Goal: Task Accomplishment & Management: Complete application form

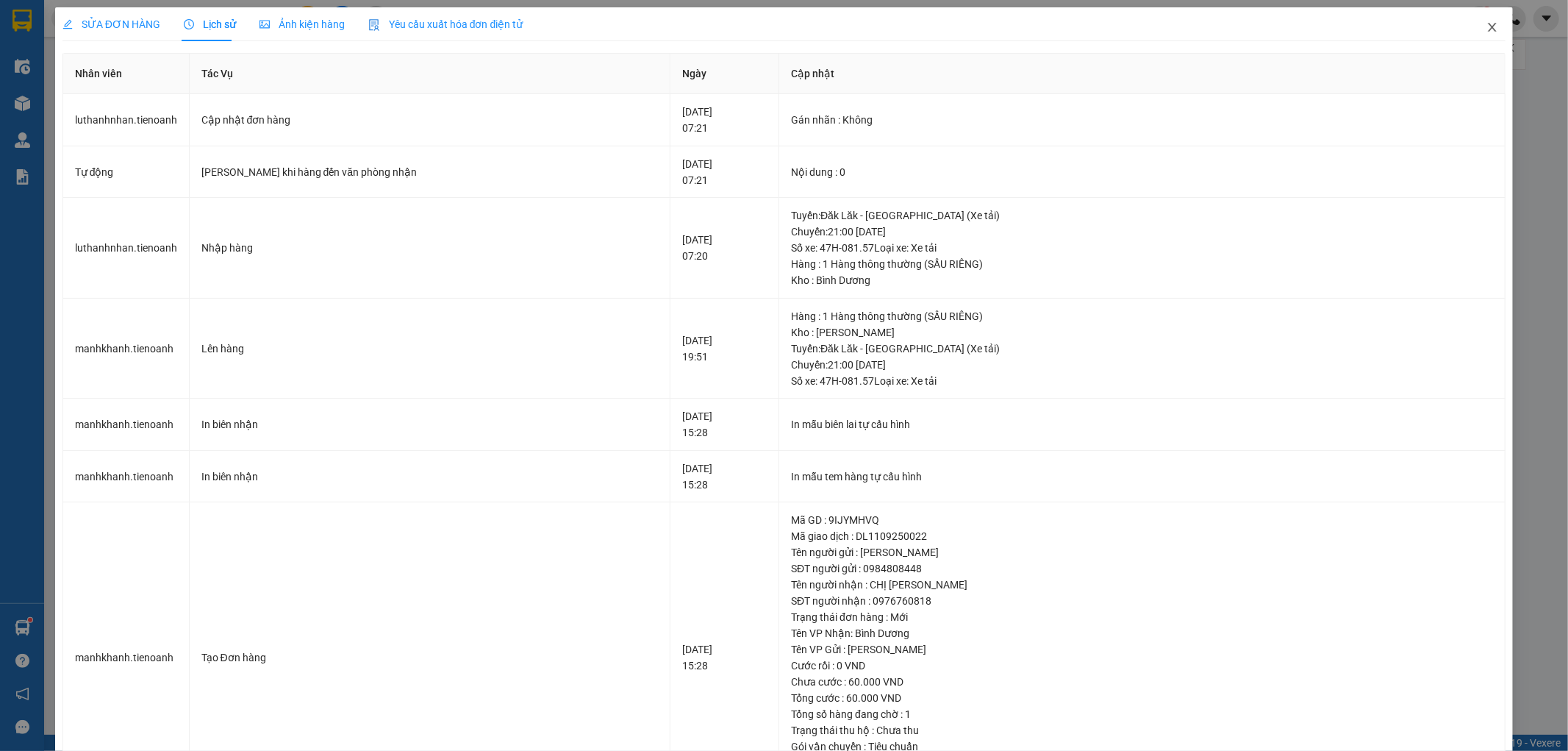
click at [1486, 27] on icon "close" at bounding box center [1492, 27] width 12 height 12
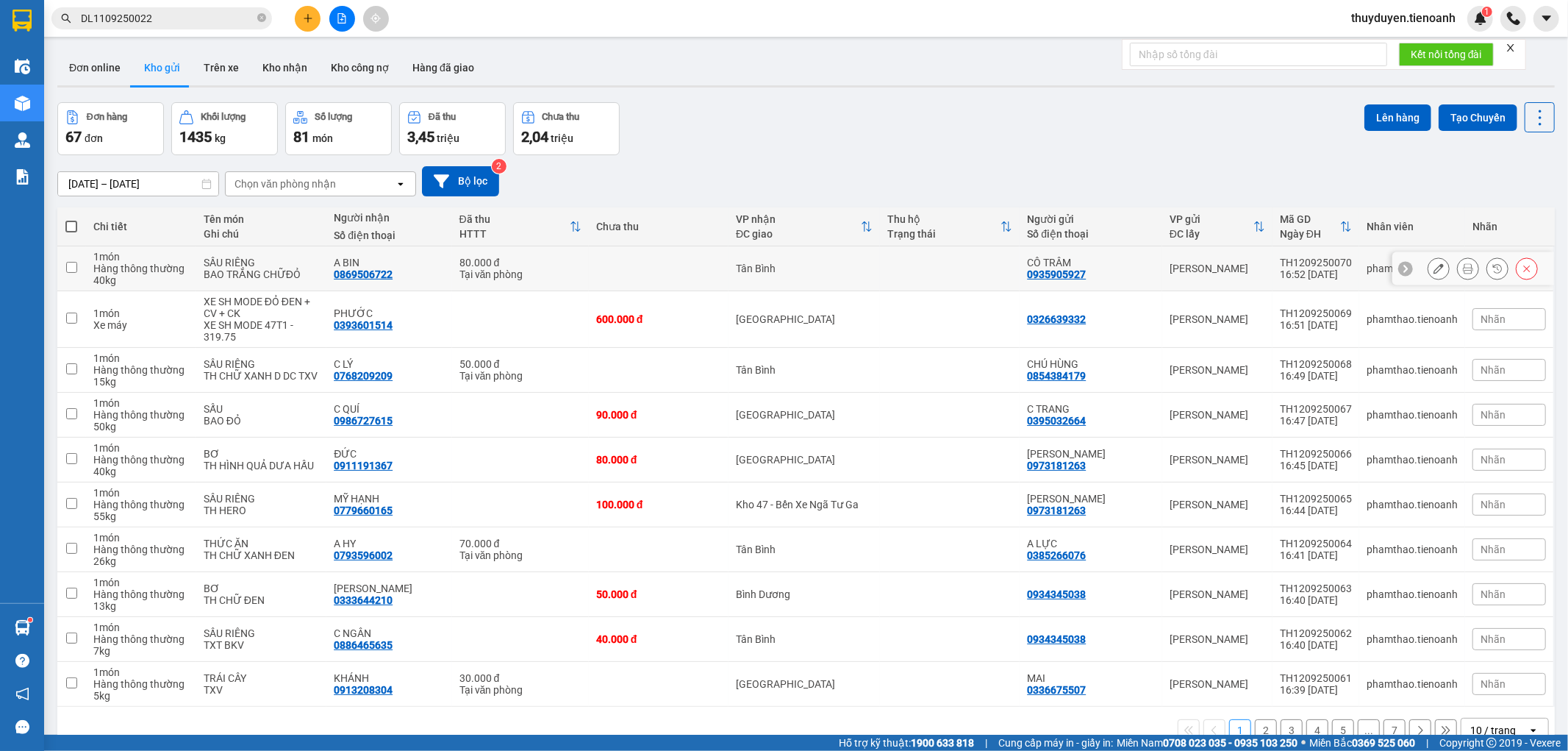
click at [1434, 269] on icon at bounding box center [1439, 268] width 10 height 10
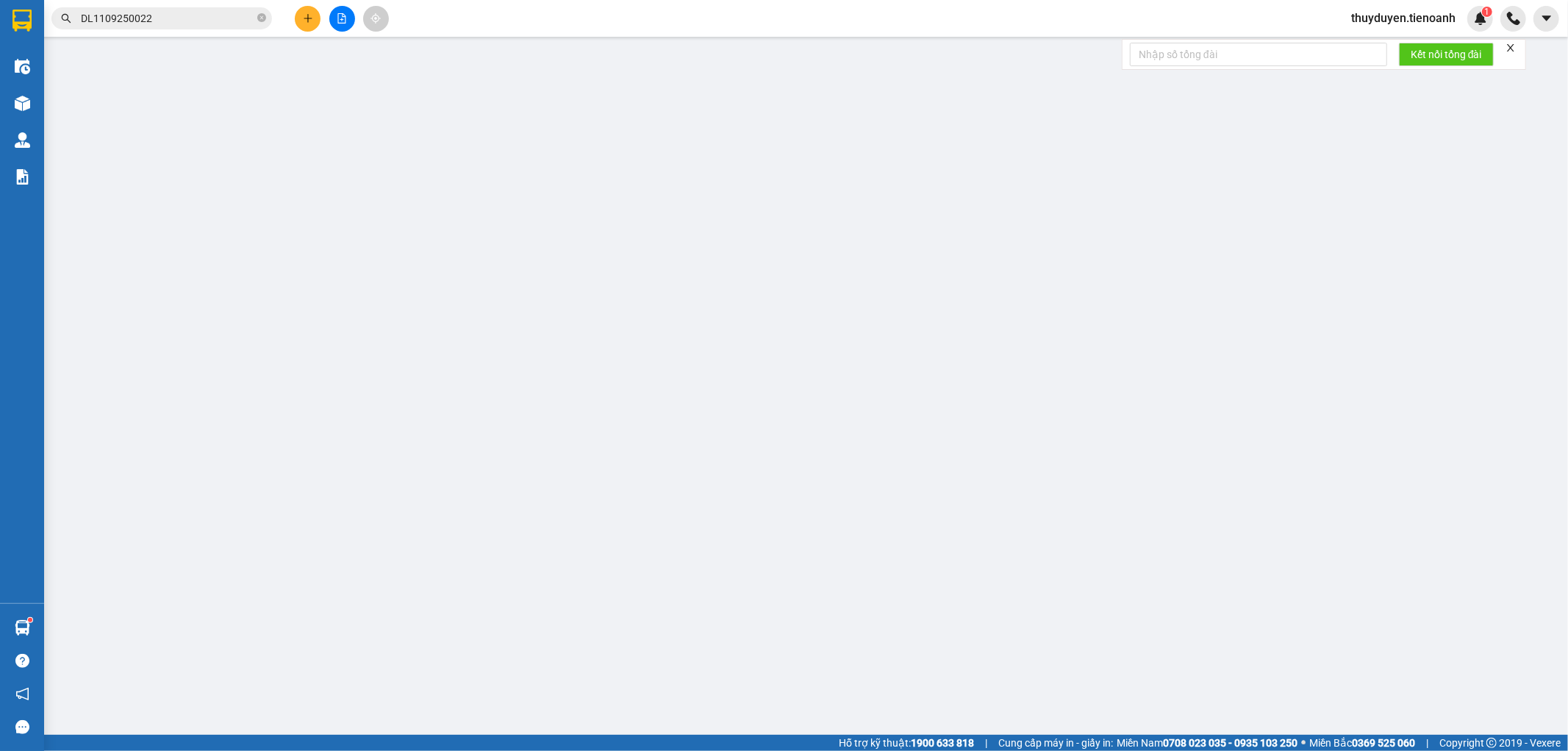
type input "0869506722"
type input "A BIN"
type input "066180008049"
type input "0935905927"
type input "CÔ TRÂM"
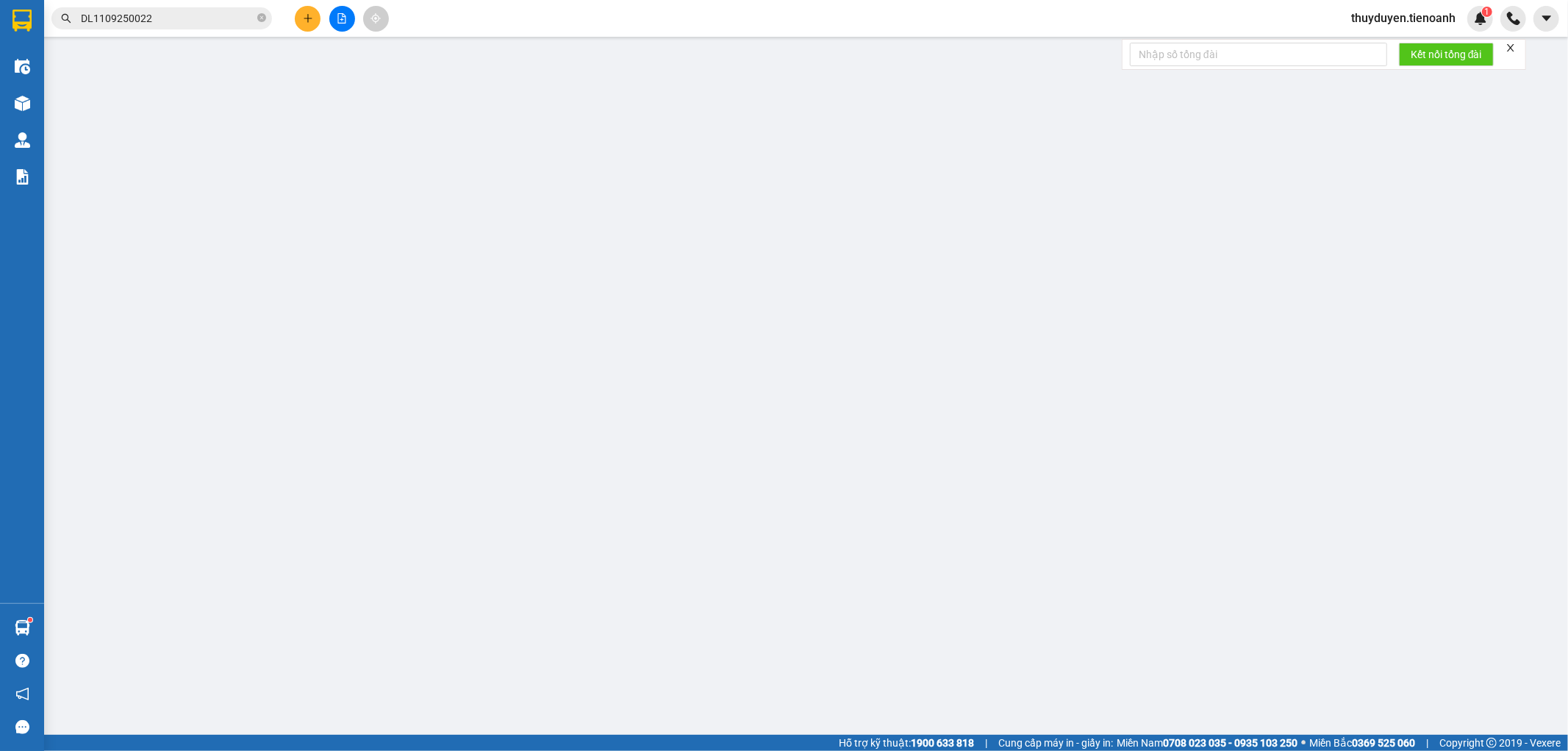
type input "80.000"
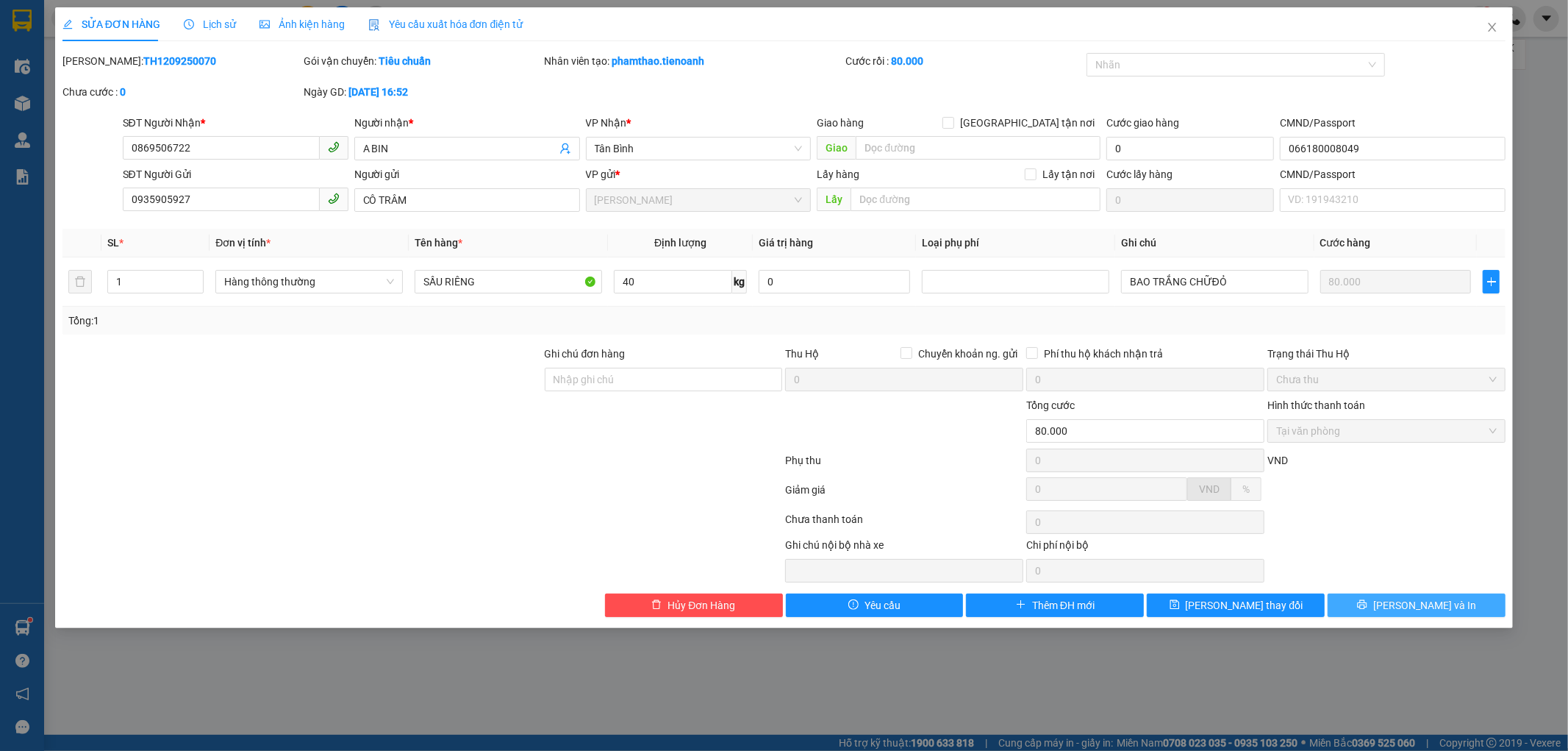
click at [1370, 605] on button "[PERSON_NAME] và In" at bounding box center [1417, 605] width 178 height 23
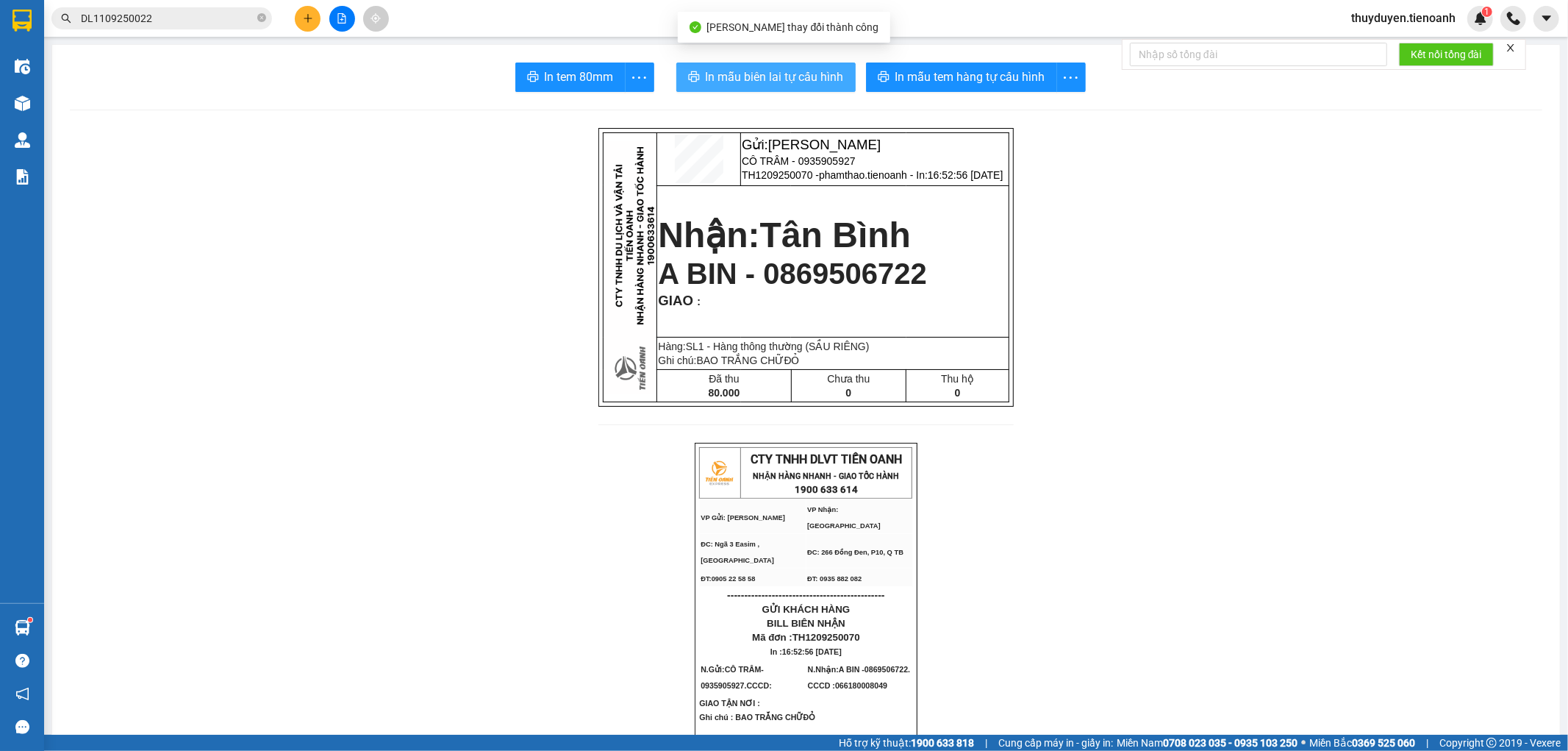
click at [719, 84] on span "In mẫu biên lai tự cấu hình" at bounding box center [775, 76] width 138 height 18
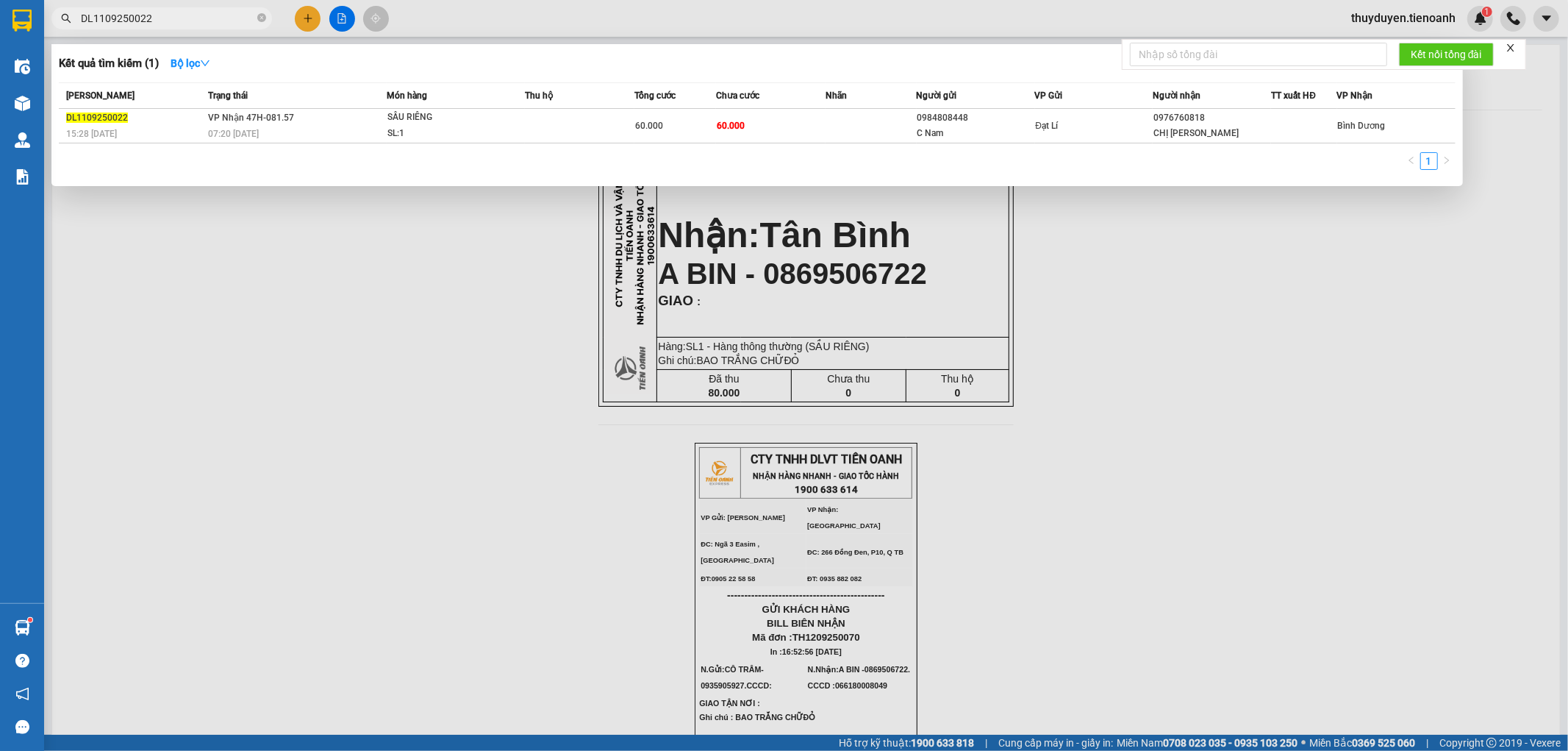
drag, startPoint x: 204, startPoint y: 20, endPoint x: 0, endPoint y: 18, distance: 204.0
click at [0, 18] on section "Kết quả tìm kiếm ( 1 ) Bộ lọc Mã ĐH Trạng thái Món hàng Thu hộ Tổng cước Chưa c…" at bounding box center [784, 376] width 1568 height 751
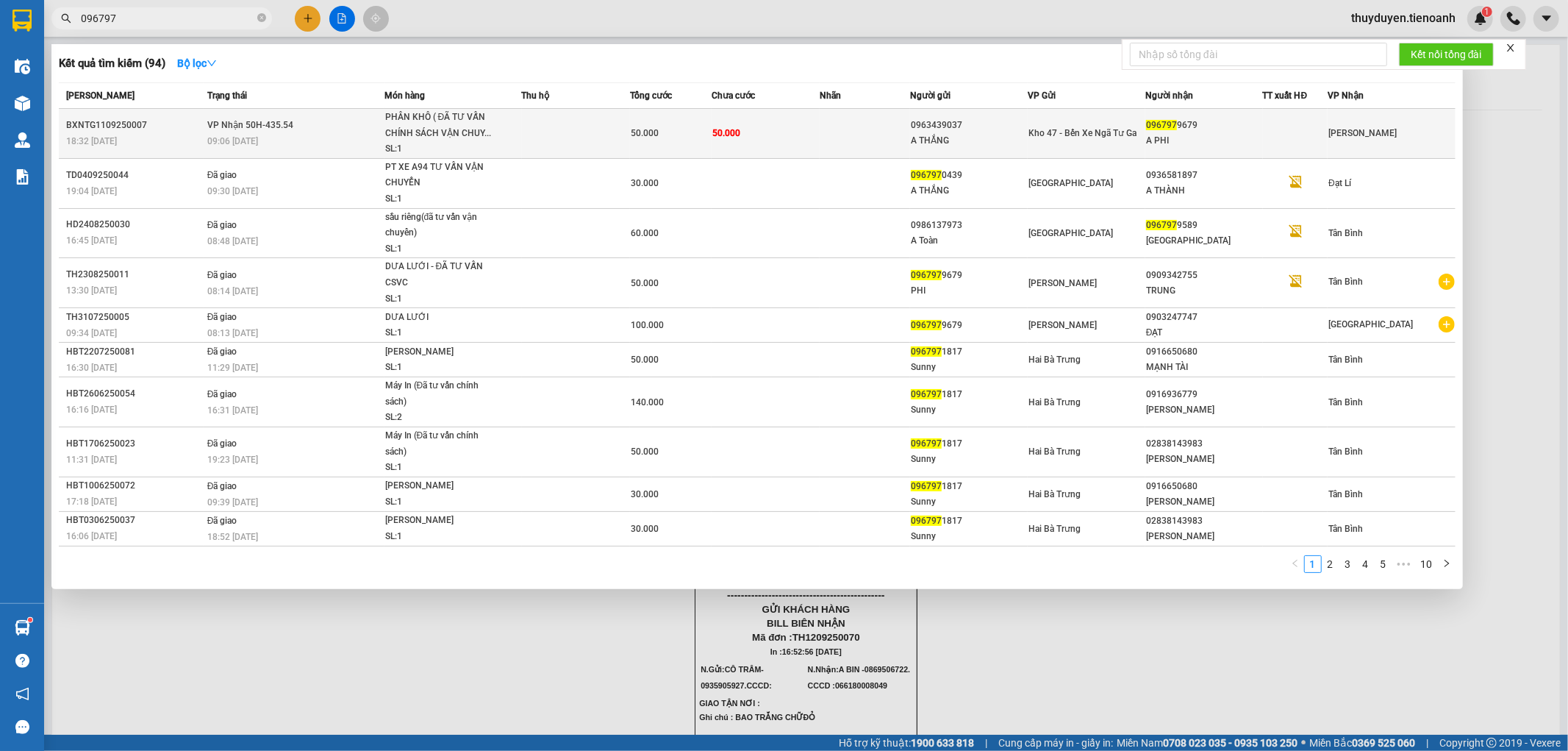
type input "096797"
click at [828, 140] on td at bounding box center [864, 134] width 90 height 50
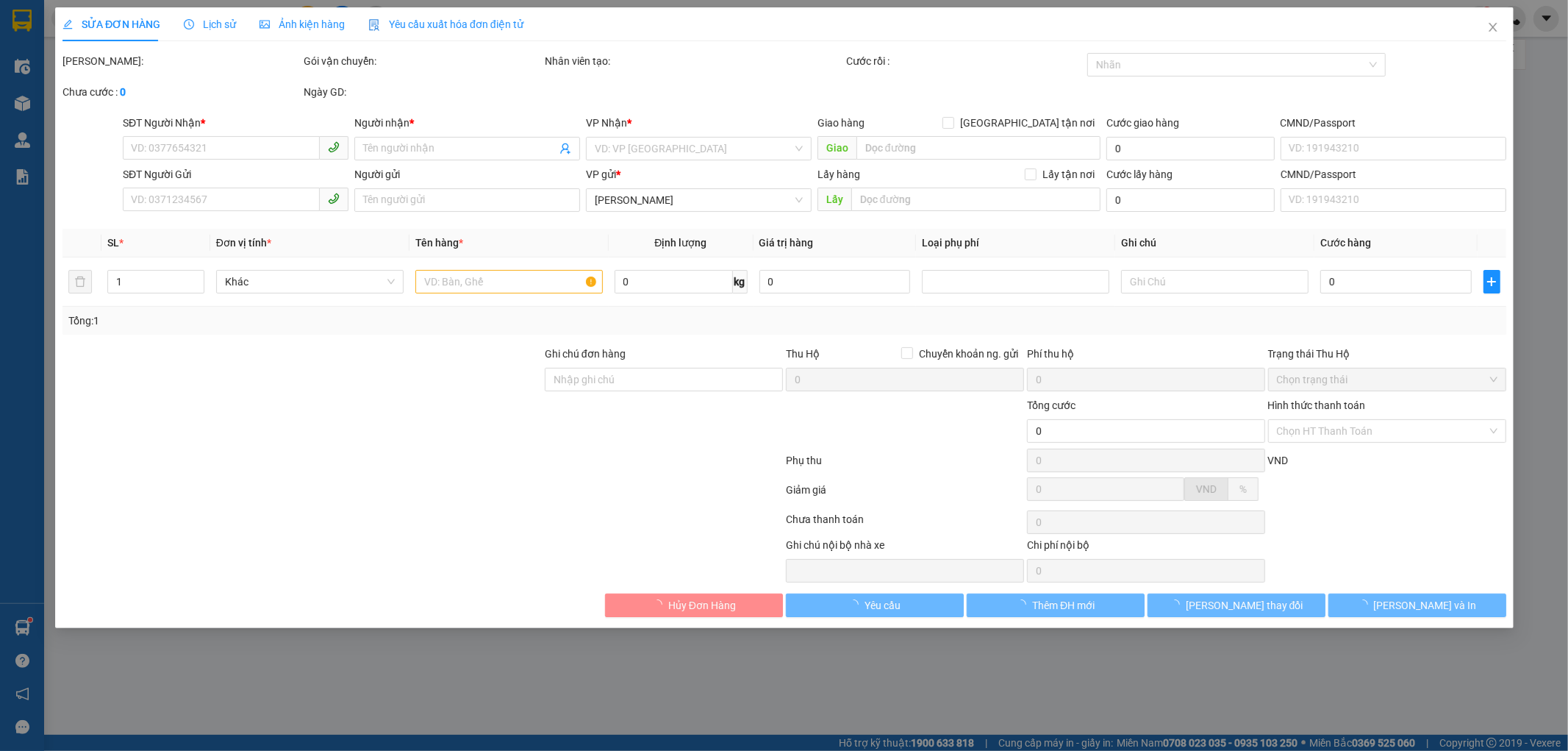
type input "0967979679"
type input "A PHI"
type input "0963439037"
type input "A THẮNG"
type input "50.000"
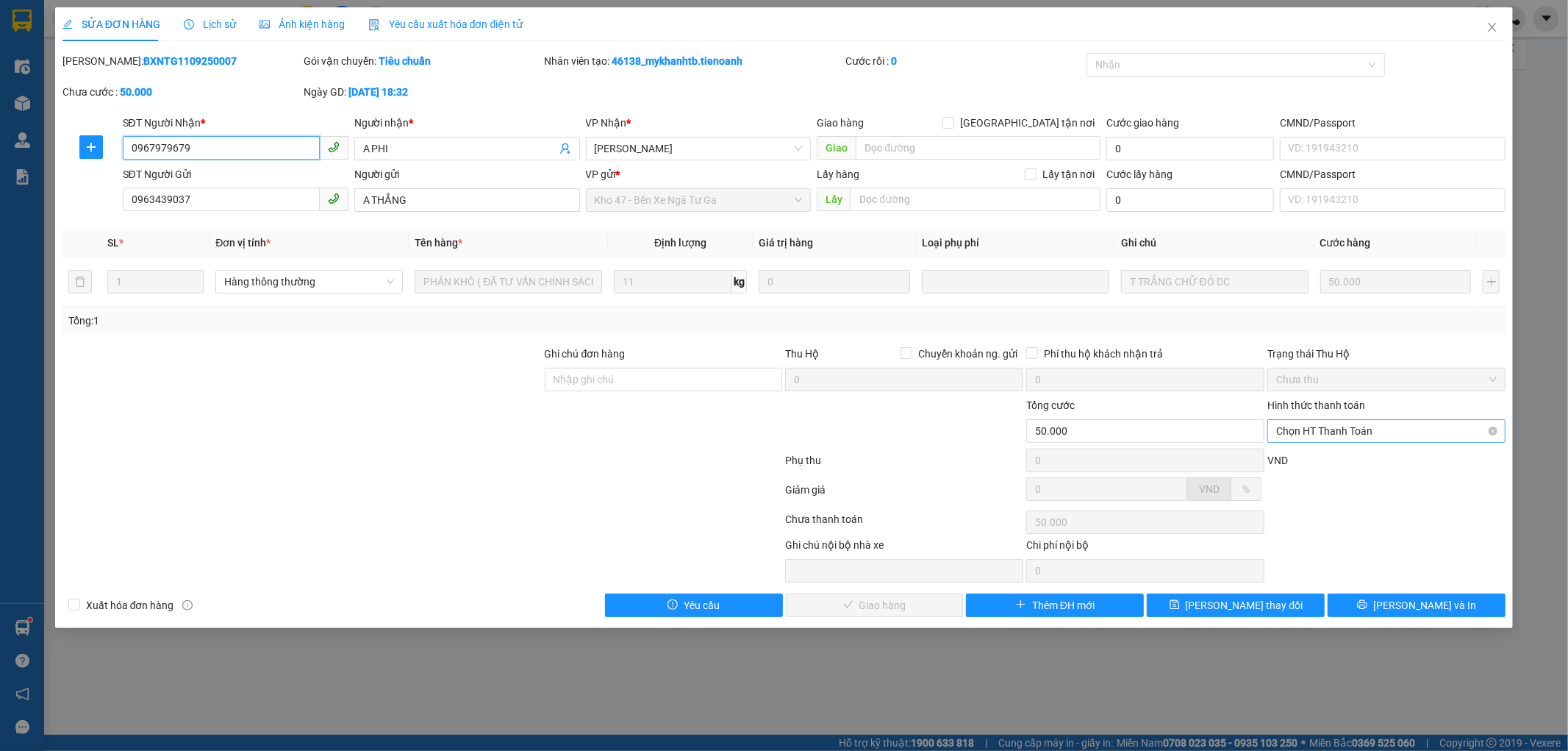
click at [1327, 423] on span "Chọn HT Thanh Toán" at bounding box center [1387, 431] width 221 height 22
click at [1297, 461] on div "Tại văn phòng" at bounding box center [1388, 460] width 221 height 16
type input "0"
click at [885, 589] on div "Total Paid Fee 0 Total UnPaid Fee 50.000 Cash Collection Total Fee Mã ĐH: BXNTG…" at bounding box center [784, 335] width 1444 height 564
click at [890, 607] on span "Lưu và Giao hàng" at bounding box center [884, 605] width 141 height 16
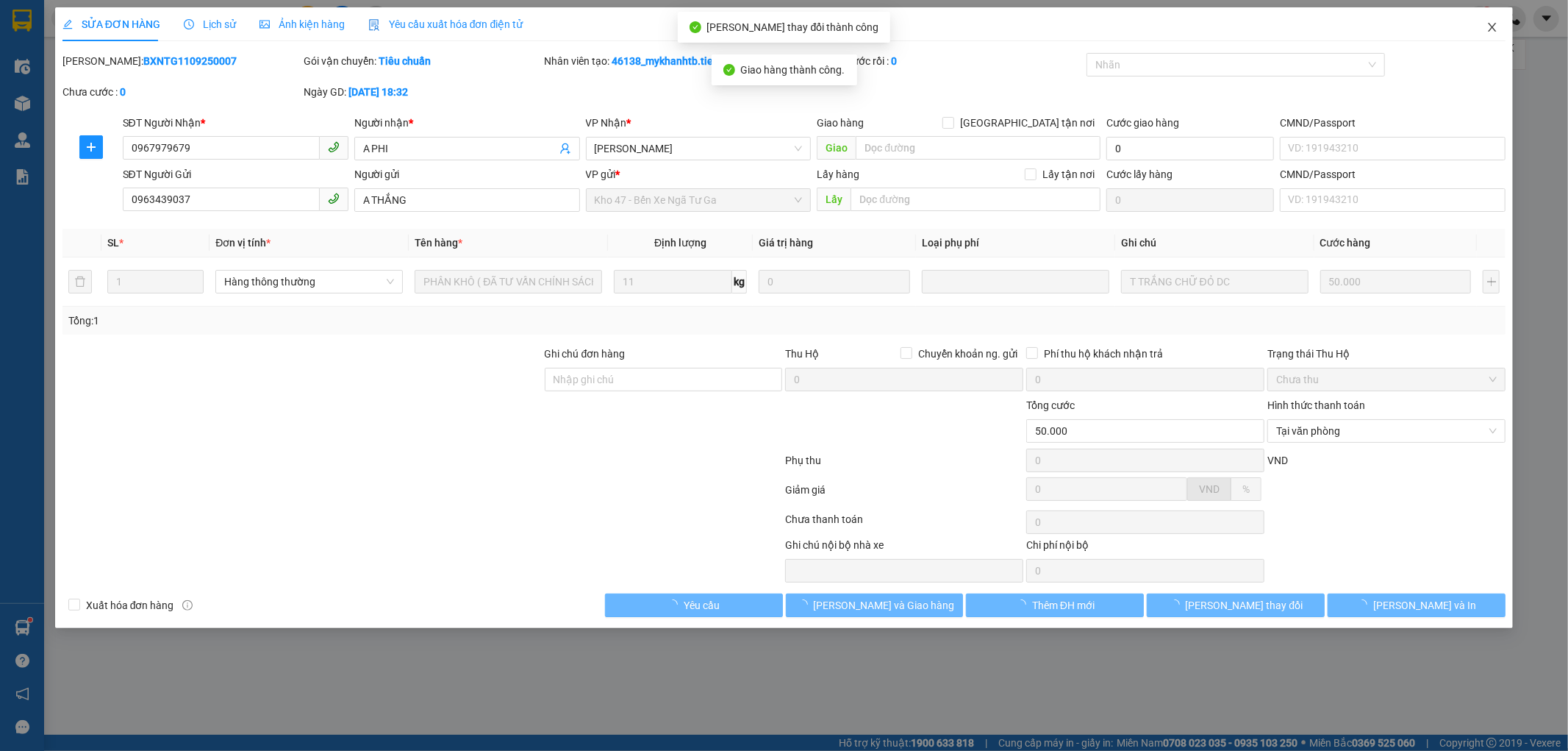
click at [1489, 26] on icon "close" at bounding box center [1492, 27] width 12 height 12
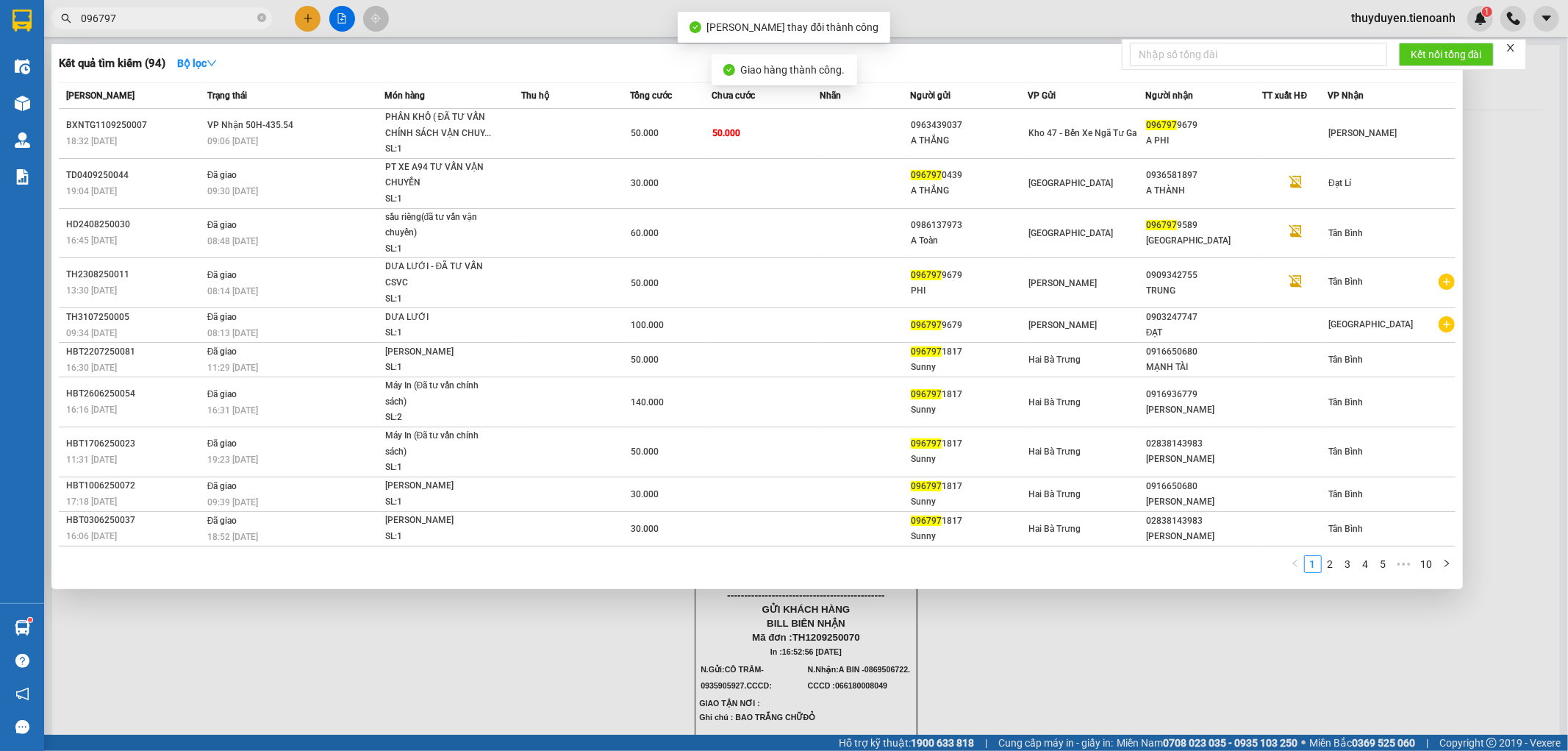
click at [150, 27] on span "096797" at bounding box center [162, 19] width 221 height 22
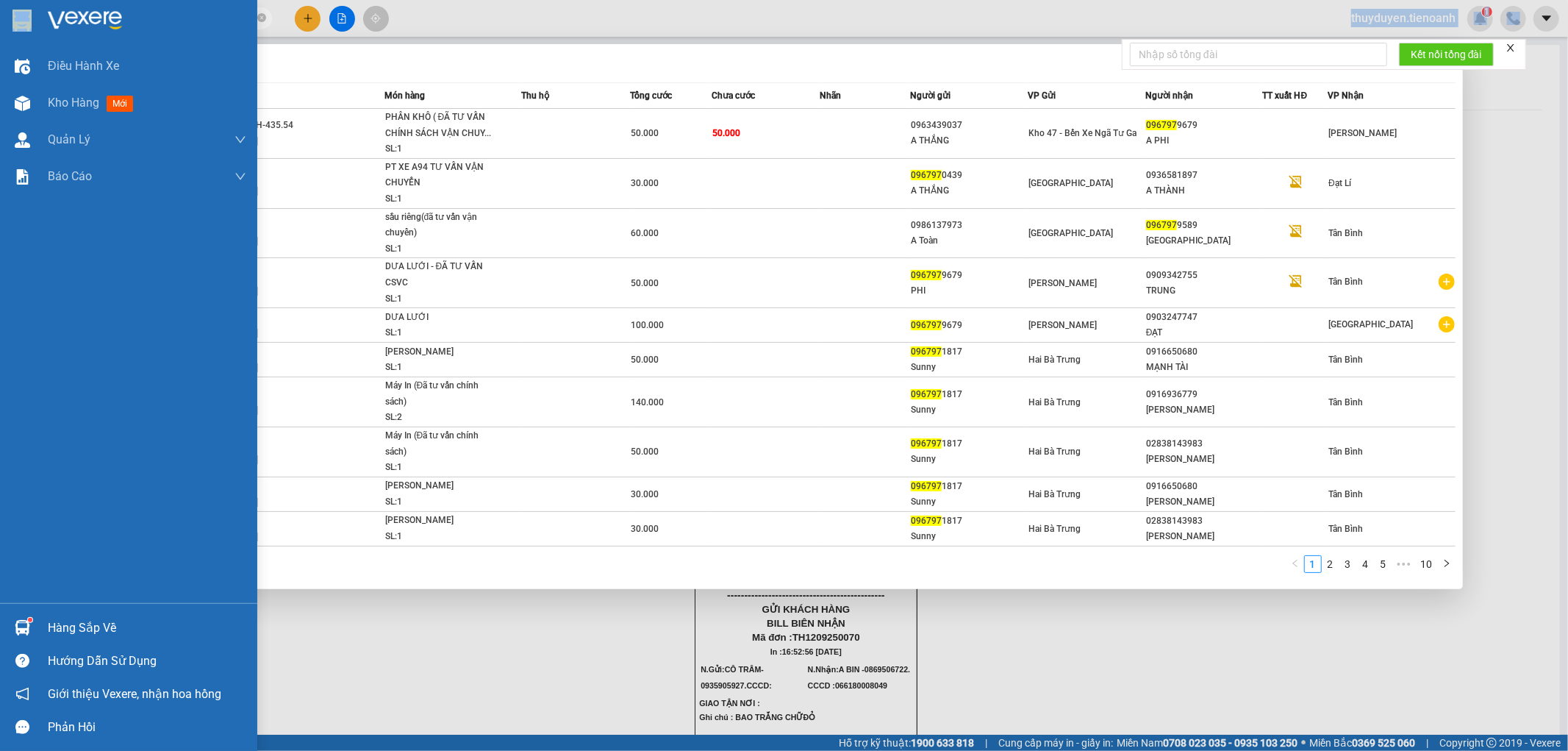
drag, startPoint x: 150, startPoint y: 27, endPoint x: 0, endPoint y: 44, distance: 151.0
click at [0, 44] on section "Kết quả tìm kiếm ( 94 ) Bộ lọc Mã ĐH Trạng thái Món hàng Thu hộ Tổng cước Chưa …" at bounding box center [784, 376] width 1568 height 751
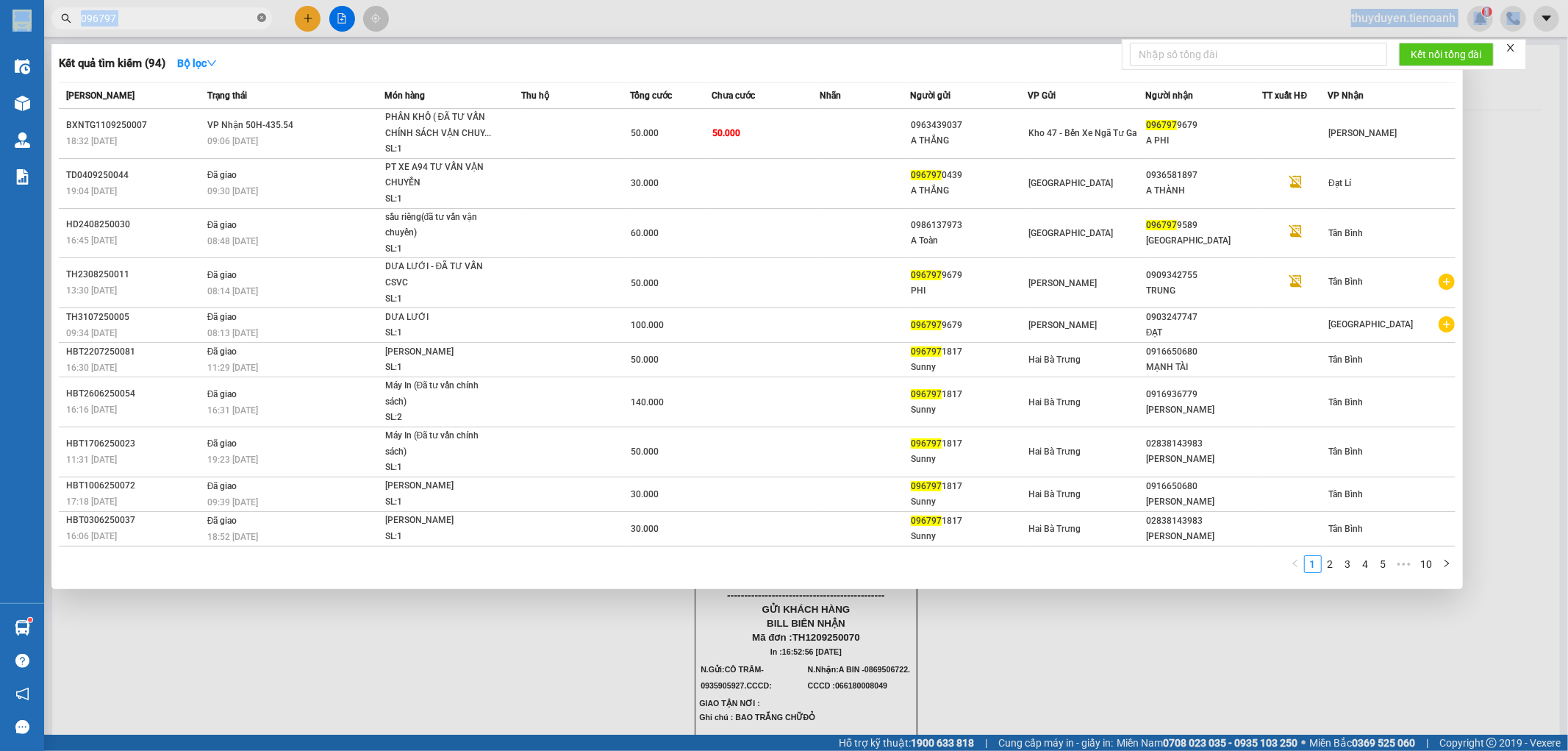
click at [260, 16] on icon "close-circle" at bounding box center [262, 17] width 9 height 9
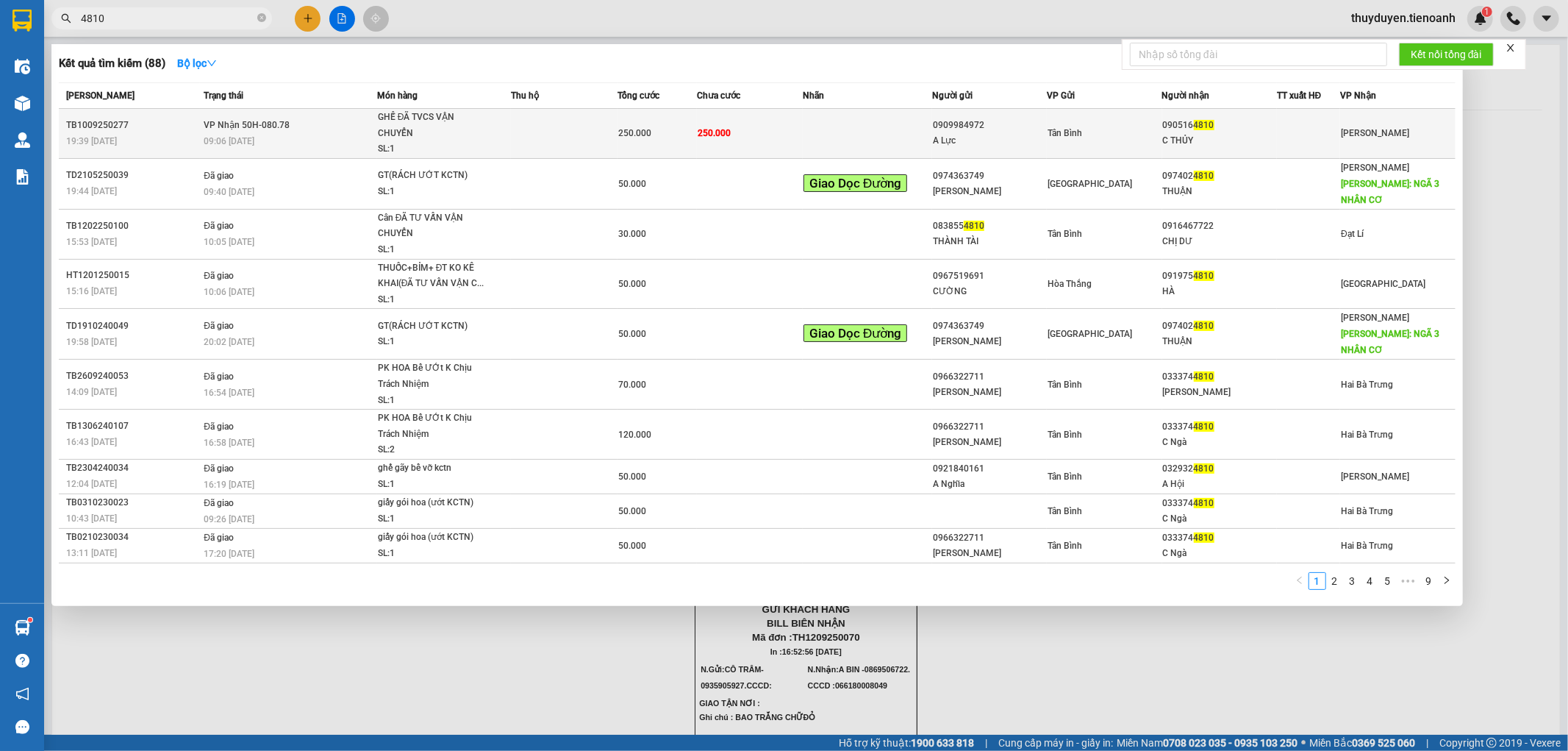
type input "4810"
click at [854, 142] on td at bounding box center [868, 134] width 130 height 50
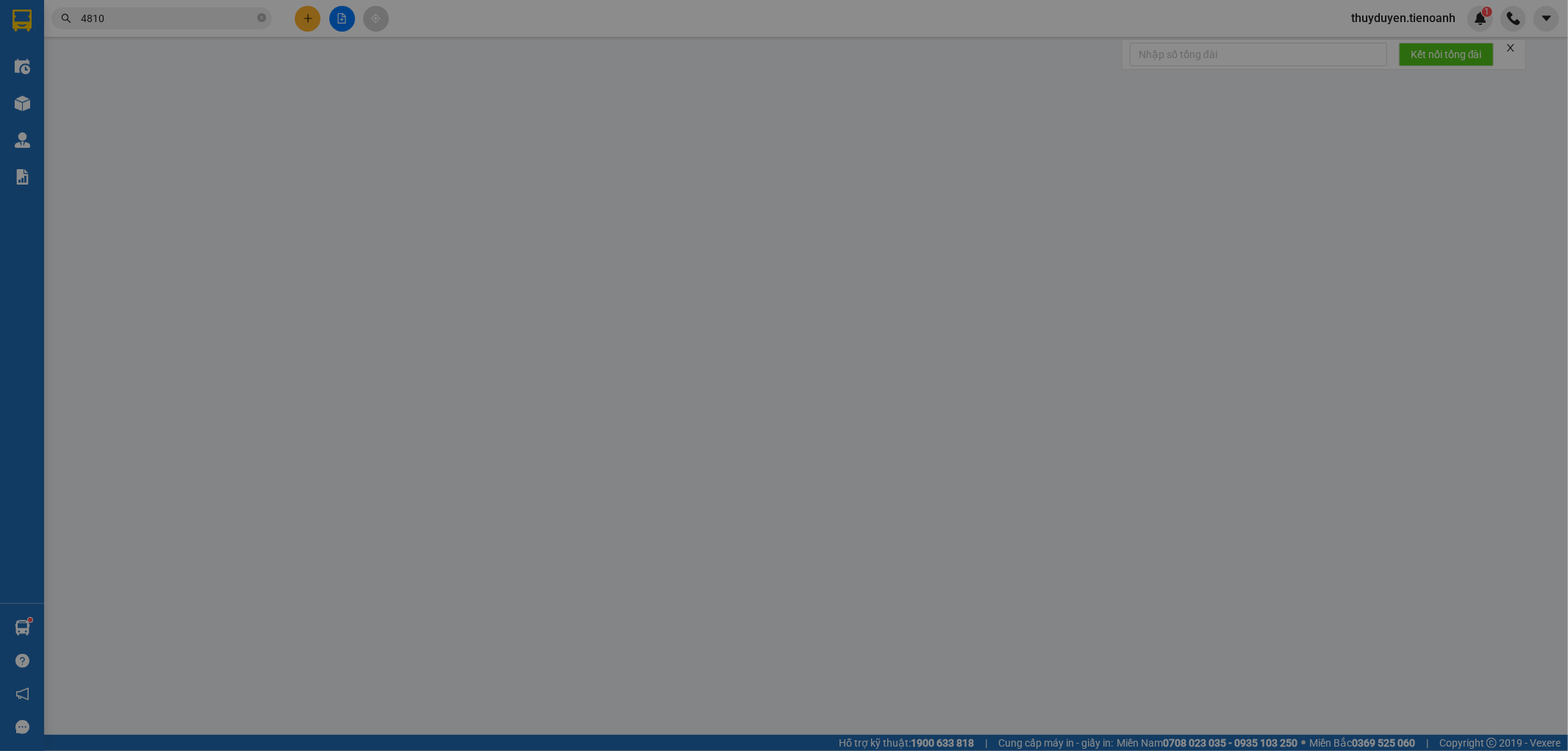
type input "0905164810"
type input "C THỦY"
type input "0909984972"
type input "A Lực"
type input "079091000357"
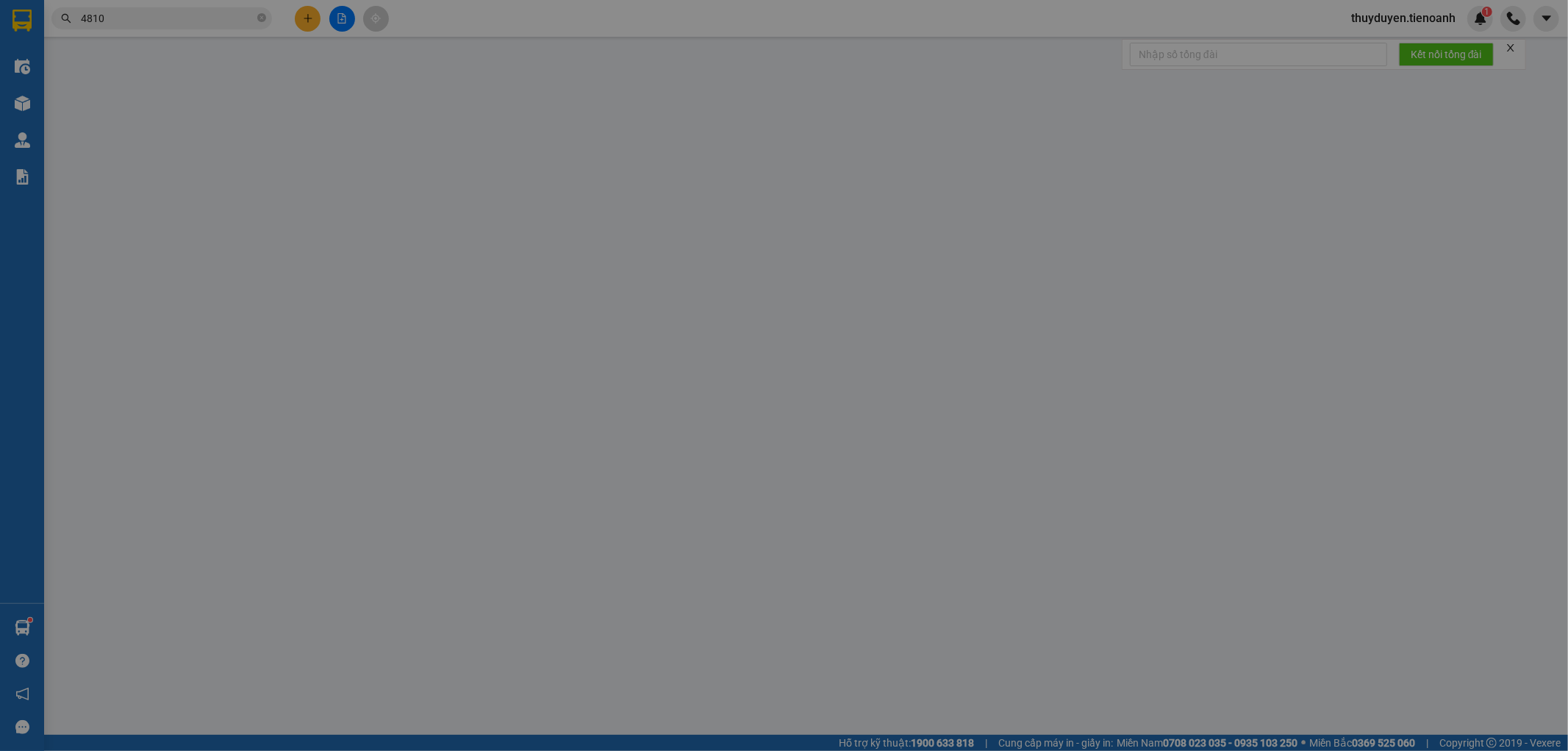
type input "250.000"
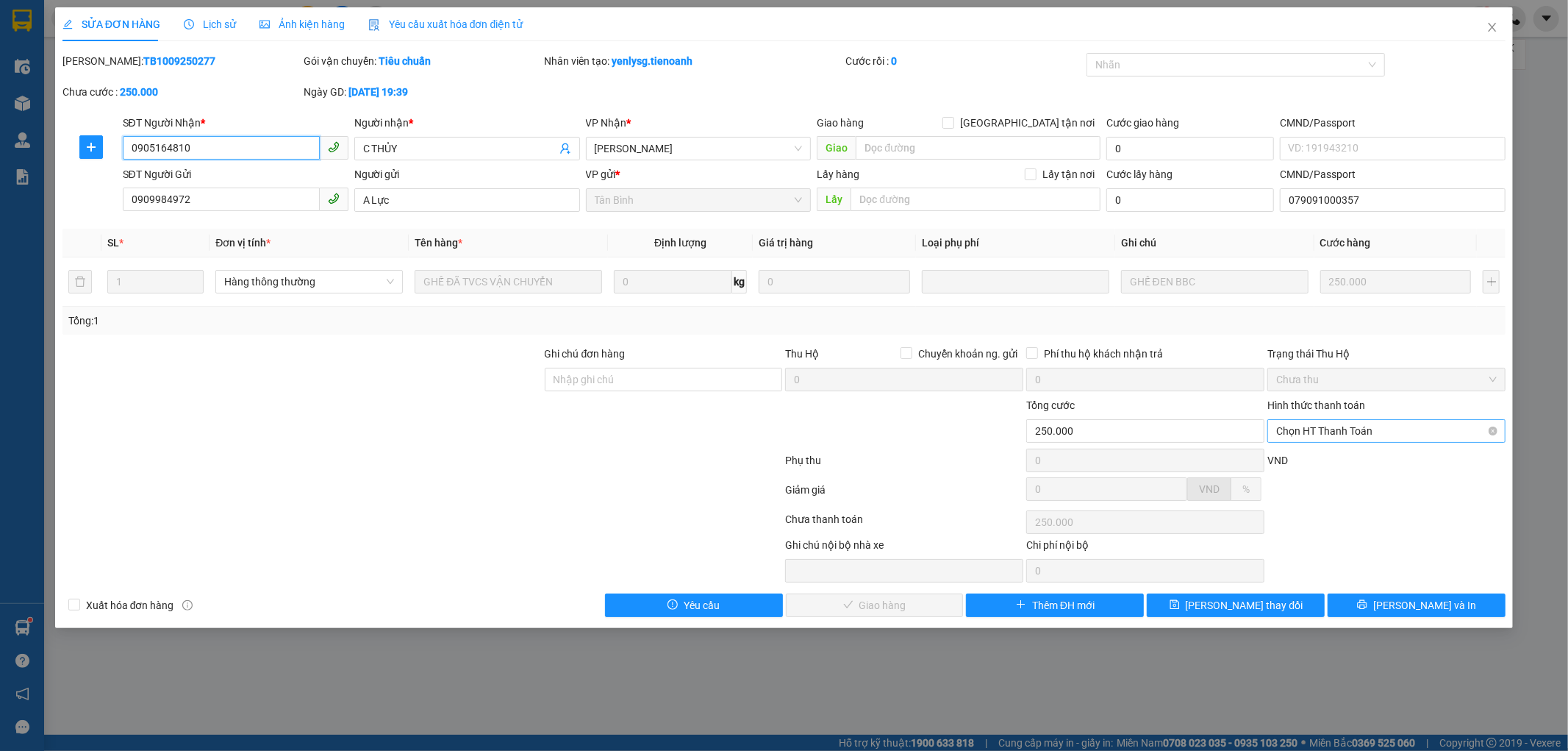
click at [1344, 434] on span "Chọn HT Thanh Toán" at bounding box center [1387, 431] width 221 height 22
click at [1344, 459] on div "Tại văn phòng" at bounding box center [1388, 460] width 221 height 16
type input "0"
click at [885, 610] on span "Lưu và Giao hàng" at bounding box center [884, 605] width 141 height 16
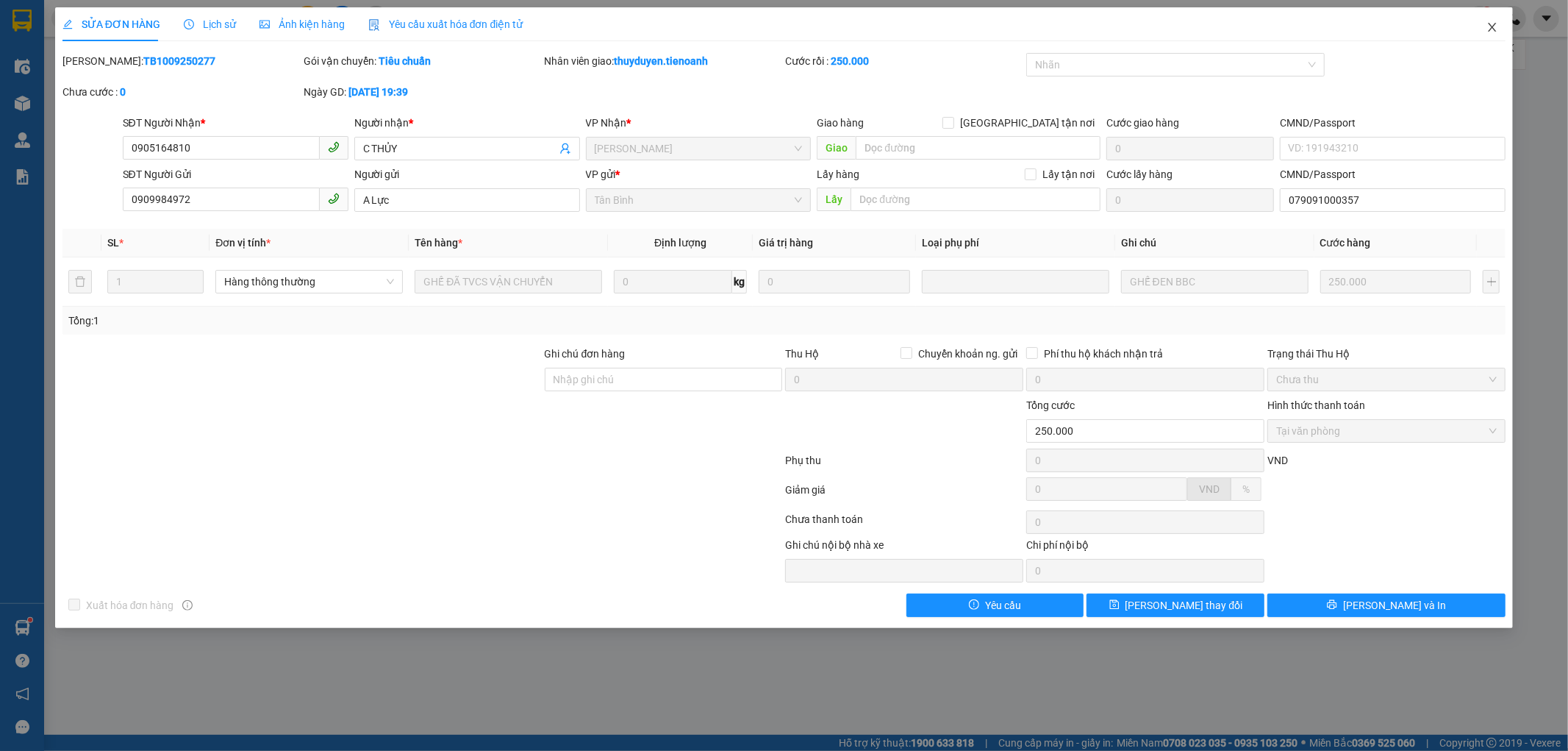
click at [1487, 15] on span "Close" at bounding box center [1492, 28] width 41 height 41
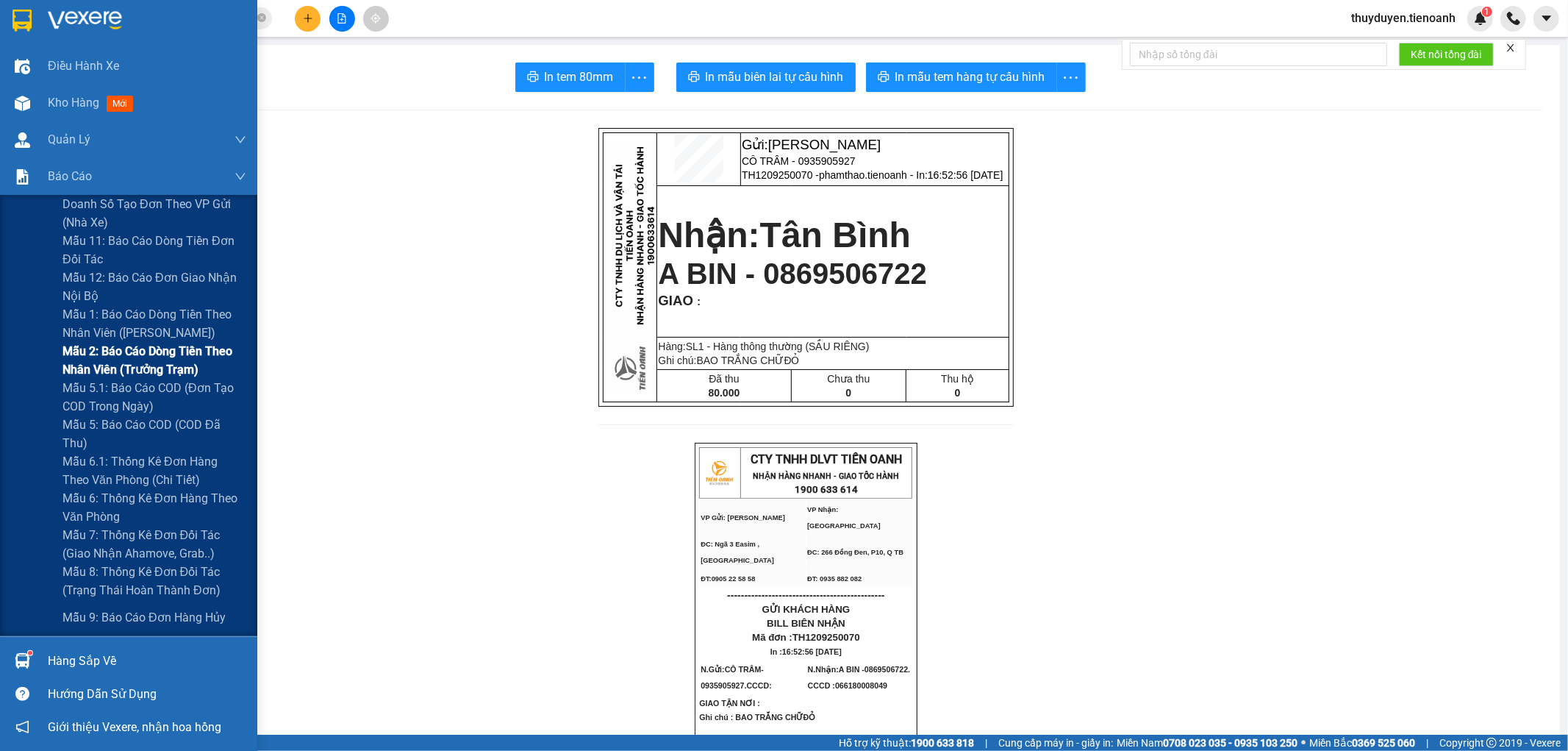
click at [114, 369] on span "Mẫu 2: Báo cáo dòng tiền theo nhân viên (Trưởng Trạm)" at bounding box center [155, 360] width 184 height 37
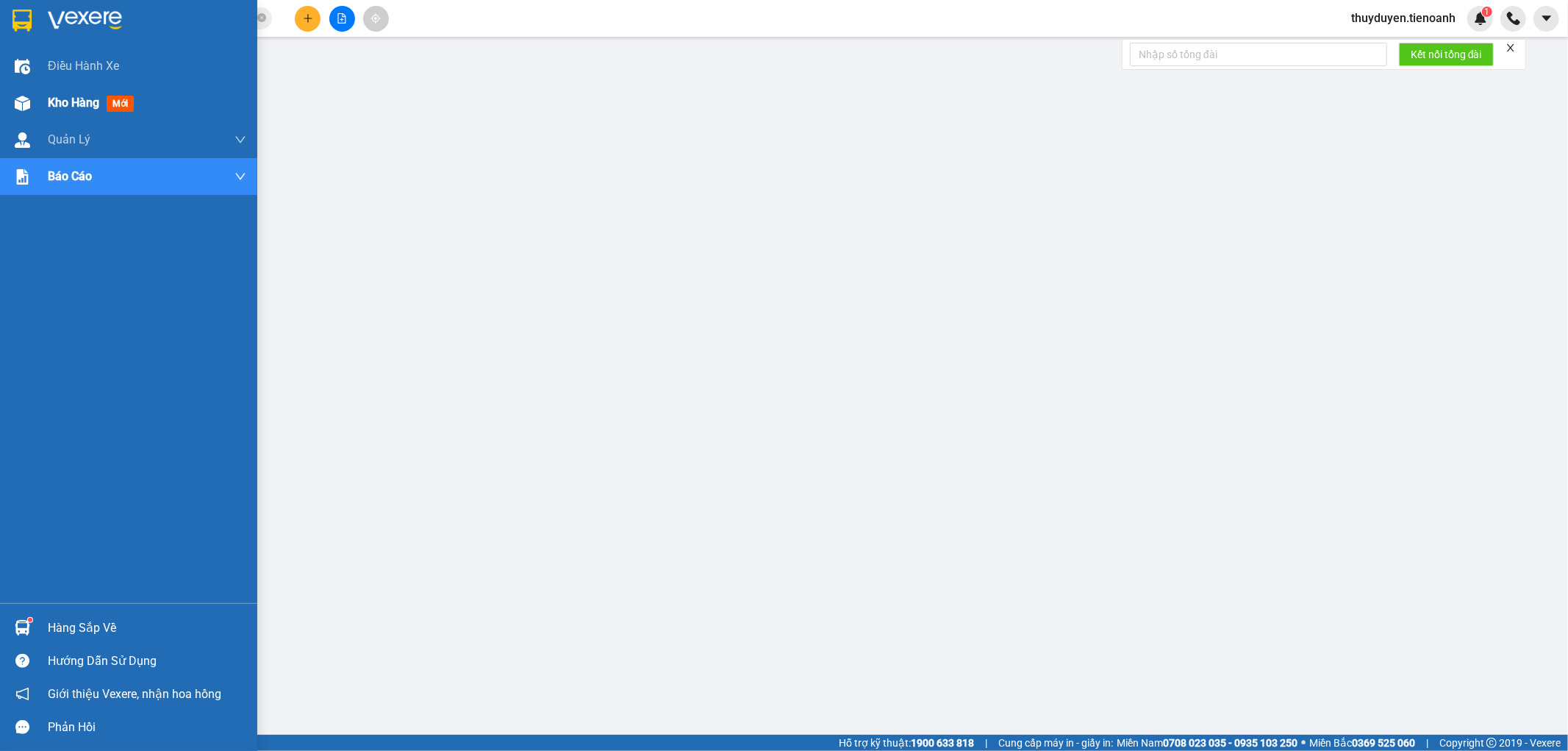
click at [70, 101] on span "Kho hàng" at bounding box center [74, 102] width 52 height 14
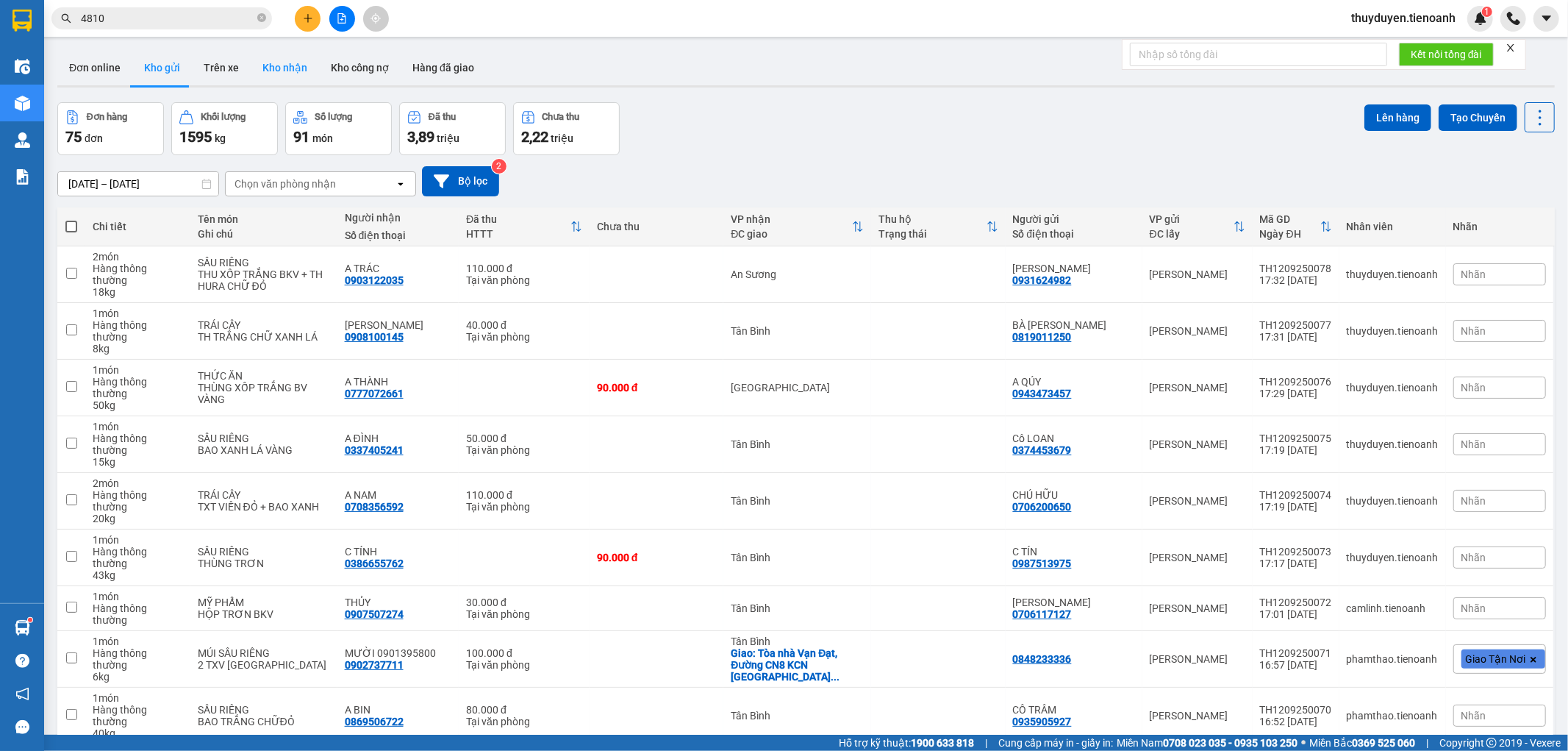
click at [284, 69] on button "Kho nhận" at bounding box center [285, 67] width 69 height 35
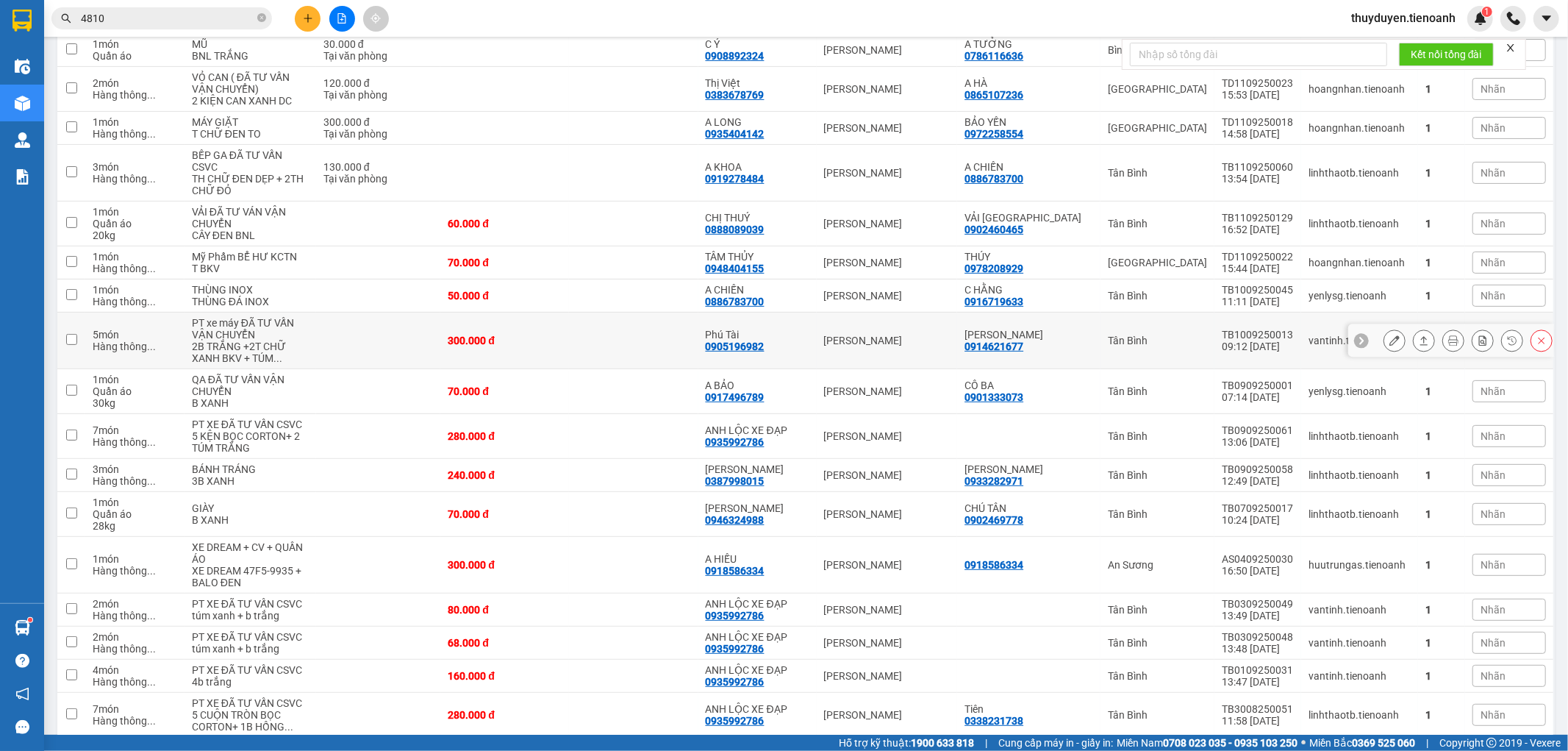
scroll to position [408, 0]
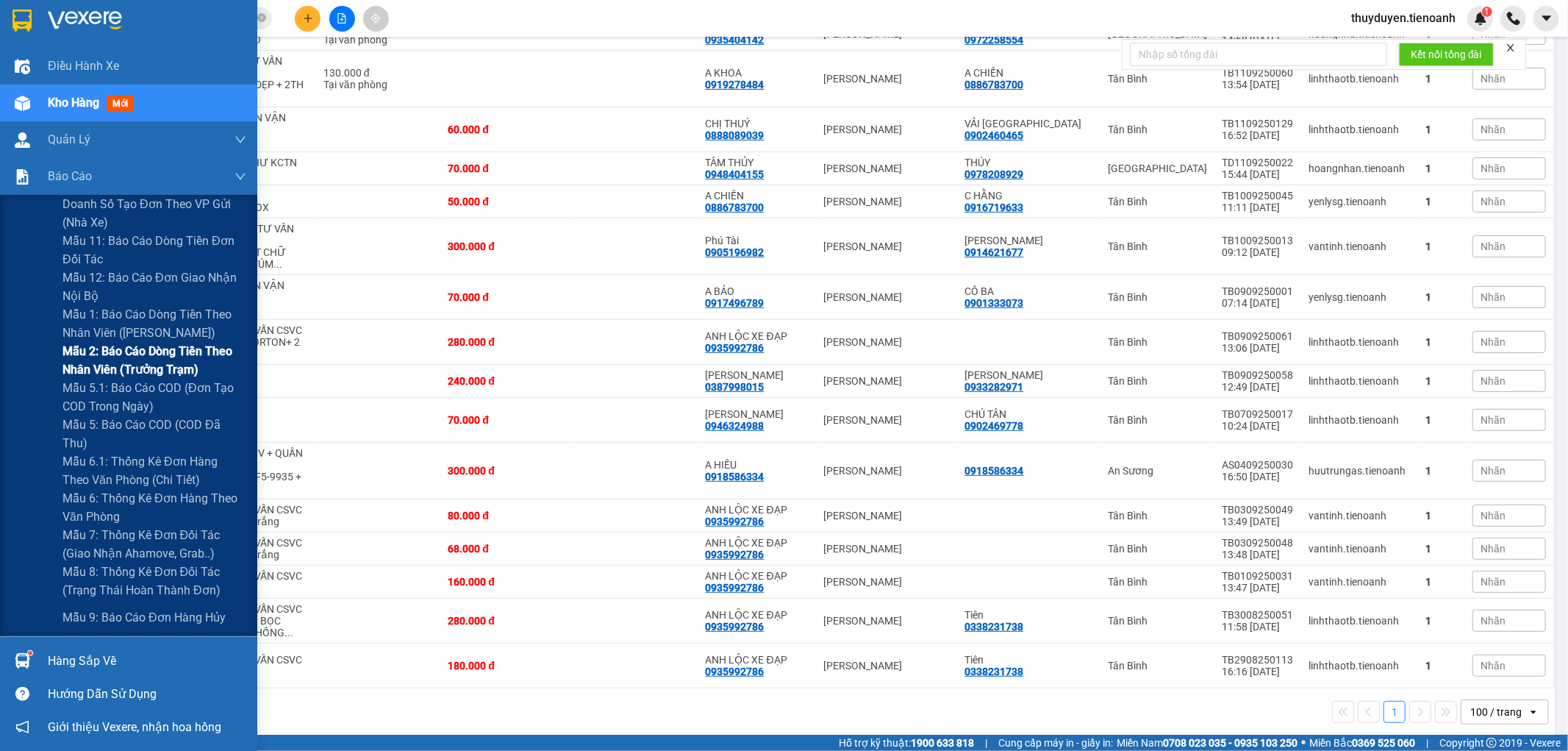
click at [135, 371] on span "Mẫu 2: Báo cáo dòng tiền theo nhân viên (Trưởng Trạm)" at bounding box center [155, 360] width 184 height 37
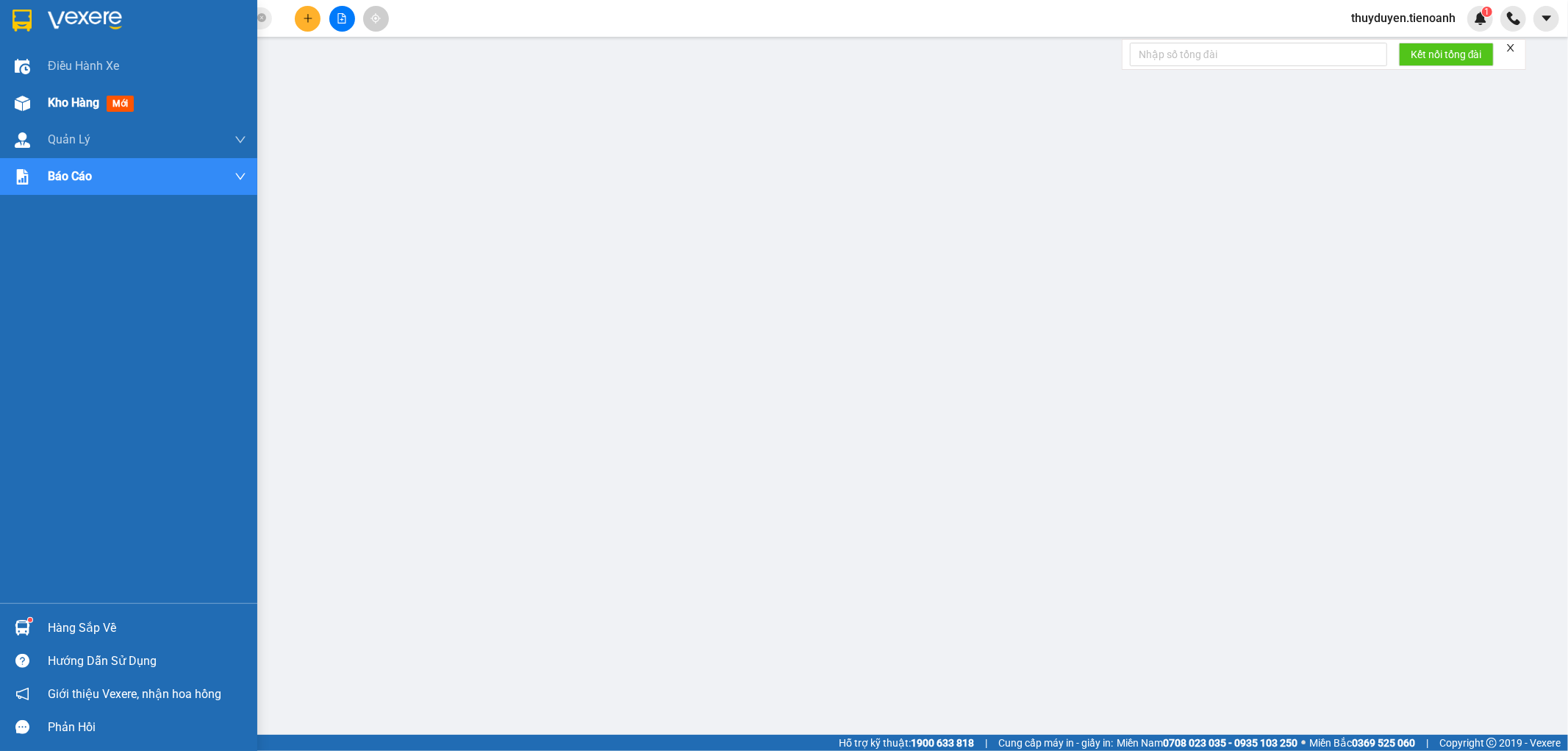
click at [70, 108] on span "Kho hàng" at bounding box center [74, 102] width 52 height 14
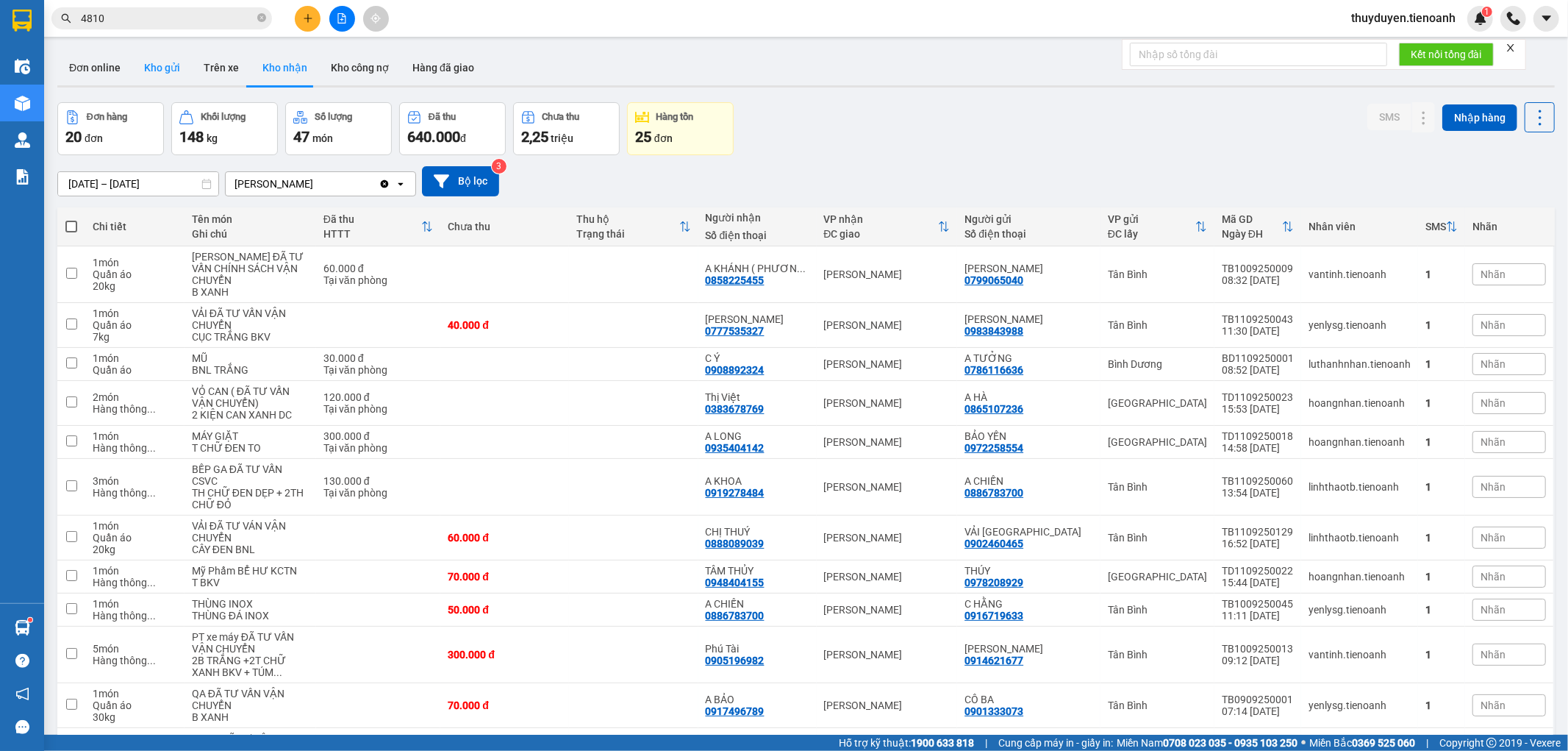
click at [163, 58] on button "Kho gửi" at bounding box center [162, 67] width 59 height 35
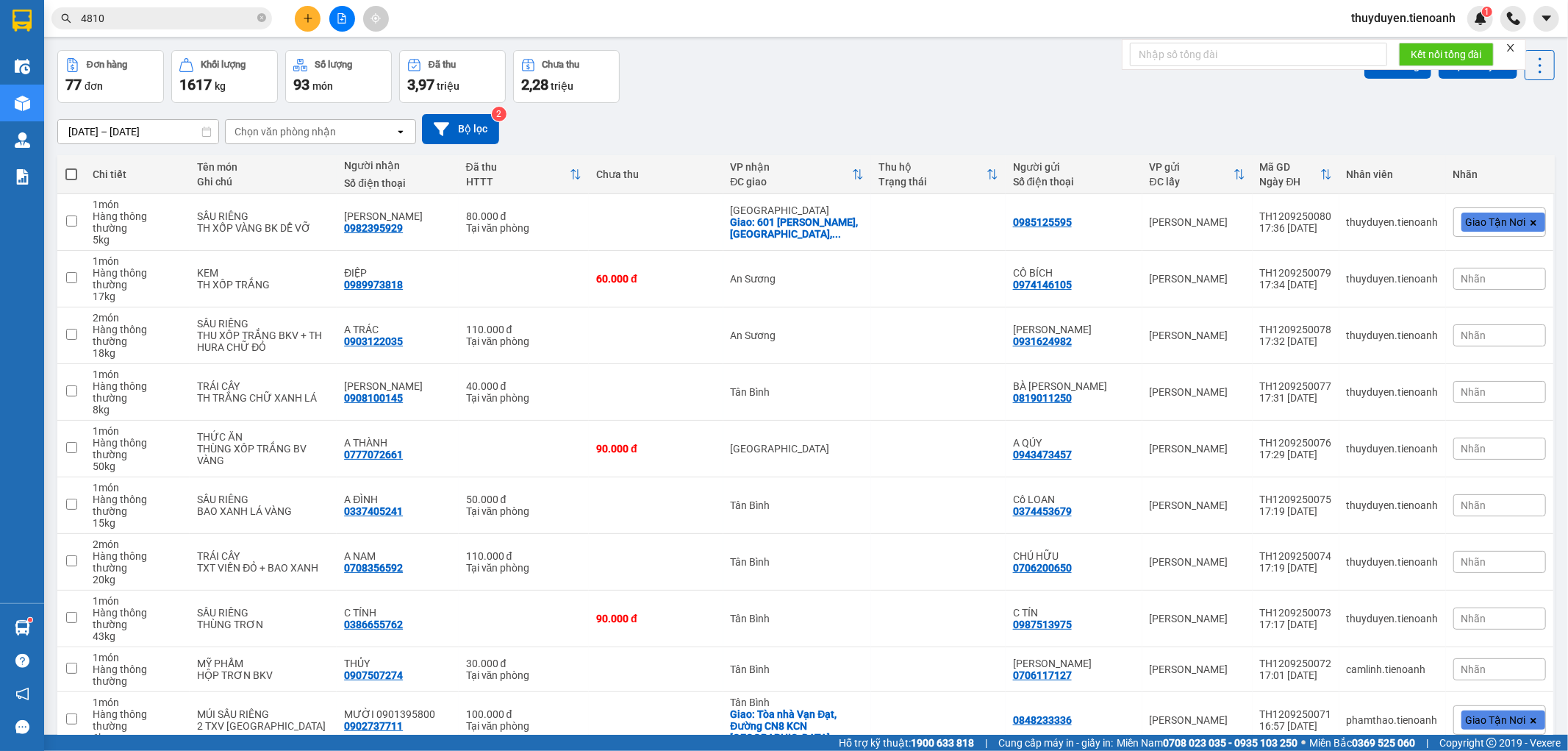
scroll to position [68, 0]
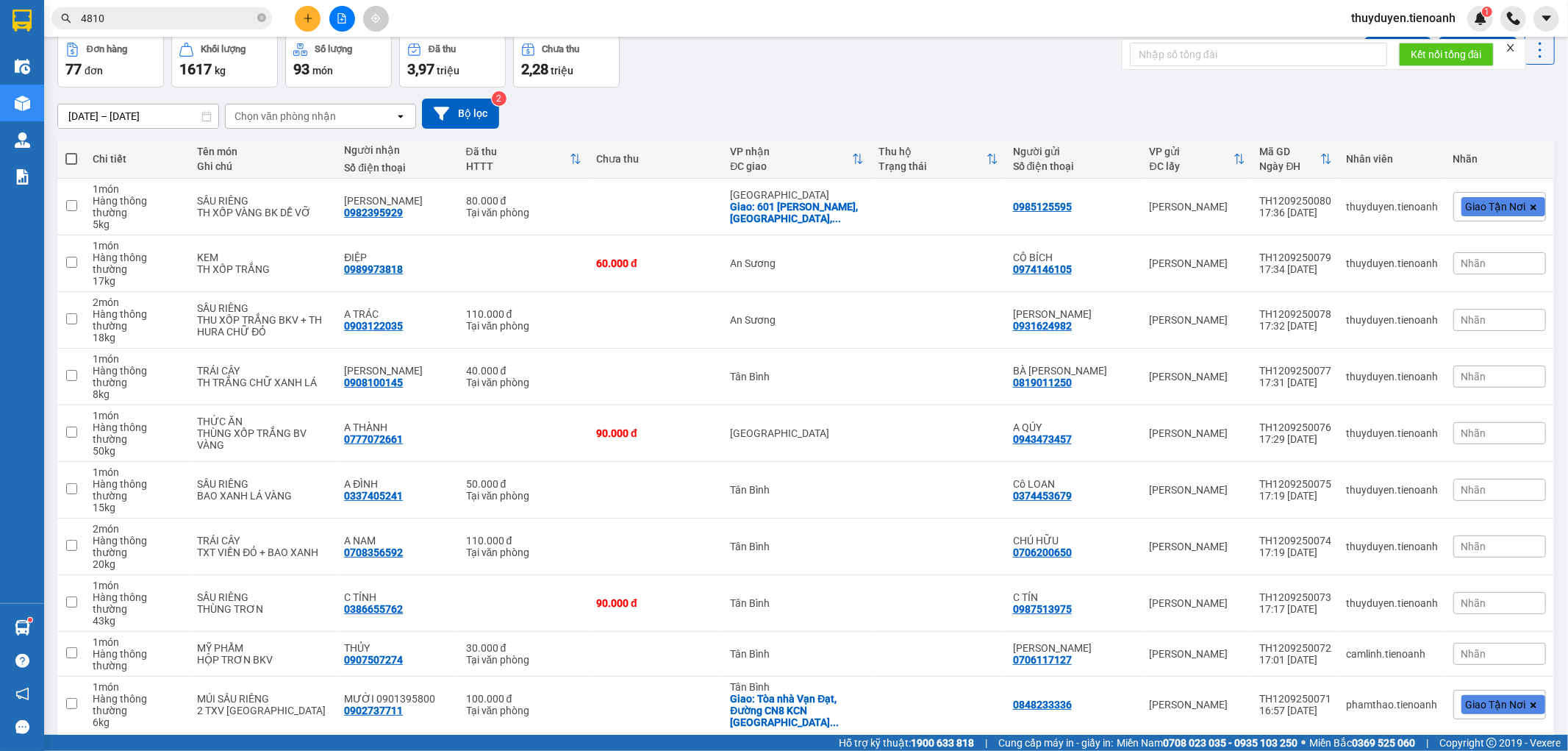
click at [1490, 749] on div "10 / trang" at bounding box center [1493, 756] width 46 height 15
click at [1494, 625] on span "100 / trang" at bounding box center [1487, 620] width 53 height 15
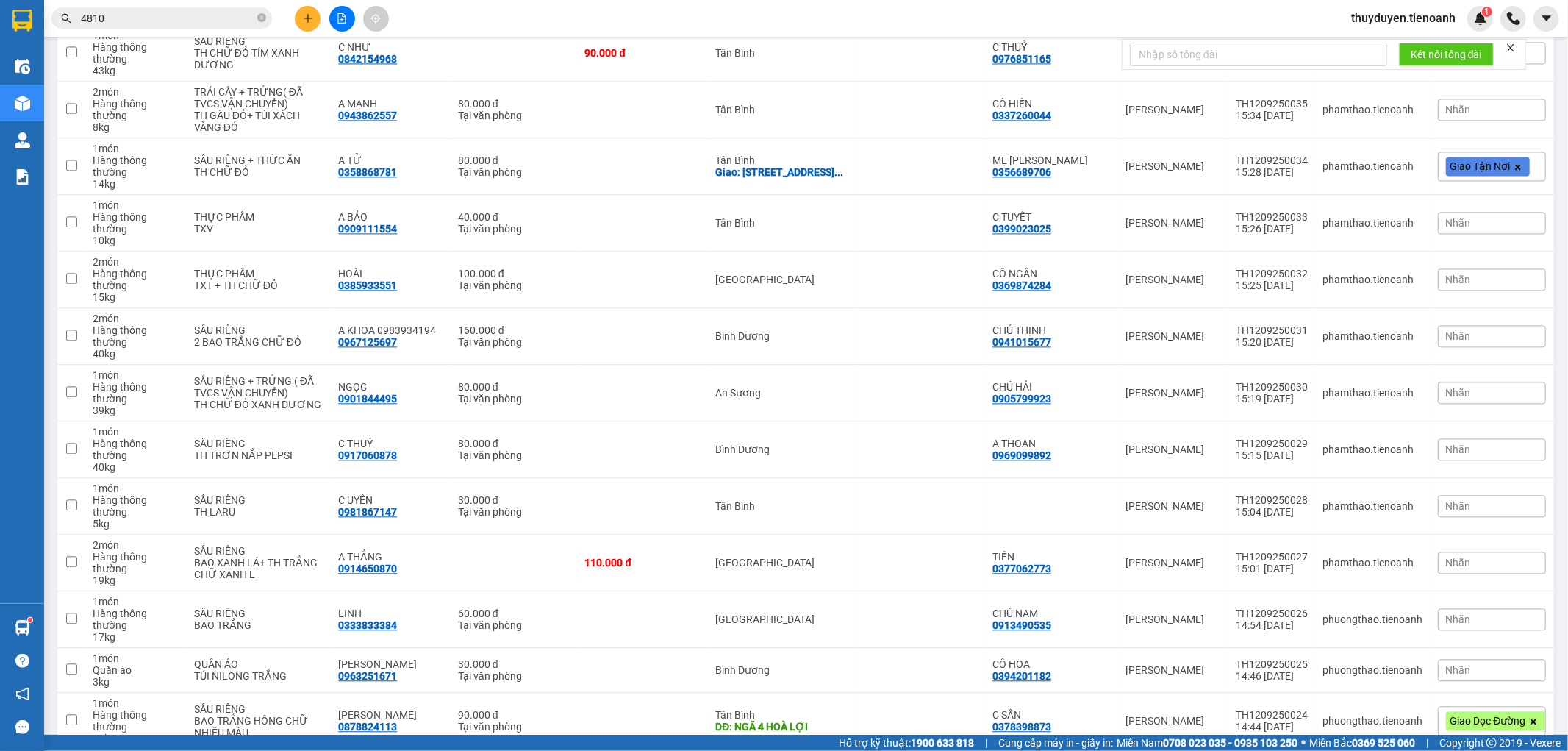
scroll to position [2880, 0]
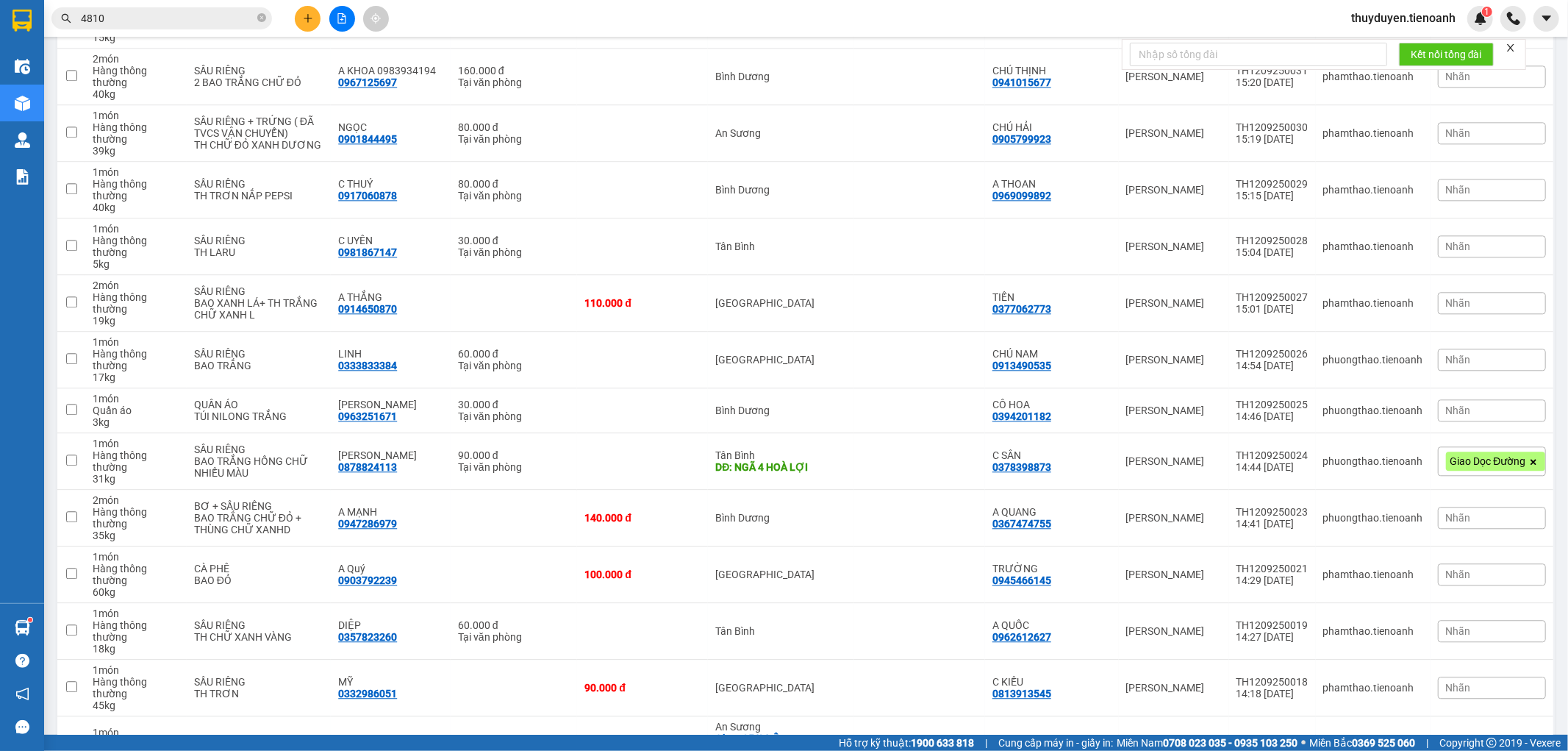
checkbox input "true"
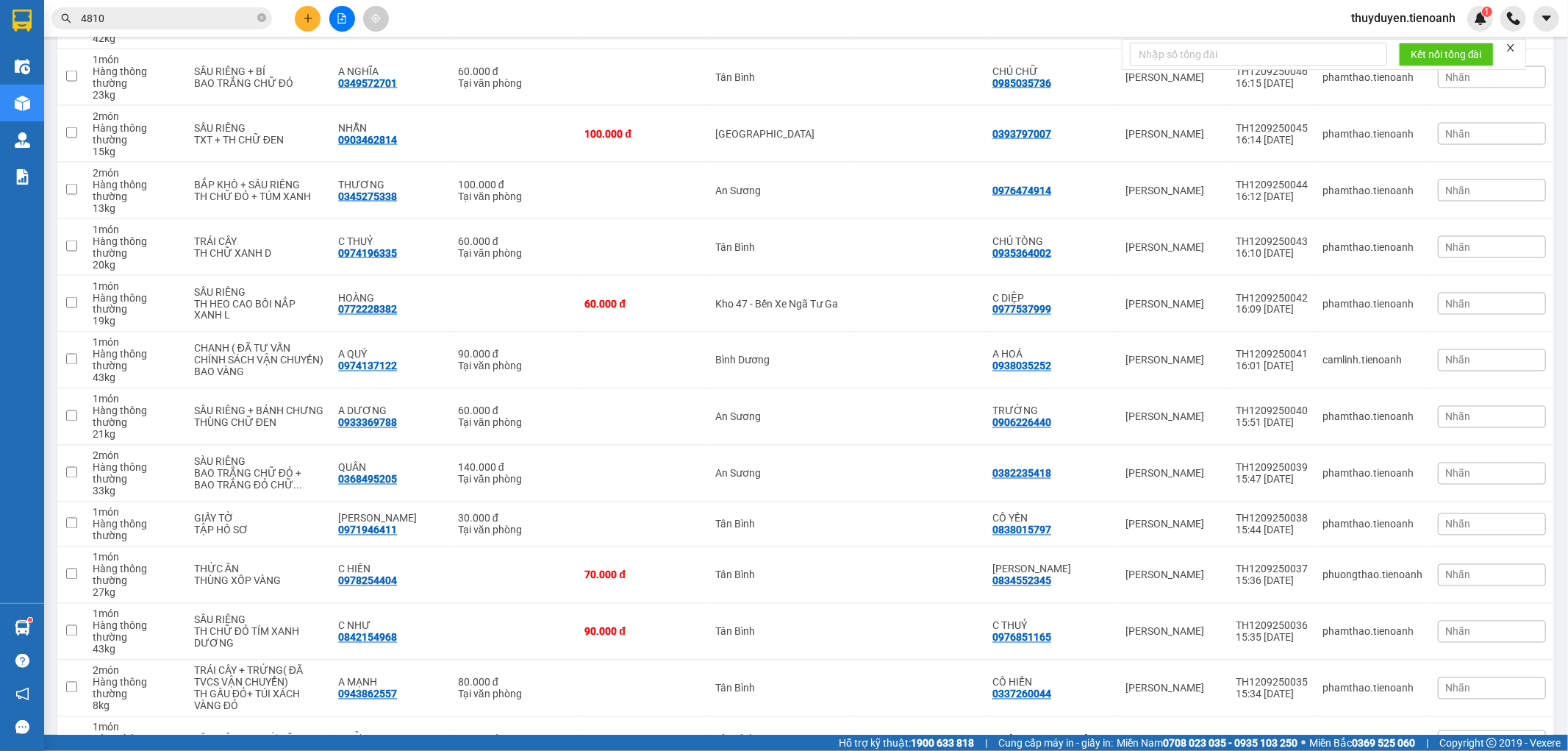
scroll to position [1981, 0]
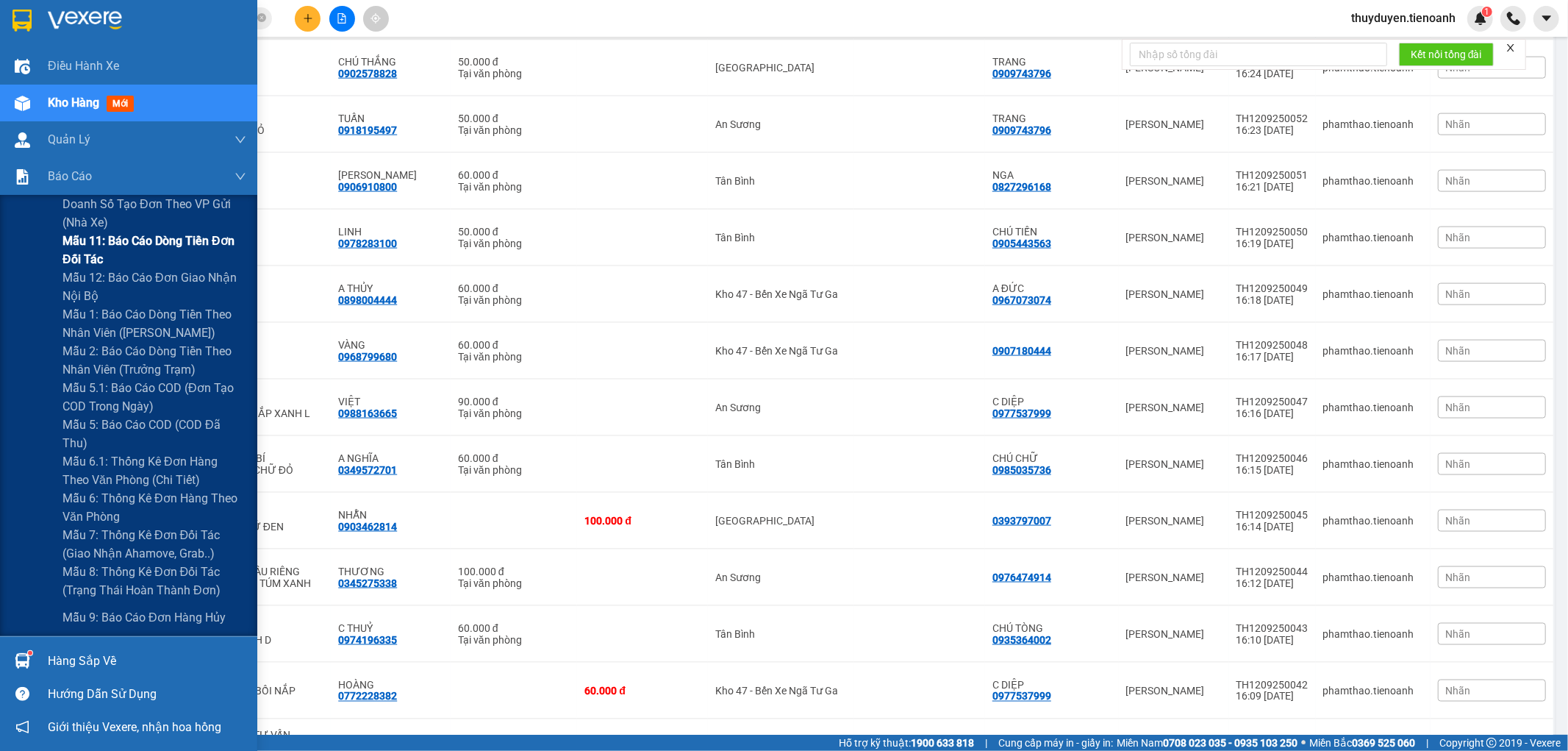
drag, startPoint x: 53, startPoint y: 192, endPoint x: 79, endPoint y: 237, distance: 52.0
click at [52, 192] on div "Báo cáo" at bounding box center [147, 176] width 198 height 37
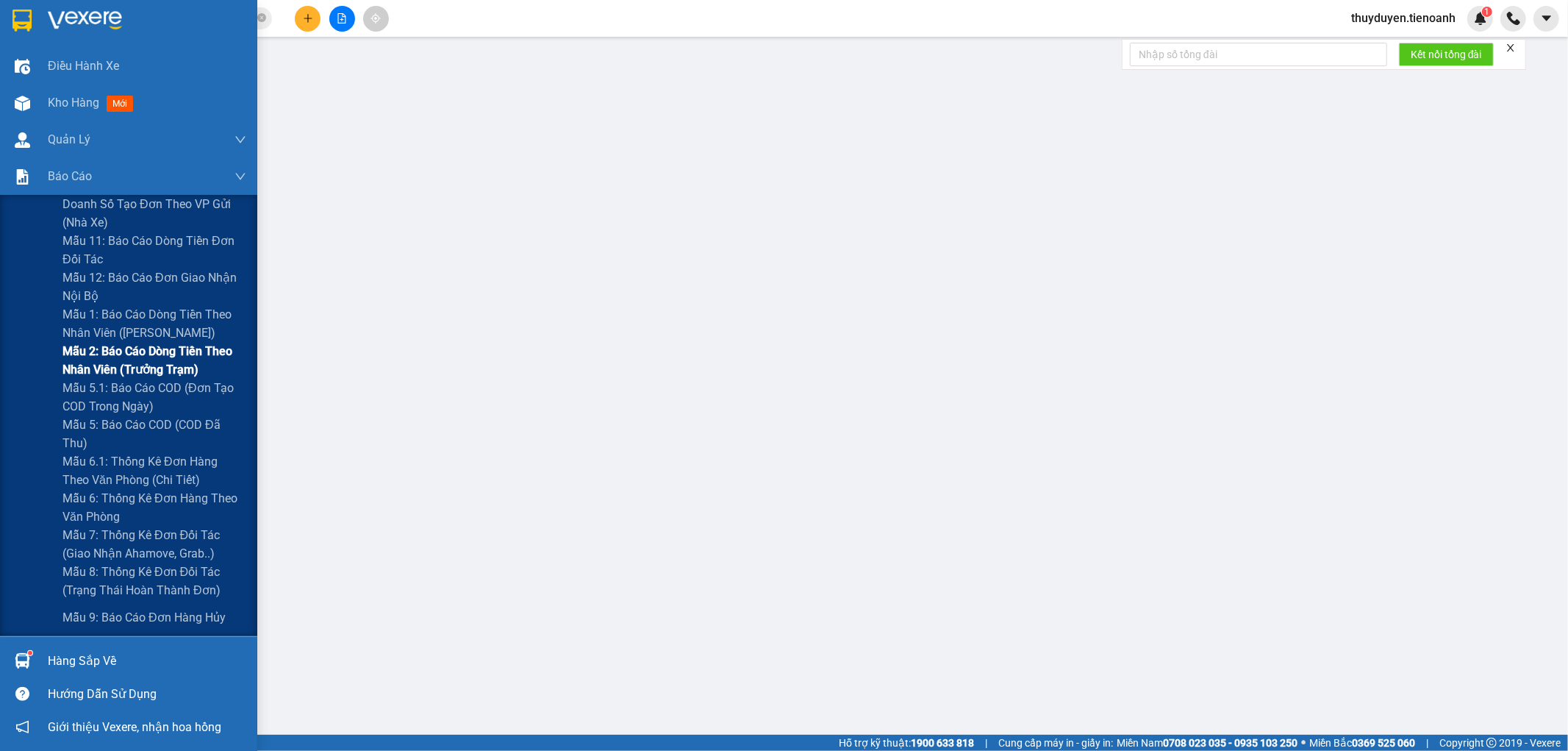
click at [122, 358] on span "Mẫu 2: Báo cáo dòng tiền theo nhân viên (Trưởng Trạm)" at bounding box center [155, 360] width 184 height 37
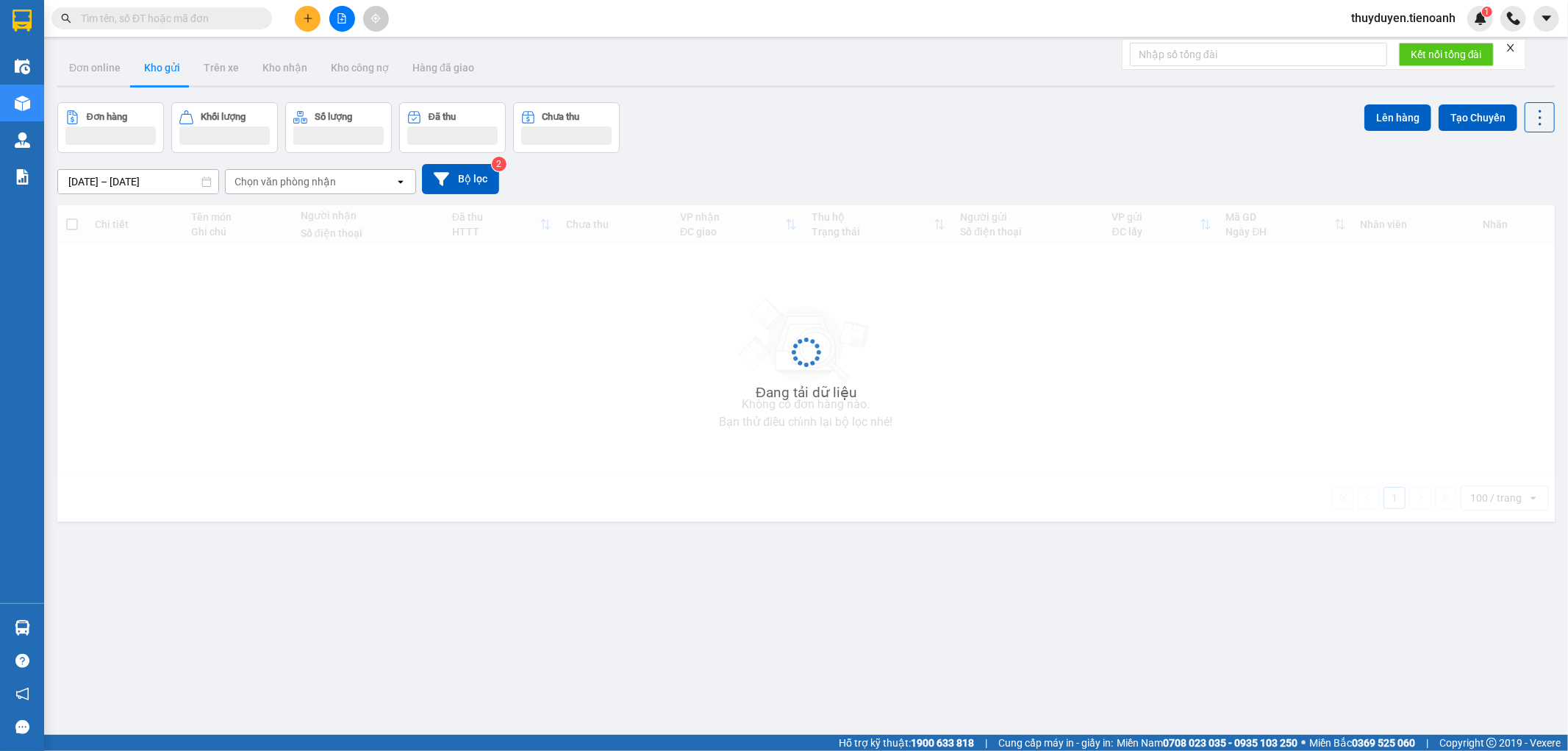
click at [129, 10] on div "Kết quả tìm kiếm ( 0 ) Bộ lọc No Data" at bounding box center [143, 19] width 287 height 26
click at [131, 11] on input "text" at bounding box center [168, 18] width 174 height 16
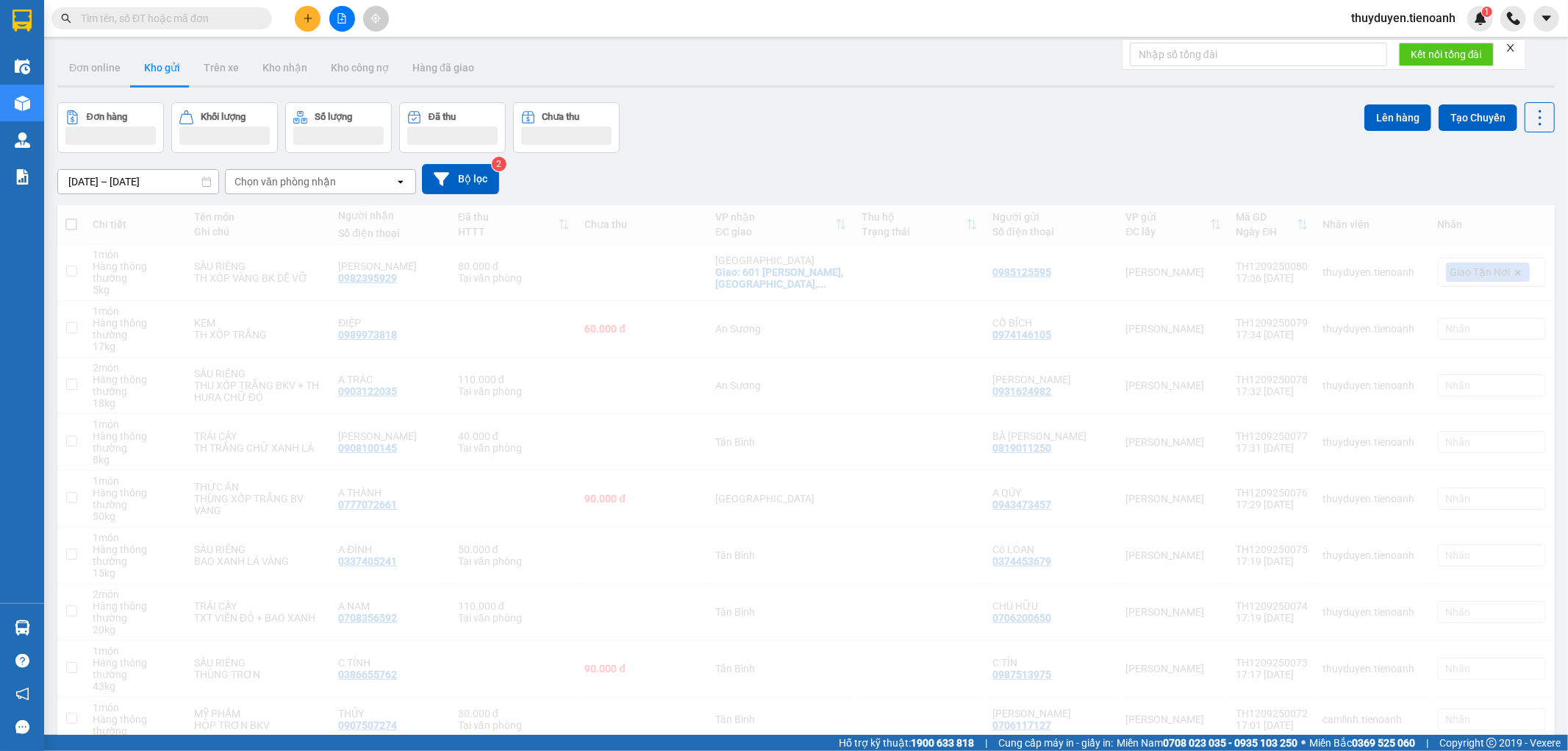
paste input "AS1109250023"
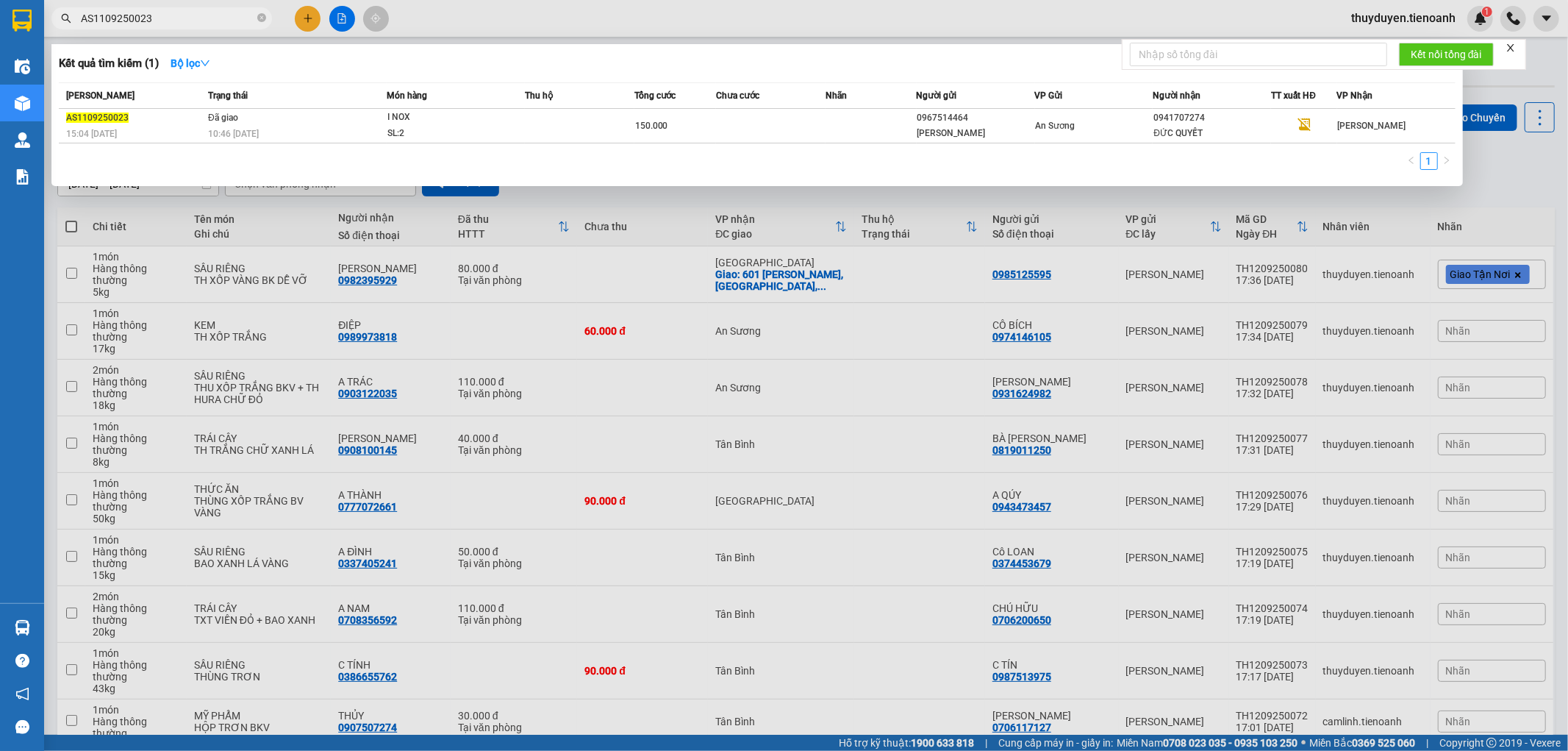
type input "AS1109250023"
click at [263, 16] on icon "close-circle" at bounding box center [262, 17] width 9 height 9
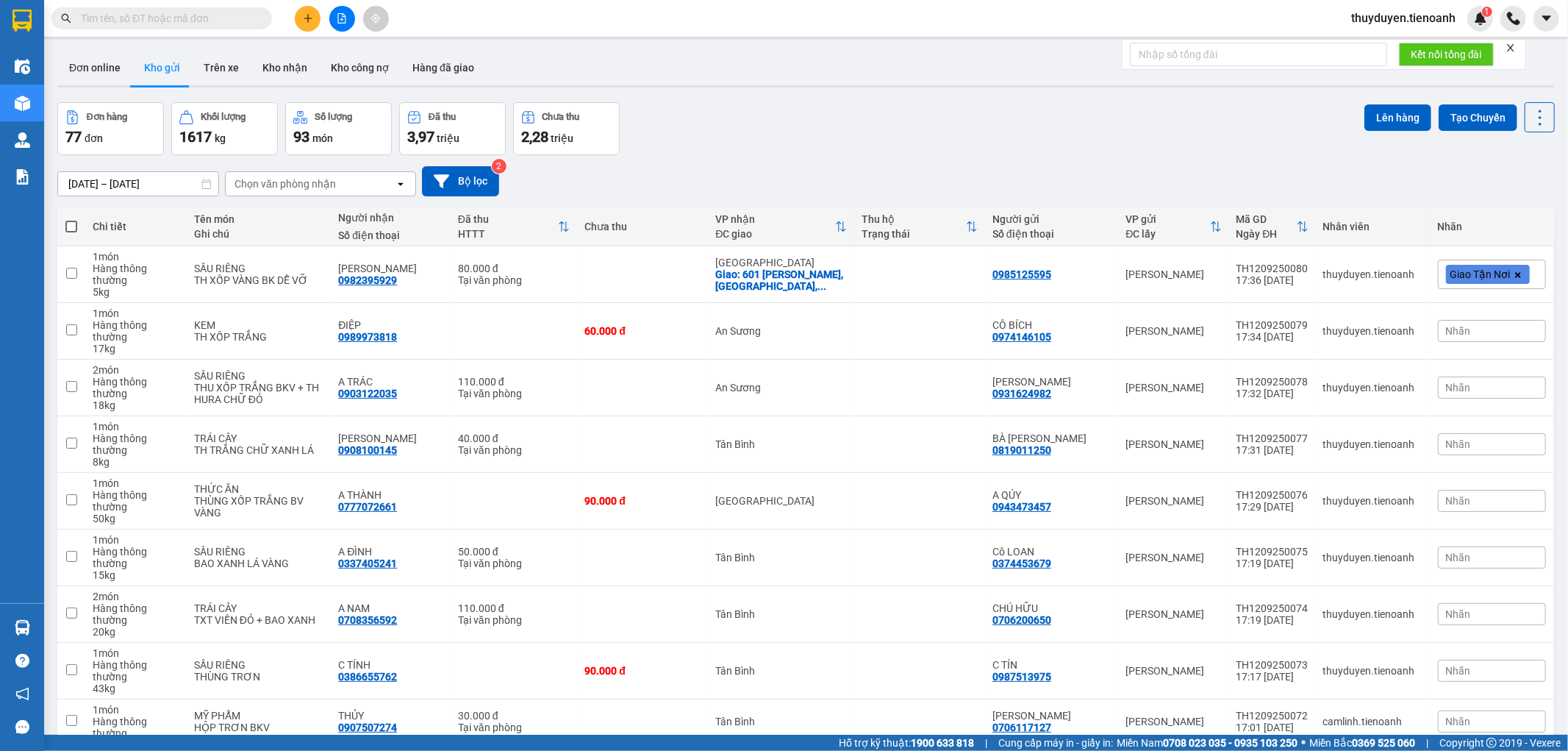
click at [174, 28] on span at bounding box center [162, 19] width 221 height 22
click at [174, 21] on input "text" at bounding box center [168, 18] width 174 height 16
paste input "TB1109250073"
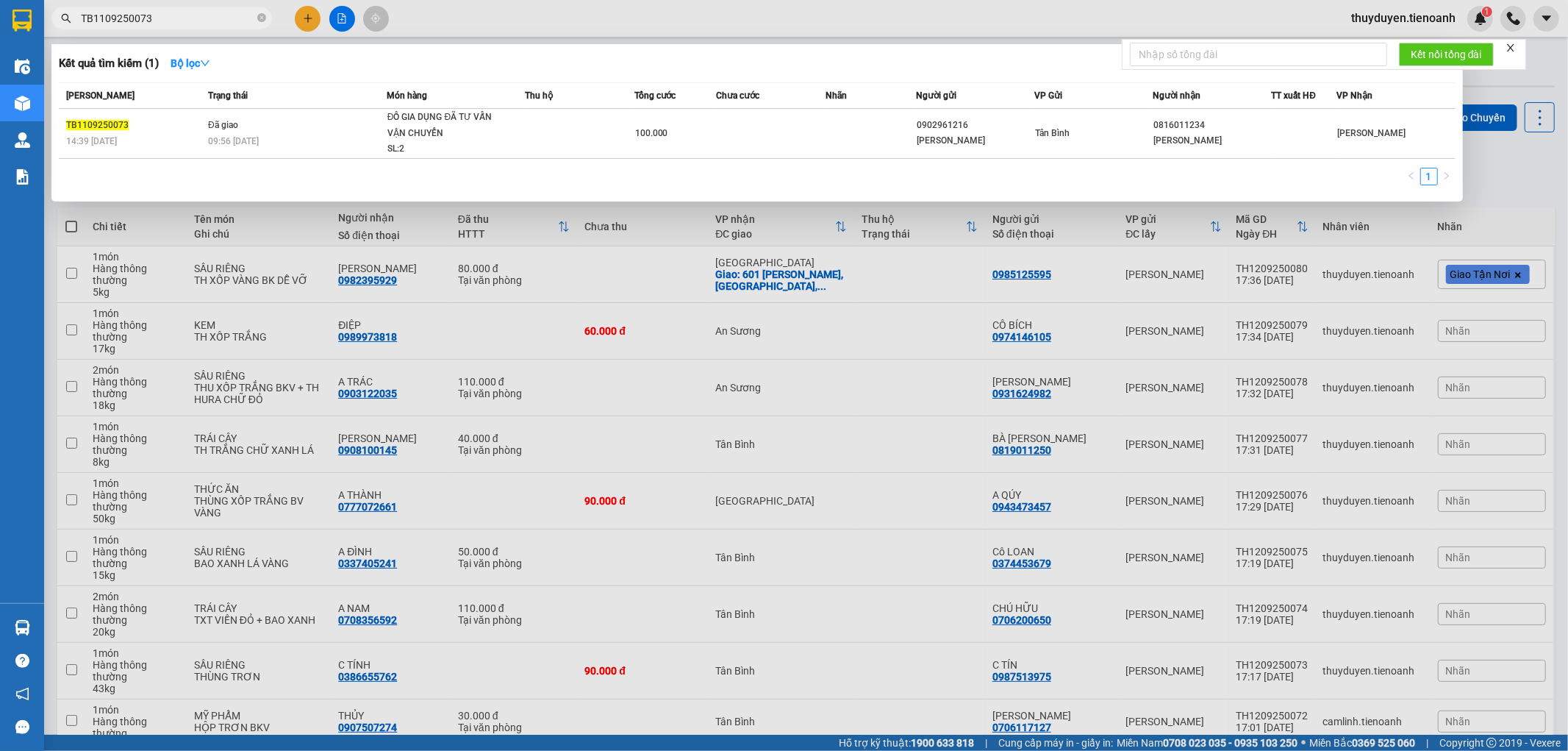
type input "TB1109250073"
drag, startPoint x: 259, startPoint y: 20, endPoint x: 241, endPoint y: 19, distance: 18.0
click at [255, 20] on span "TB1109250073" at bounding box center [162, 19] width 221 height 22
click at [261, 18] on icon "close-circle" at bounding box center [262, 17] width 9 height 9
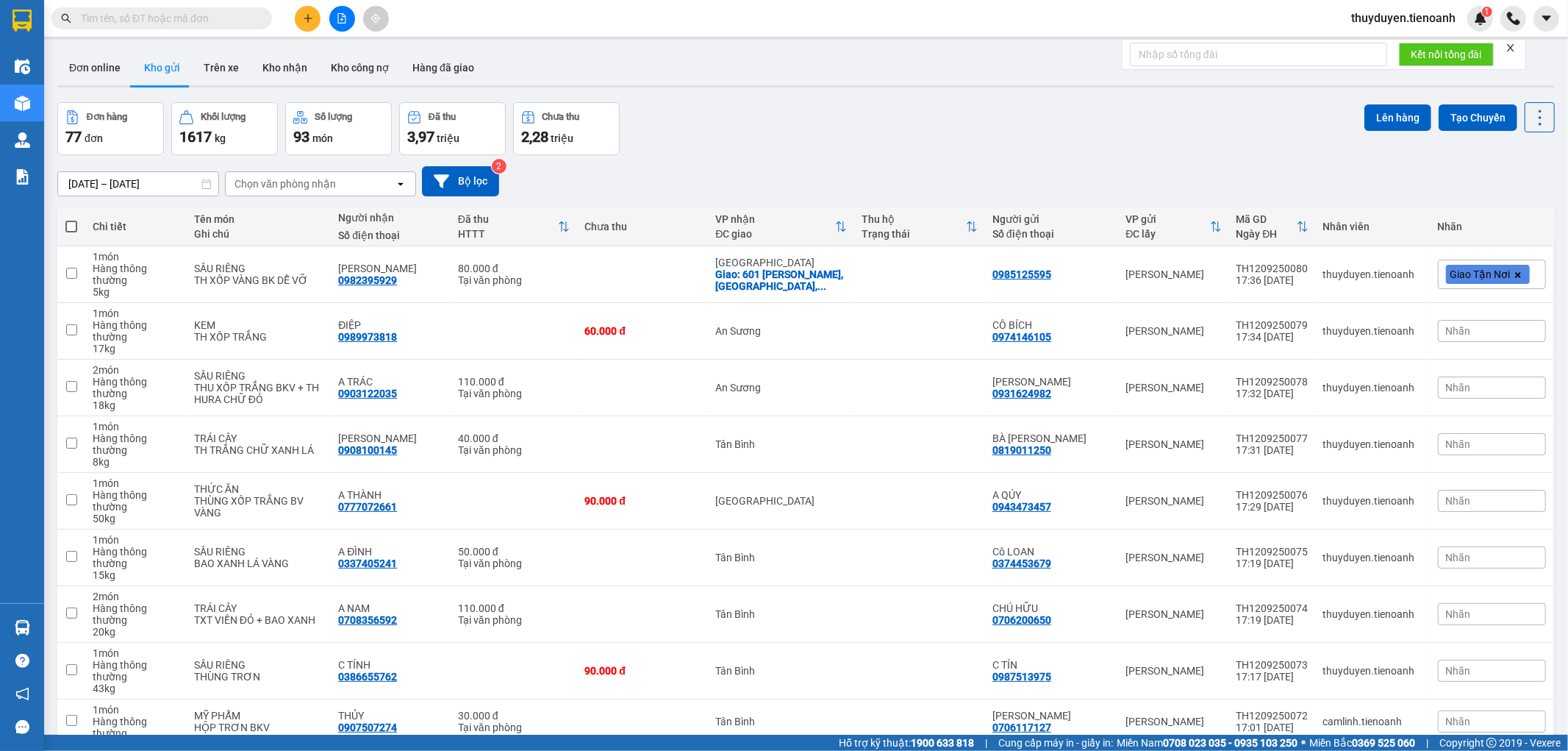
click at [198, 22] on input "text" at bounding box center [168, 18] width 174 height 16
paste input "TB1109250065"
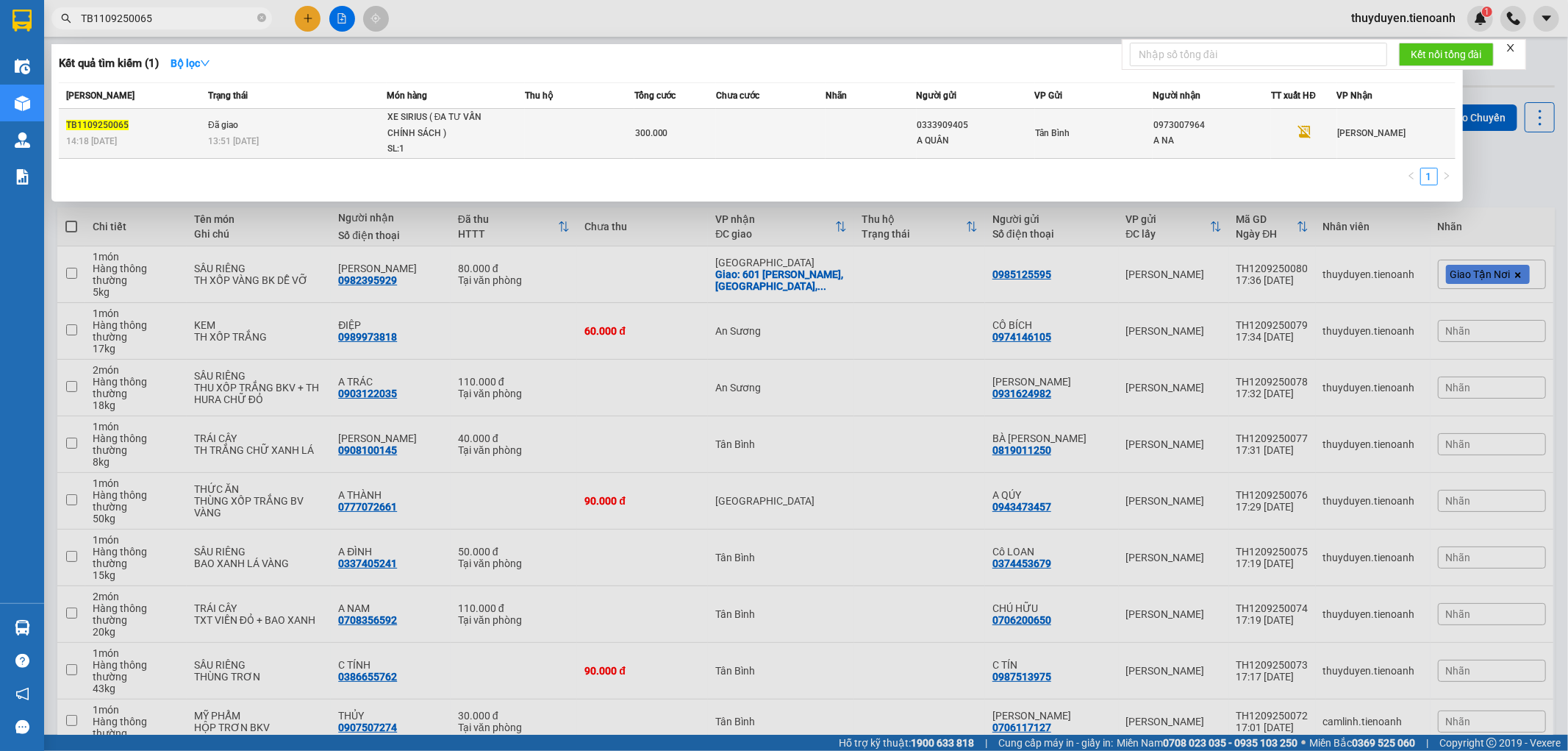
type input "TB1109250065"
click at [732, 119] on td at bounding box center [772, 134] width 110 height 50
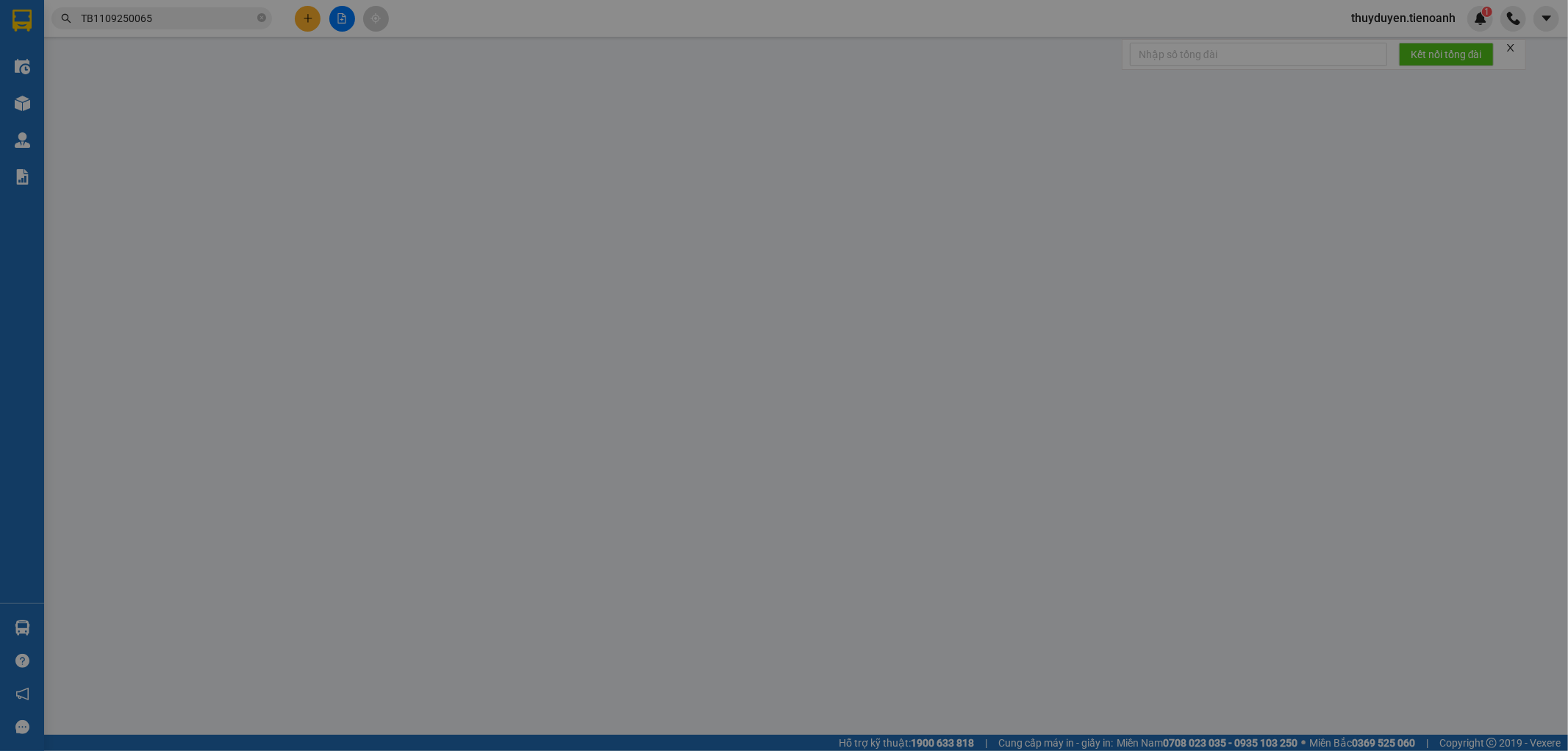
type input "0973007964"
type input "A NA"
type input "0333909405"
type input "A QUÂN"
type input "300.000"
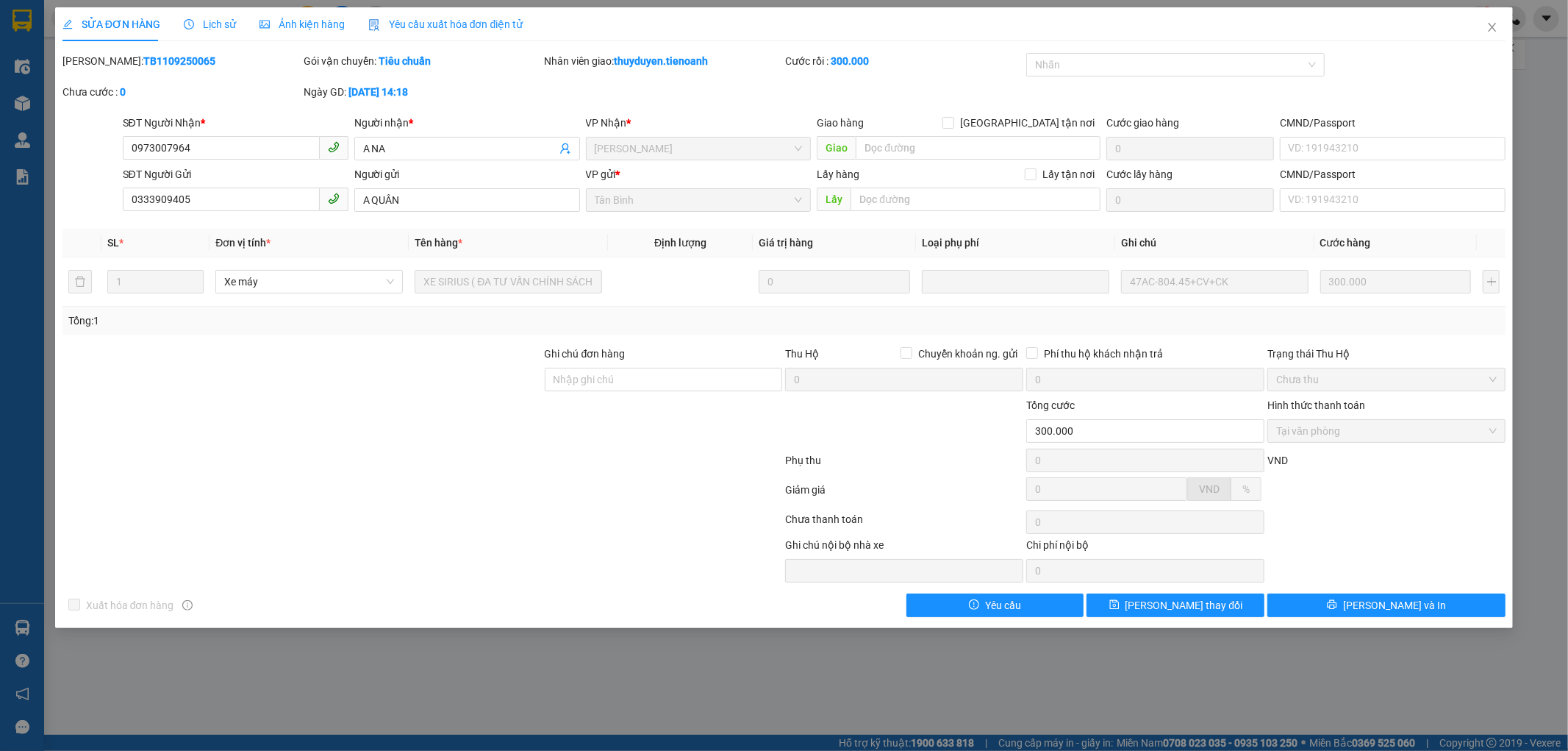
click at [221, 29] on span "Lịch sử" at bounding box center [210, 24] width 52 height 12
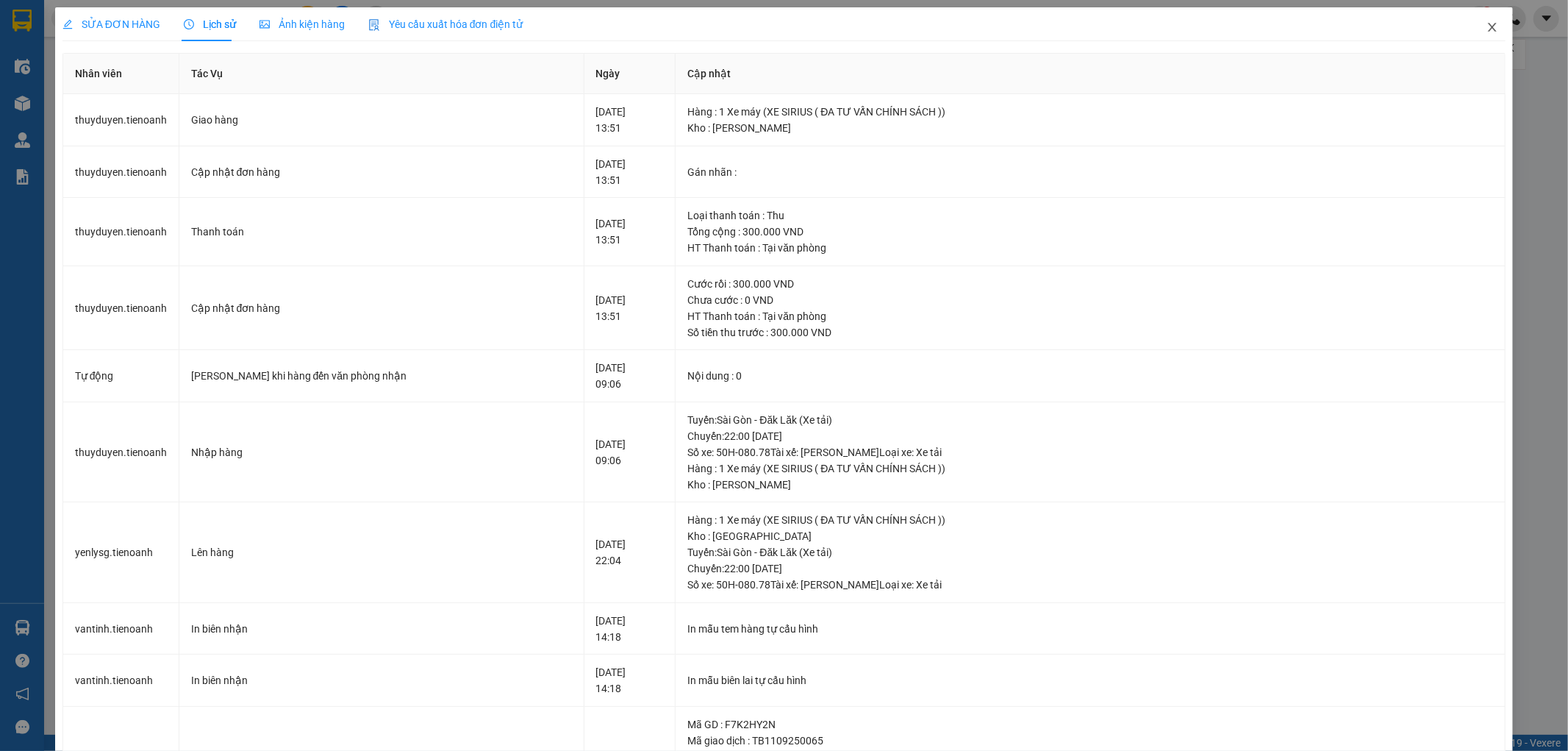
click at [1486, 18] on span "Close" at bounding box center [1492, 28] width 41 height 41
click at [1476, 24] on img at bounding box center [1480, 18] width 13 height 13
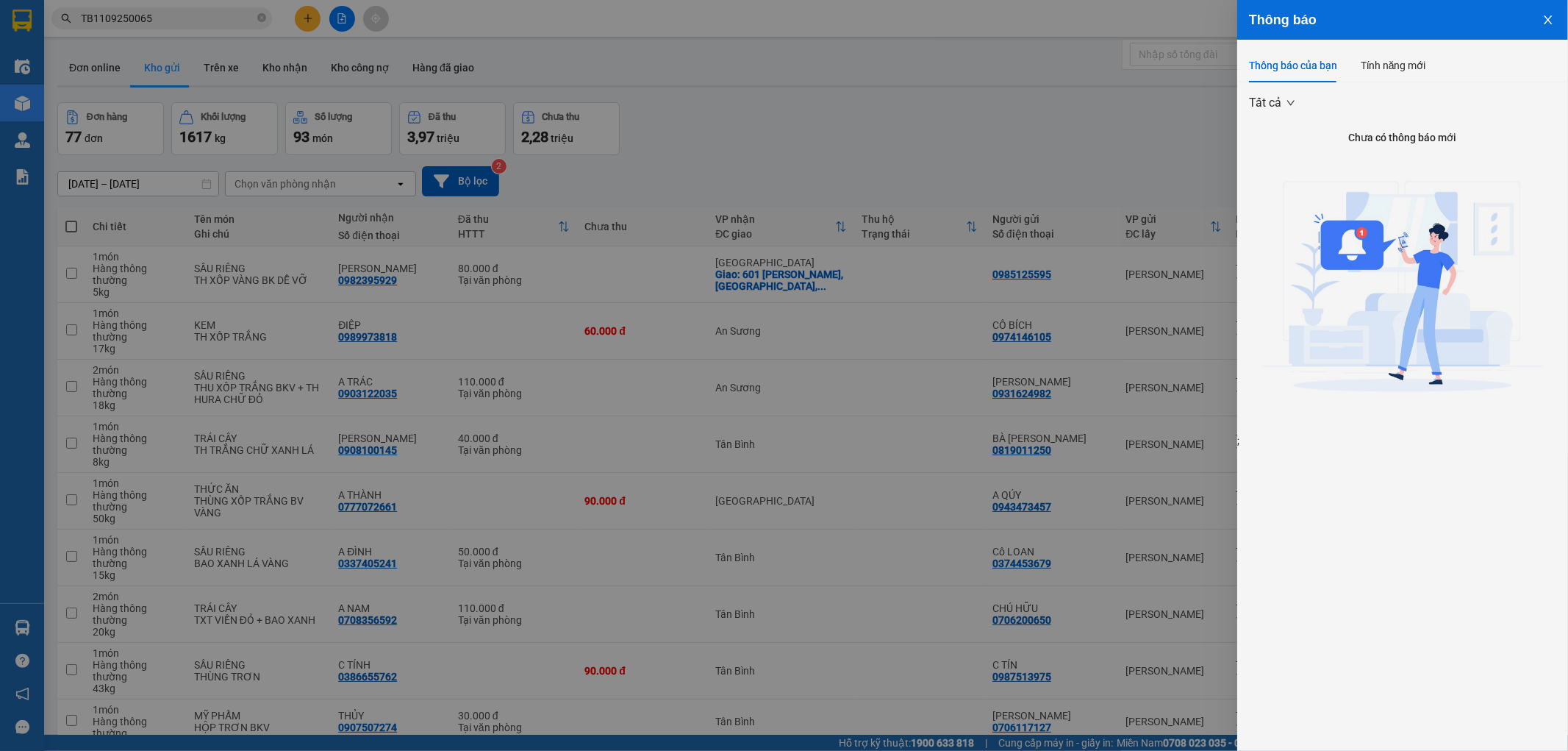
click at [1553, 4] on button "Close" at bounding box center [1548, 19] width 40 height 38
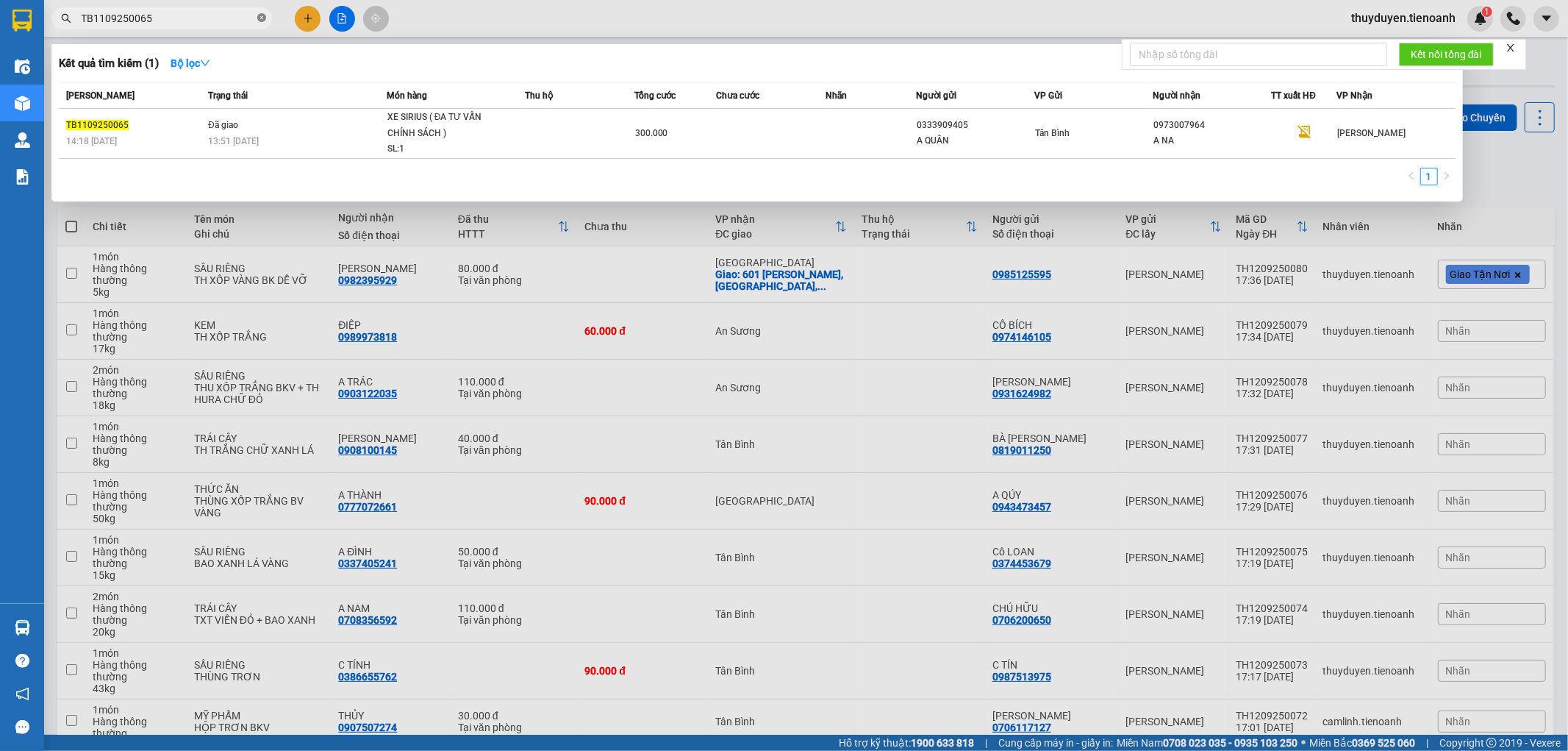
click at [259, 18] on icon "close-circle" at bounding box center [262, 17] width 9 height 9
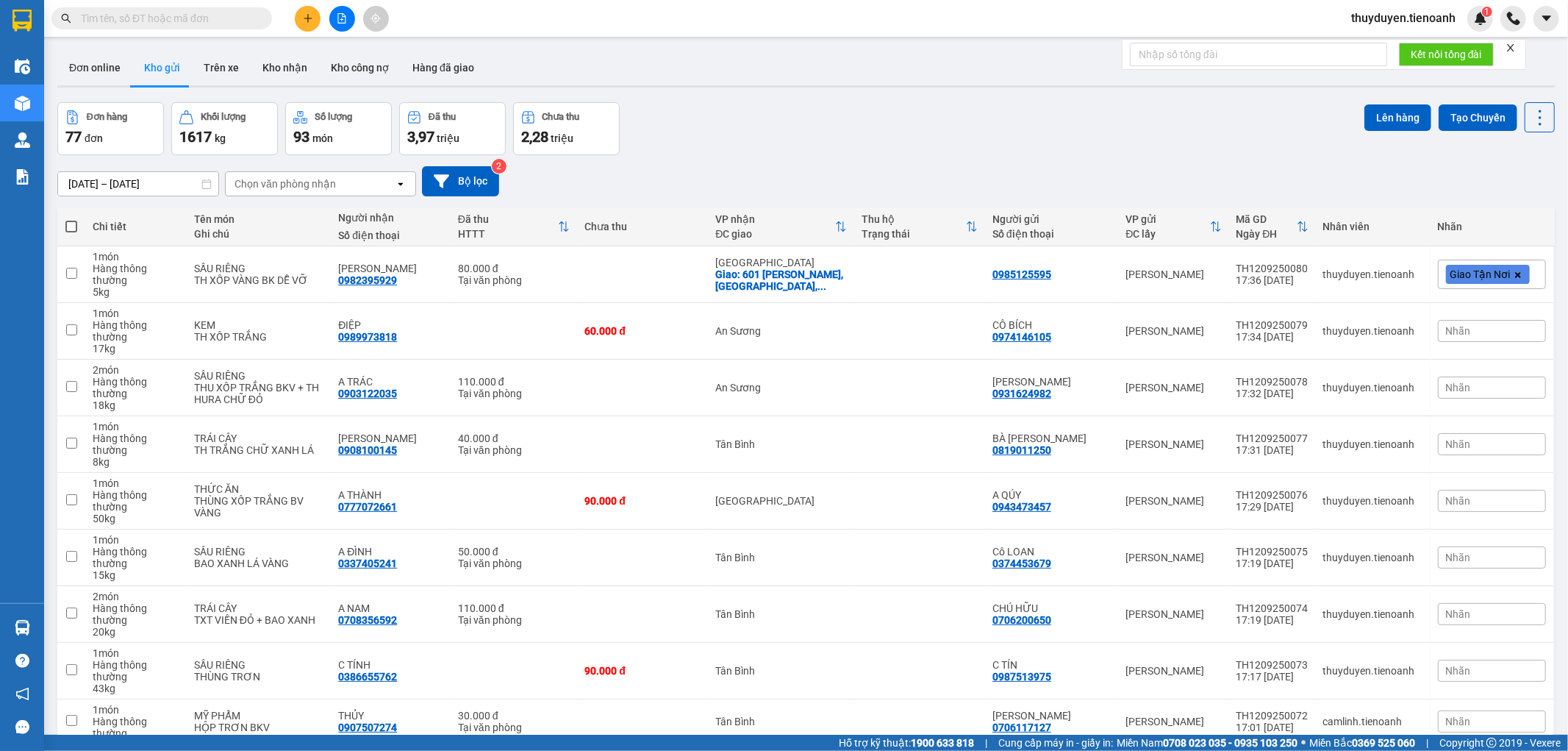
paste input "TB1109250073"
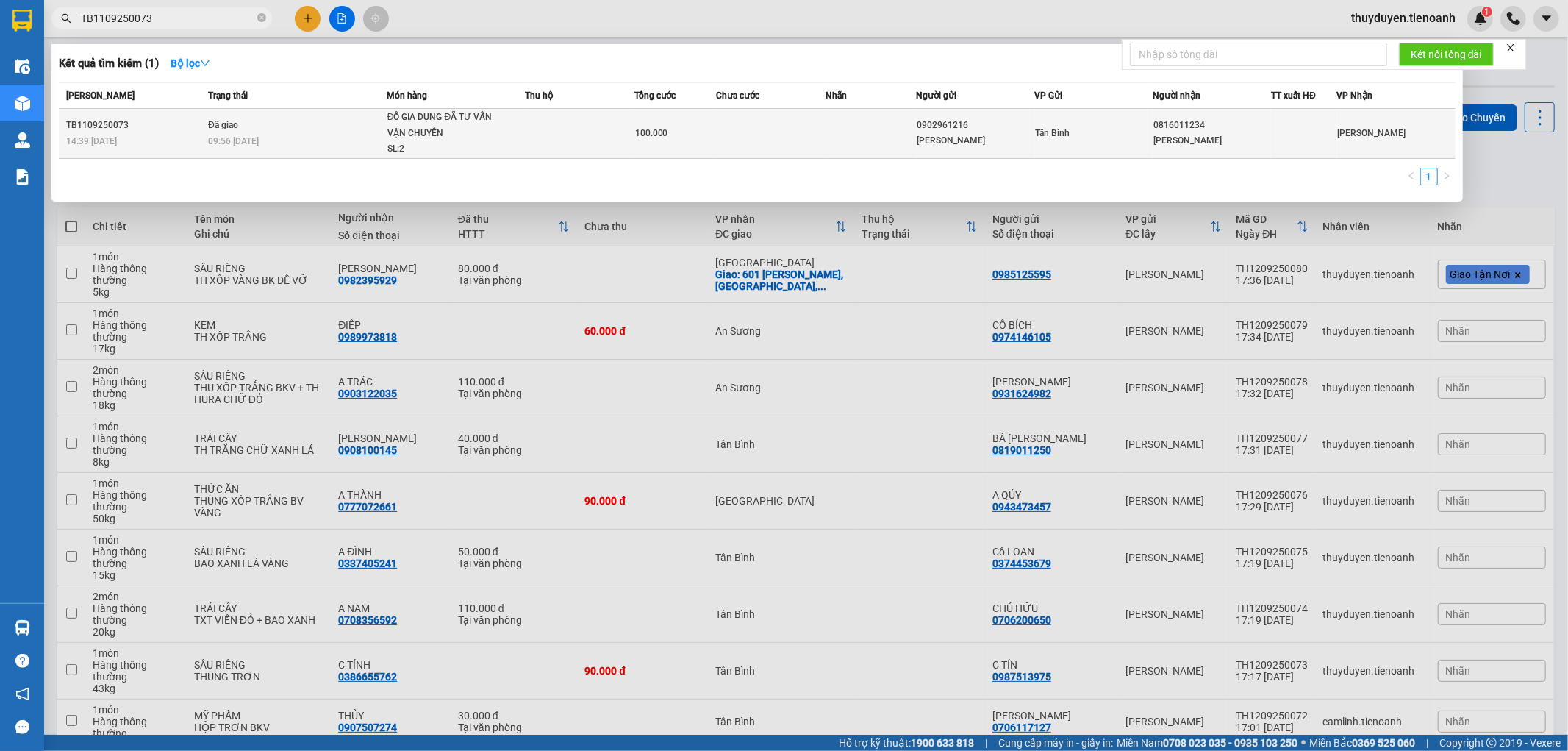
type input "TB1109250073"
click at [504, 140] on span "ĐỒ GIA DỤNG ĐÃ TƯ VẤN VẬN CHUYỂN SL: 2" at bounding box center [455, 134] width 137 height 48
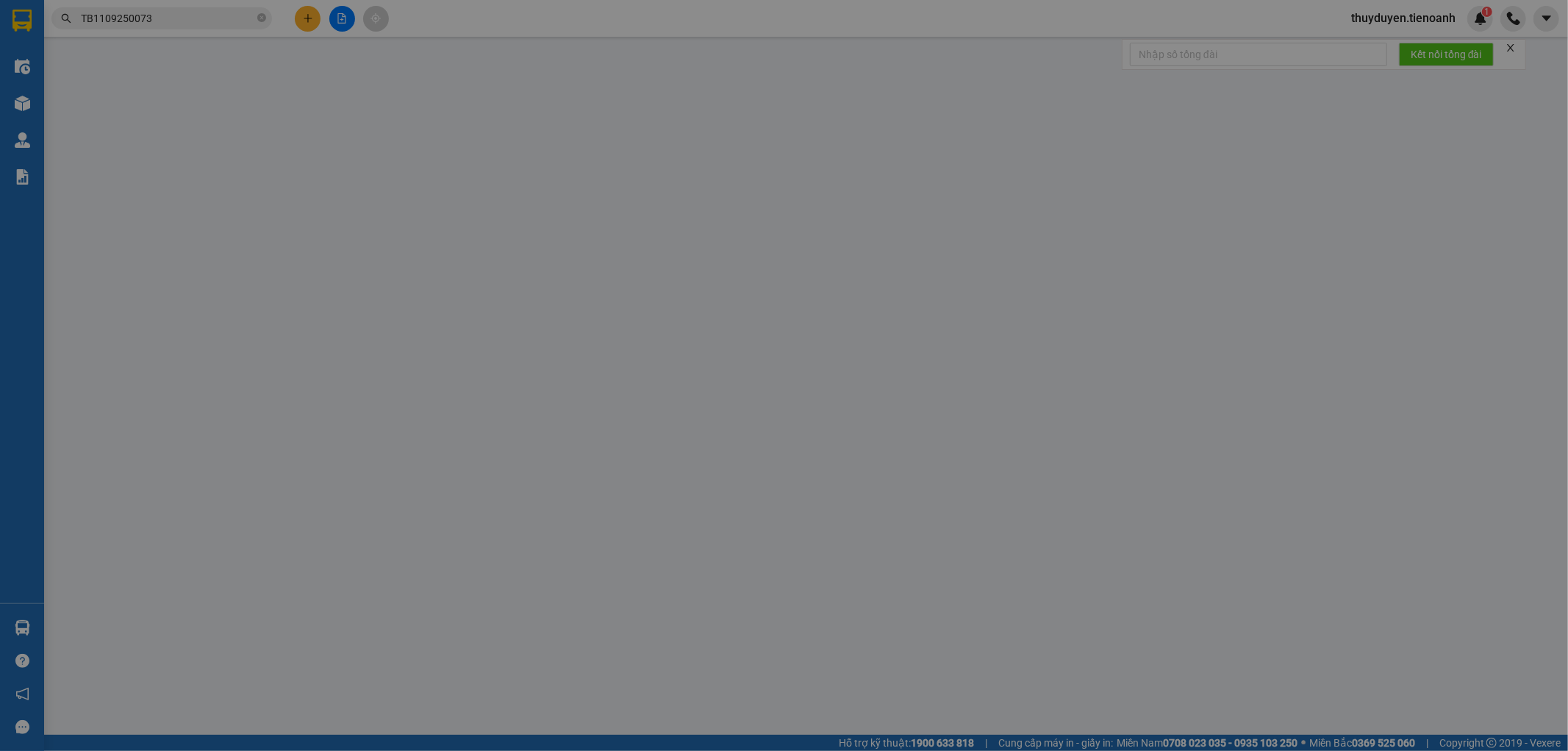
type input "0816011234"
type input "[PERSON_NAME]"
type input "0902961216"
type input "[PERSON_NAME]"
type input "123456789"
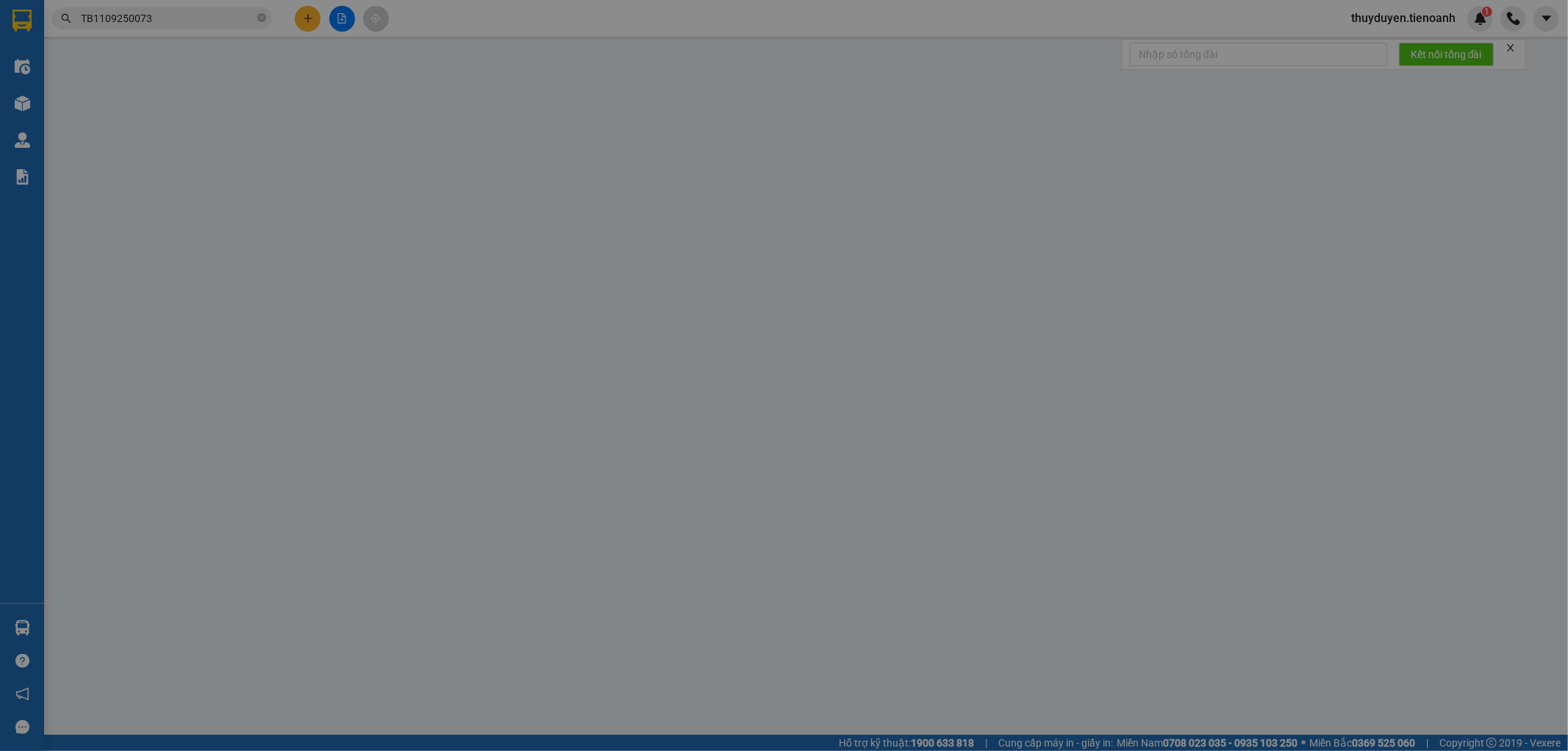
type input "100.000"
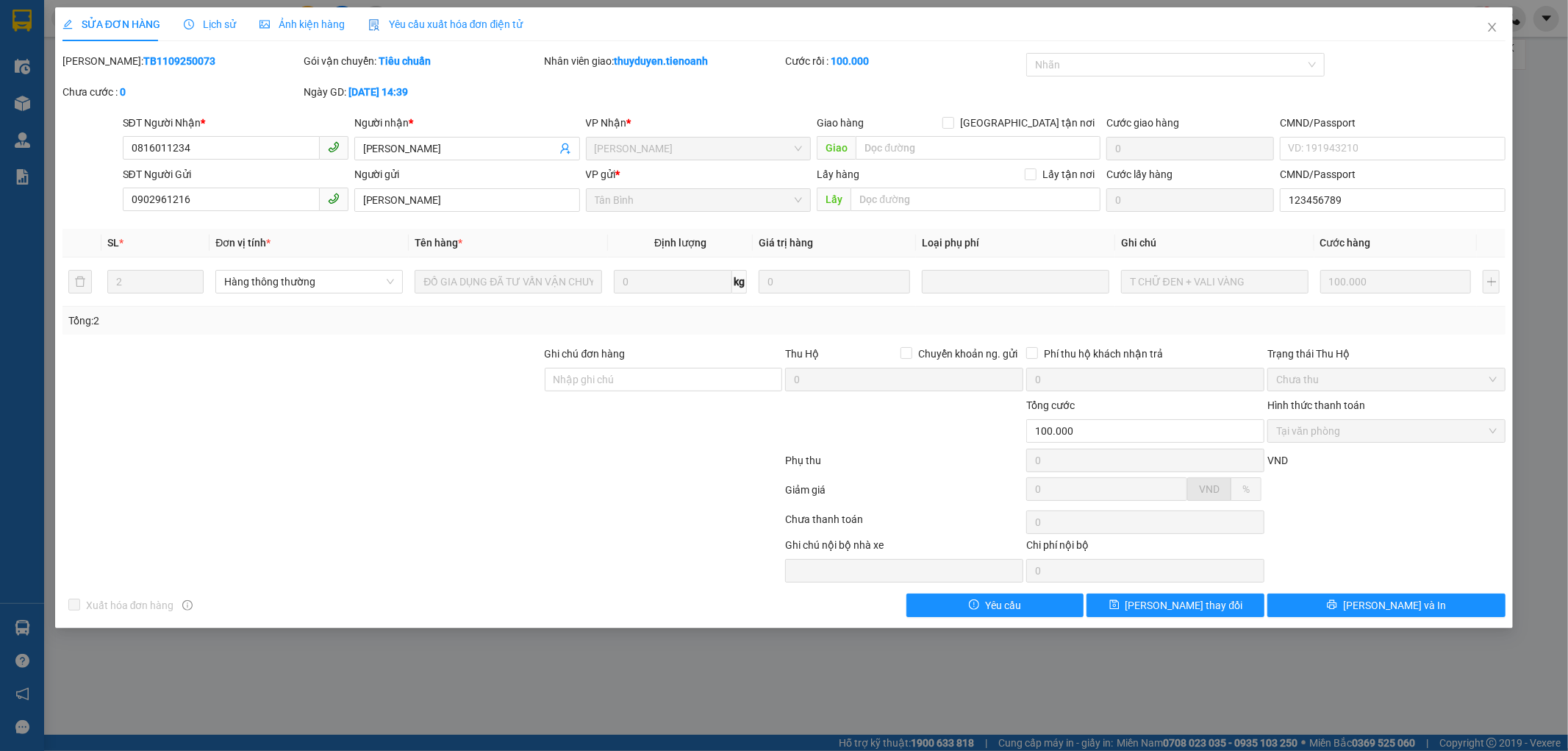
click at [230, 26] on span "Lịch sử" at bounding box center [210, 24] width 52 height 12
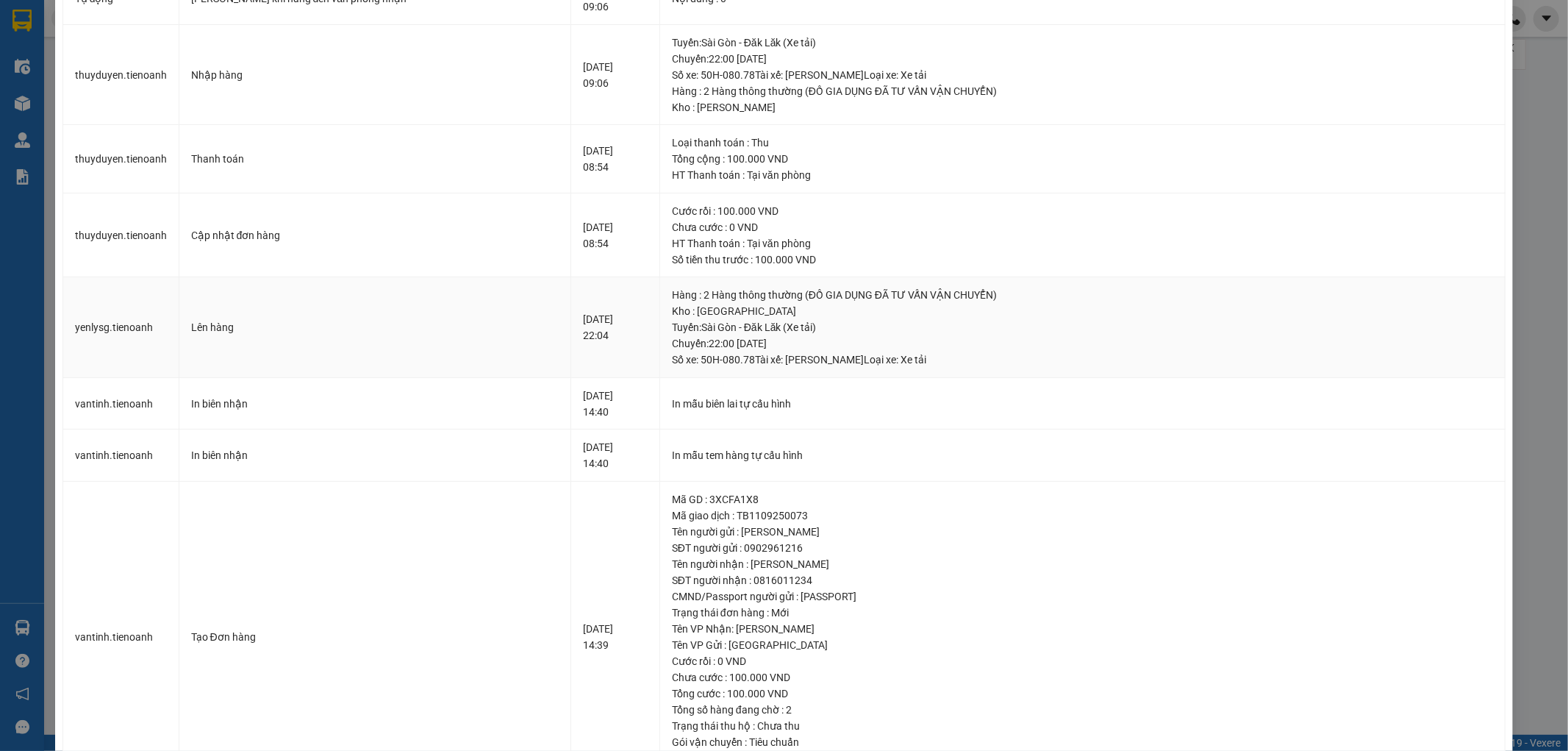
scroll to position [245, 0]
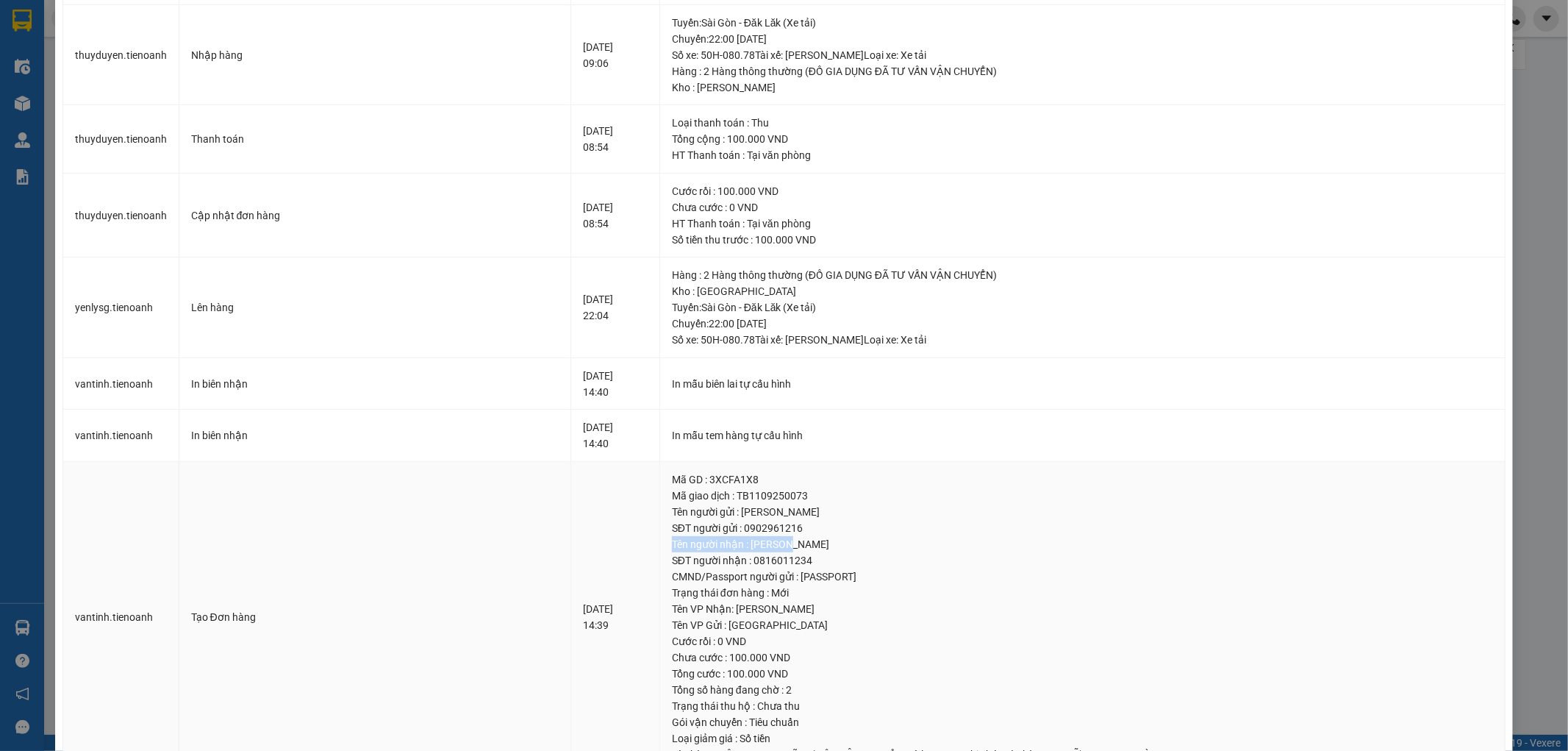
drag, startPoint x: 772, startPoint y: 525, endPoint x: 814, endPoint y: 537, distance: 43.7
click at [814, 537] on td "Mã GD : 3XCFA1X8 Mã giao dịch : TB1109250073 Tên người gửi : [PERSON_NAME] ngườ…" at bounding box center [1083, 617] width 845 height 311
click at [787, 570] on div "CMND/Passport người gửi : [PASSPORT]" at bounding box center [1083, 577] width 821 height 16
drag, startPoint x: 783, startPoint y: 560, endPoint x: 729, endPoint y: 561, distance: 54.0
click at [729, 561] on div "SĐT người nhận : 0816011234" at bounding box center [1083, 560] width 821 height 16
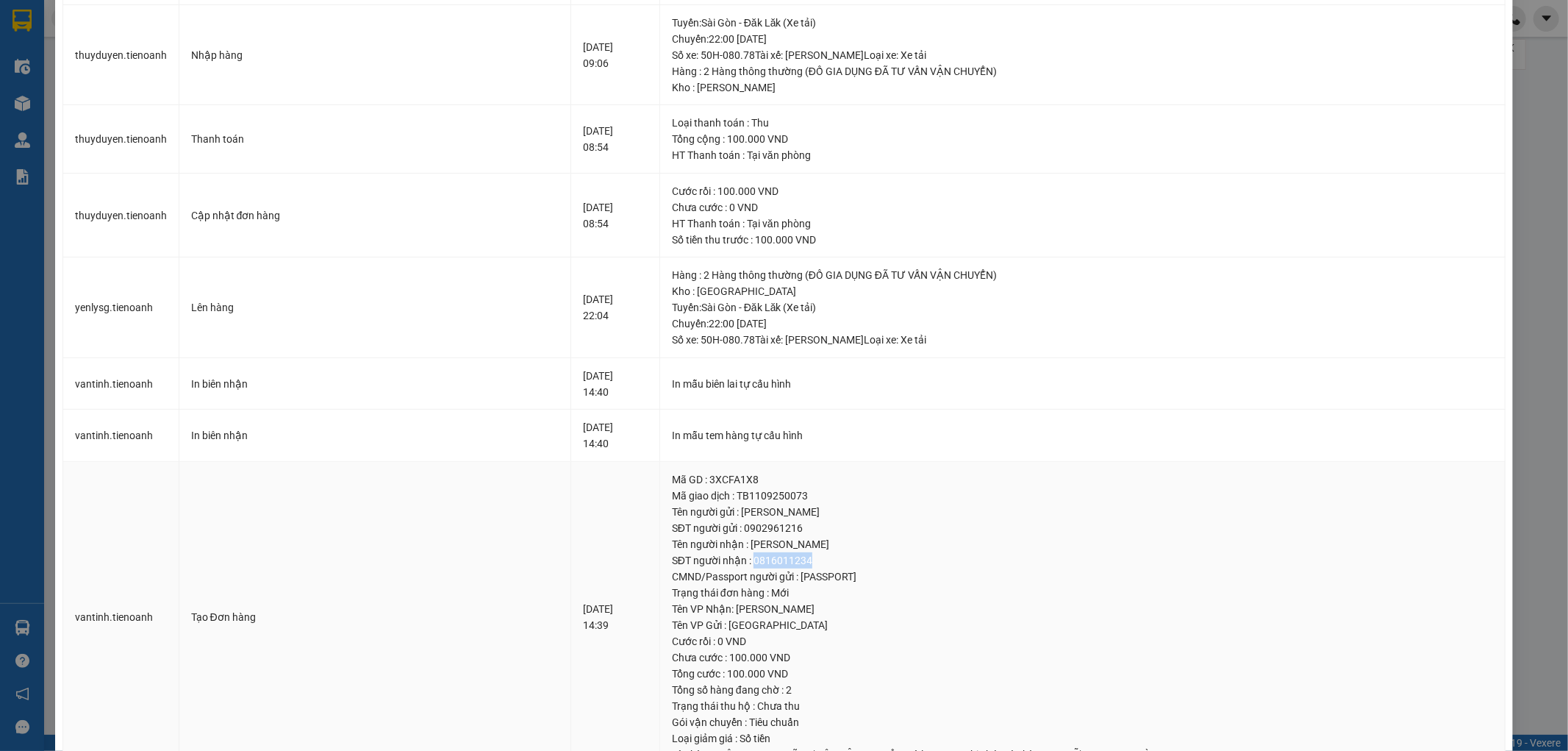
copy div "0816011234"
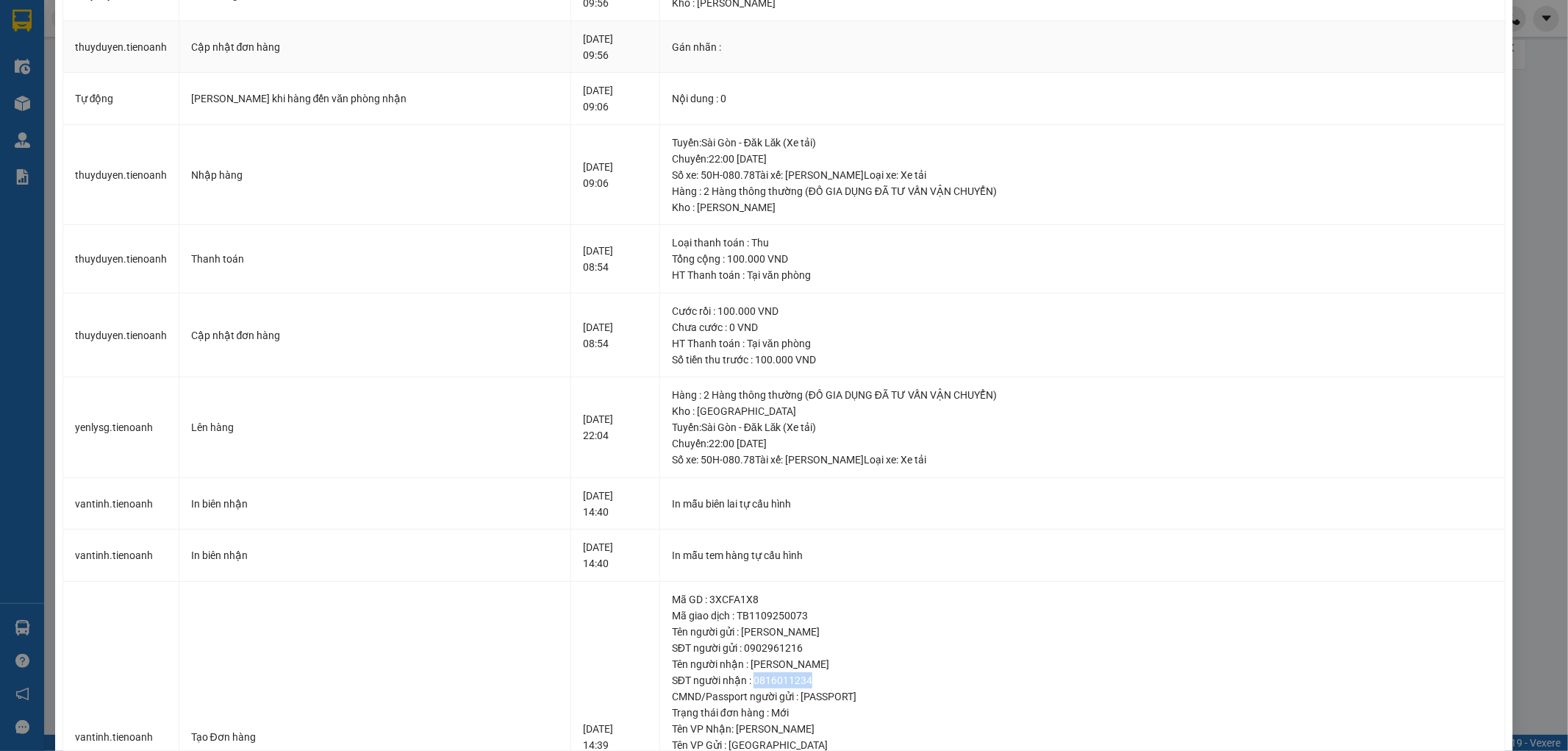
scroll to position [0, 0]
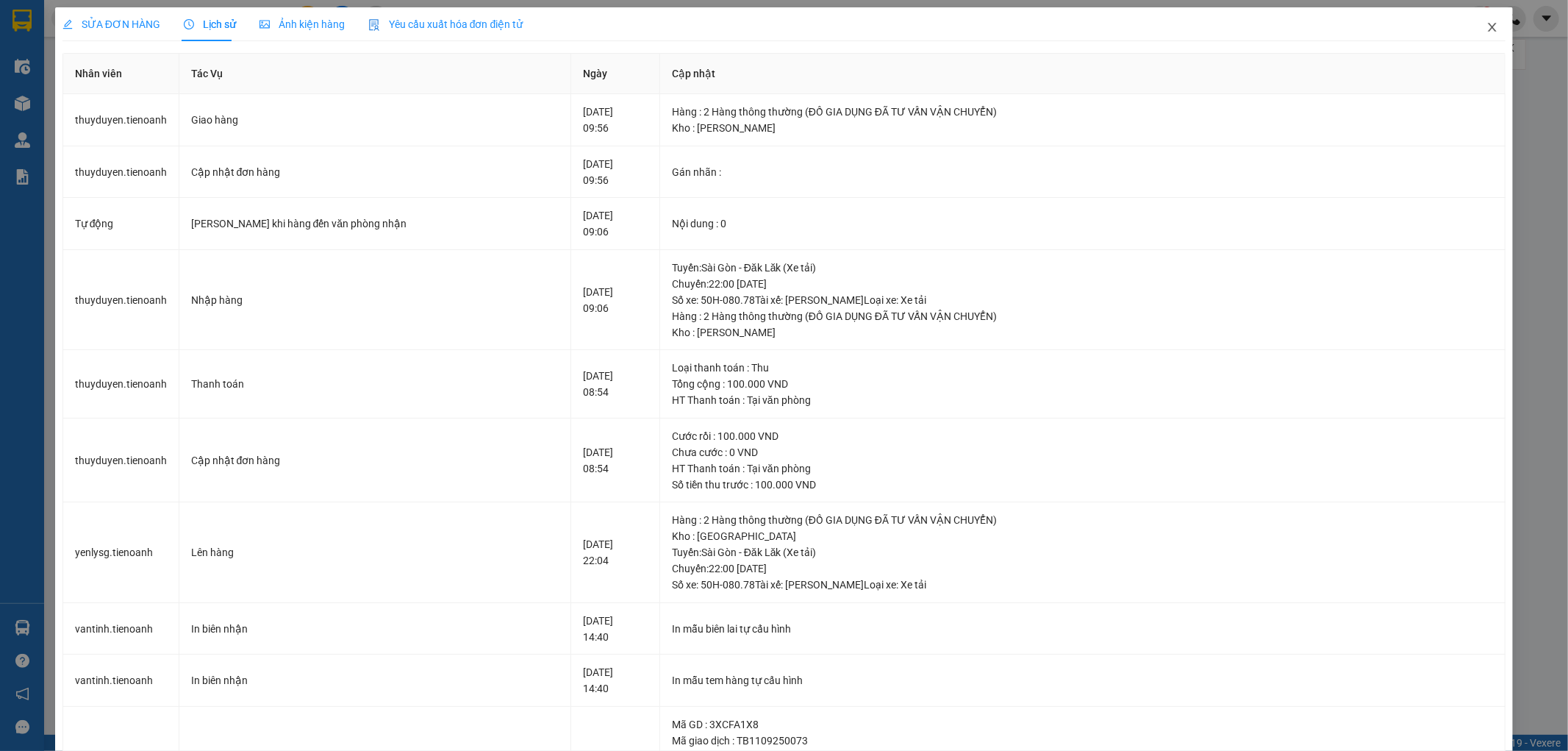
click at [1486, 24] on icon "close" at bounding box center [1492, 27] width 12 height 12
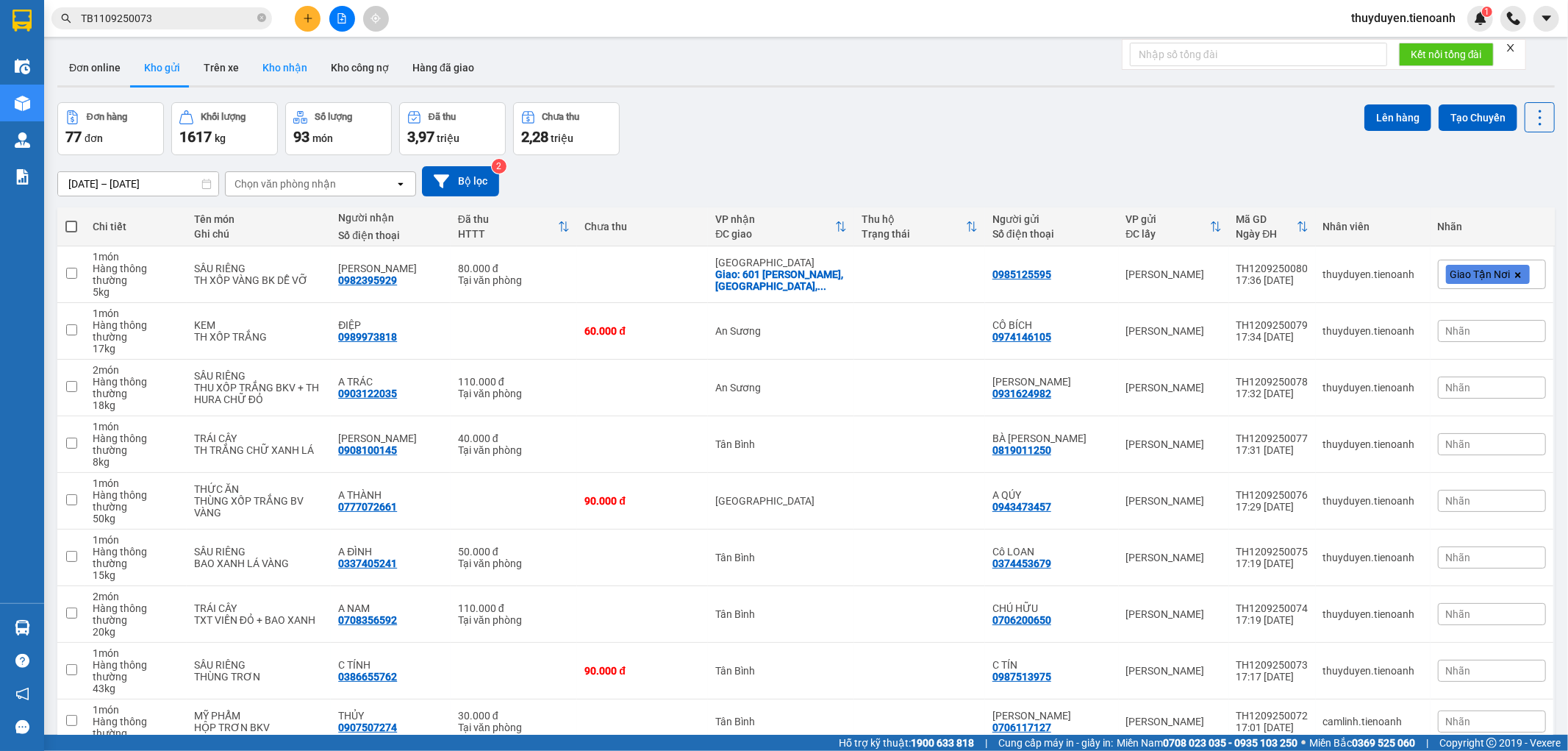
click at [258, 76] on button "Kho nhận" at bounding box center [285, 67] width 69 height 35
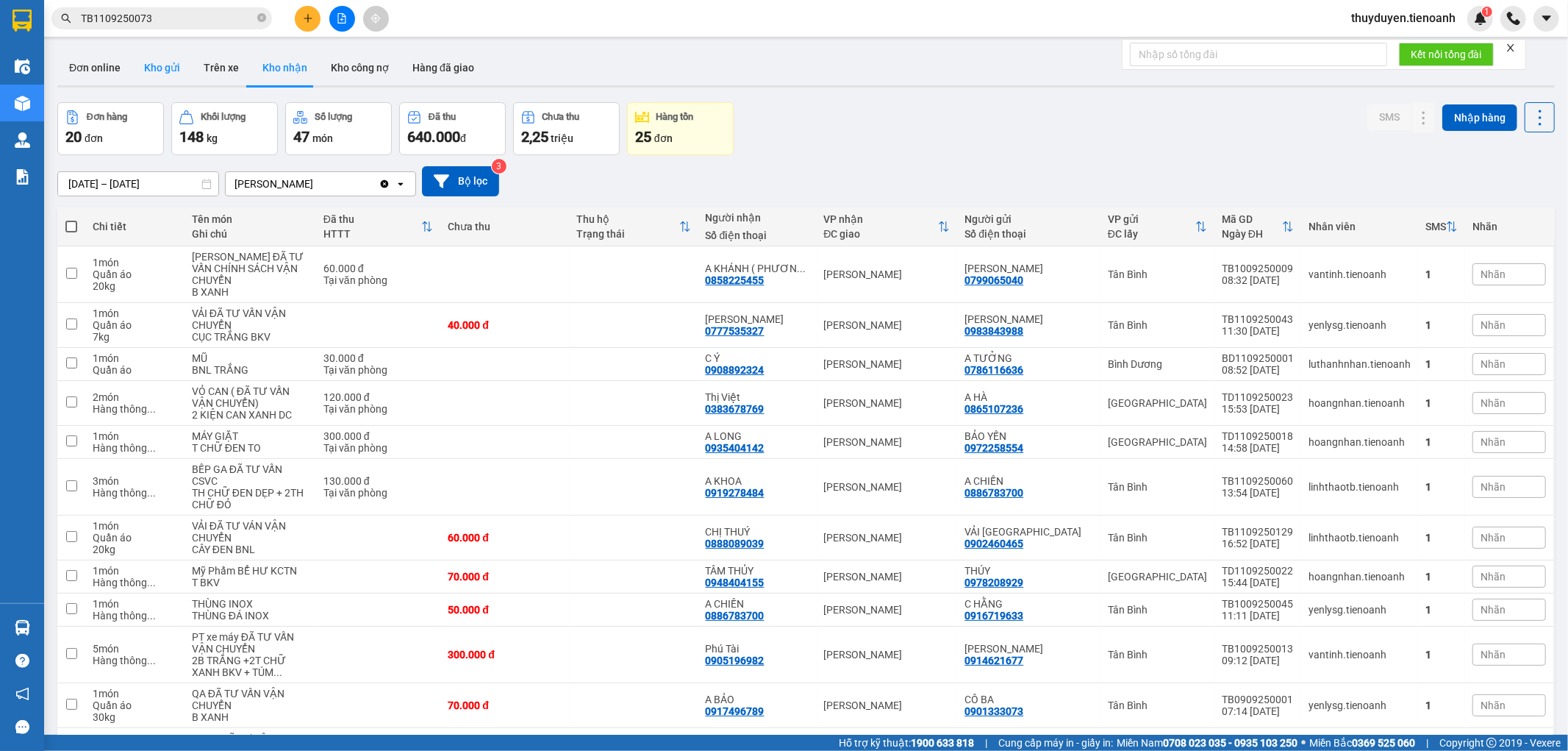
click at [170, 74] on button "Kho gửi" at bounding box center [162, 67] width 59 height 35
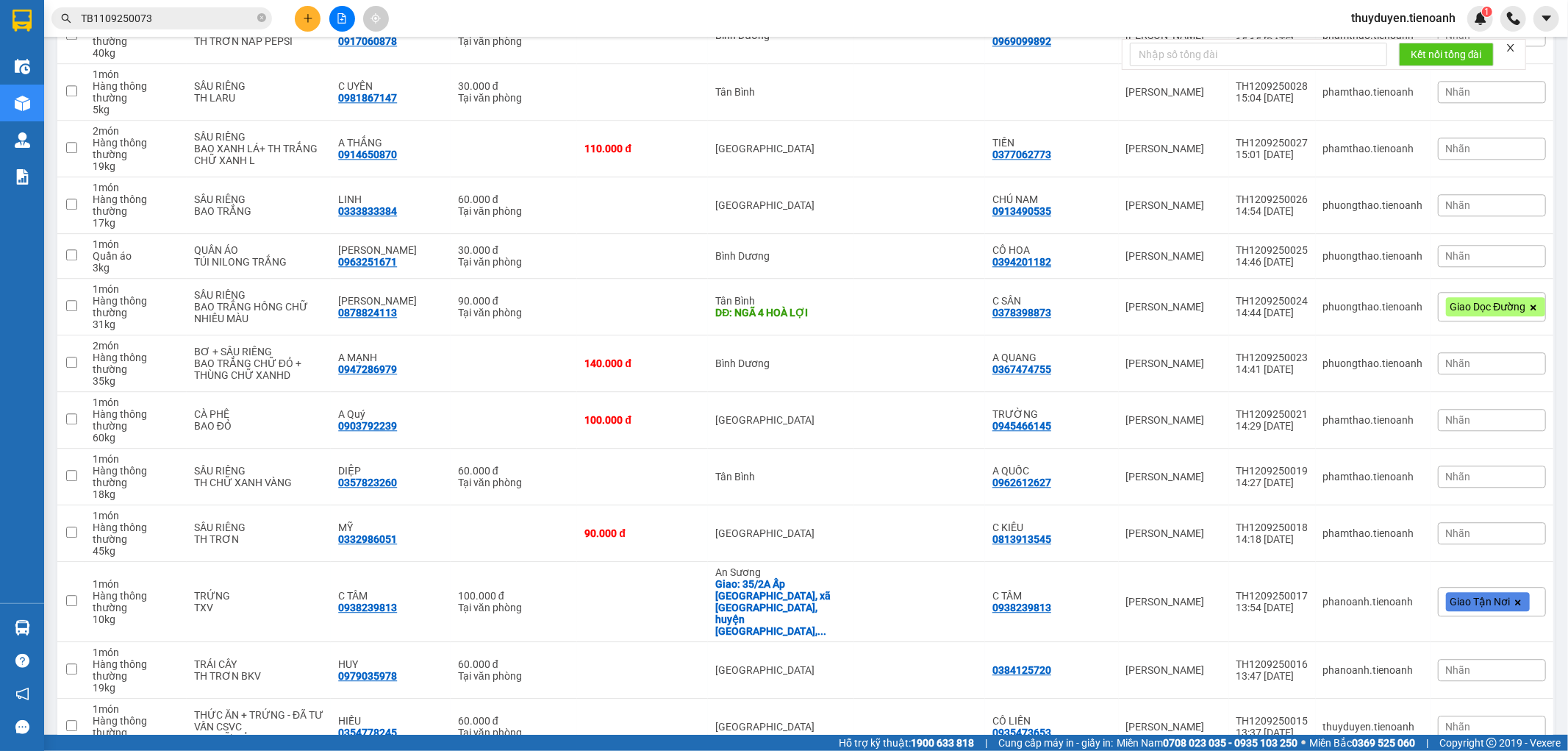
scroll to position [3056, 0]
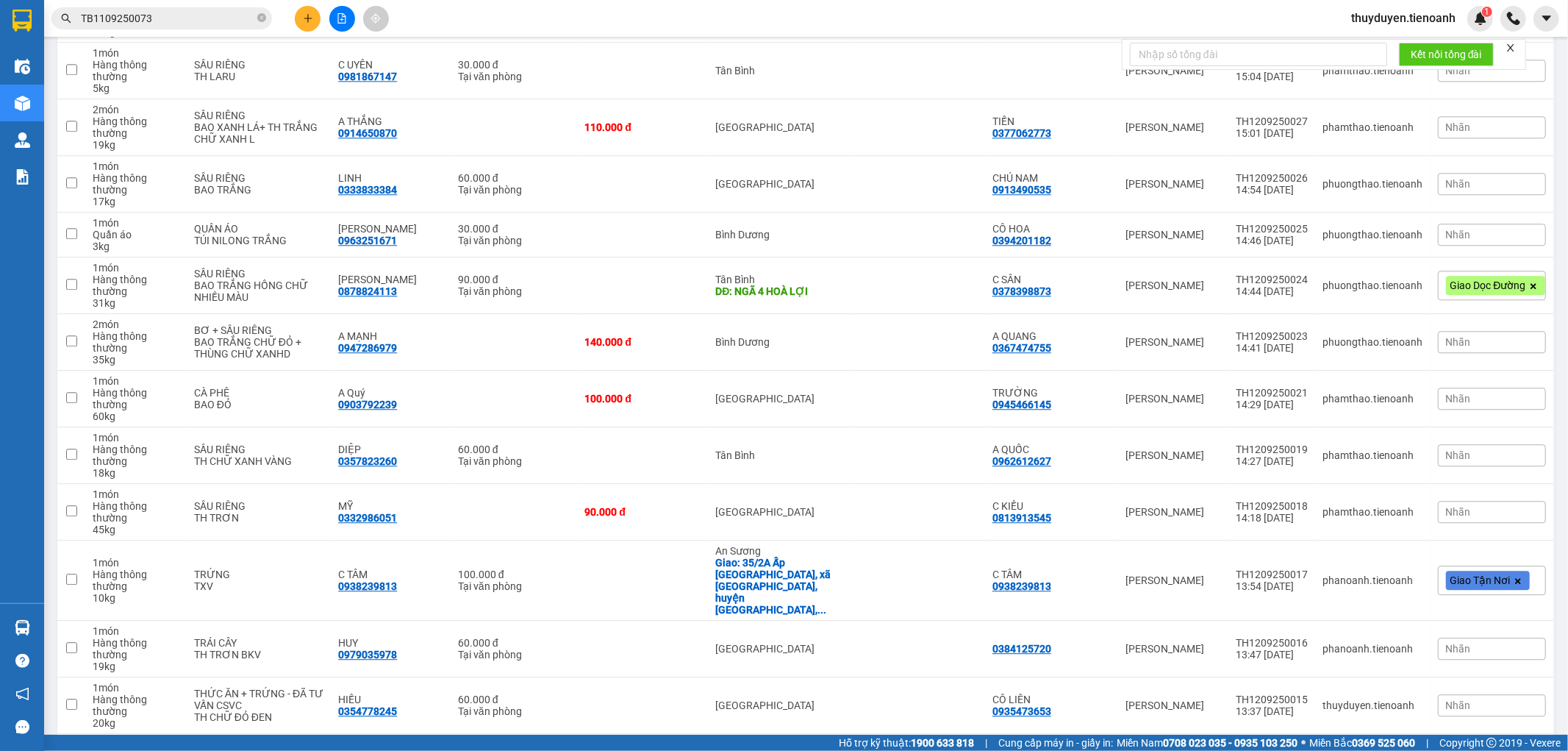
click at [840, 734] on td "[GEOGRAPHIC_DATA]" at bounding box center [781, 762] width 146 height 57
checkbox input "true"
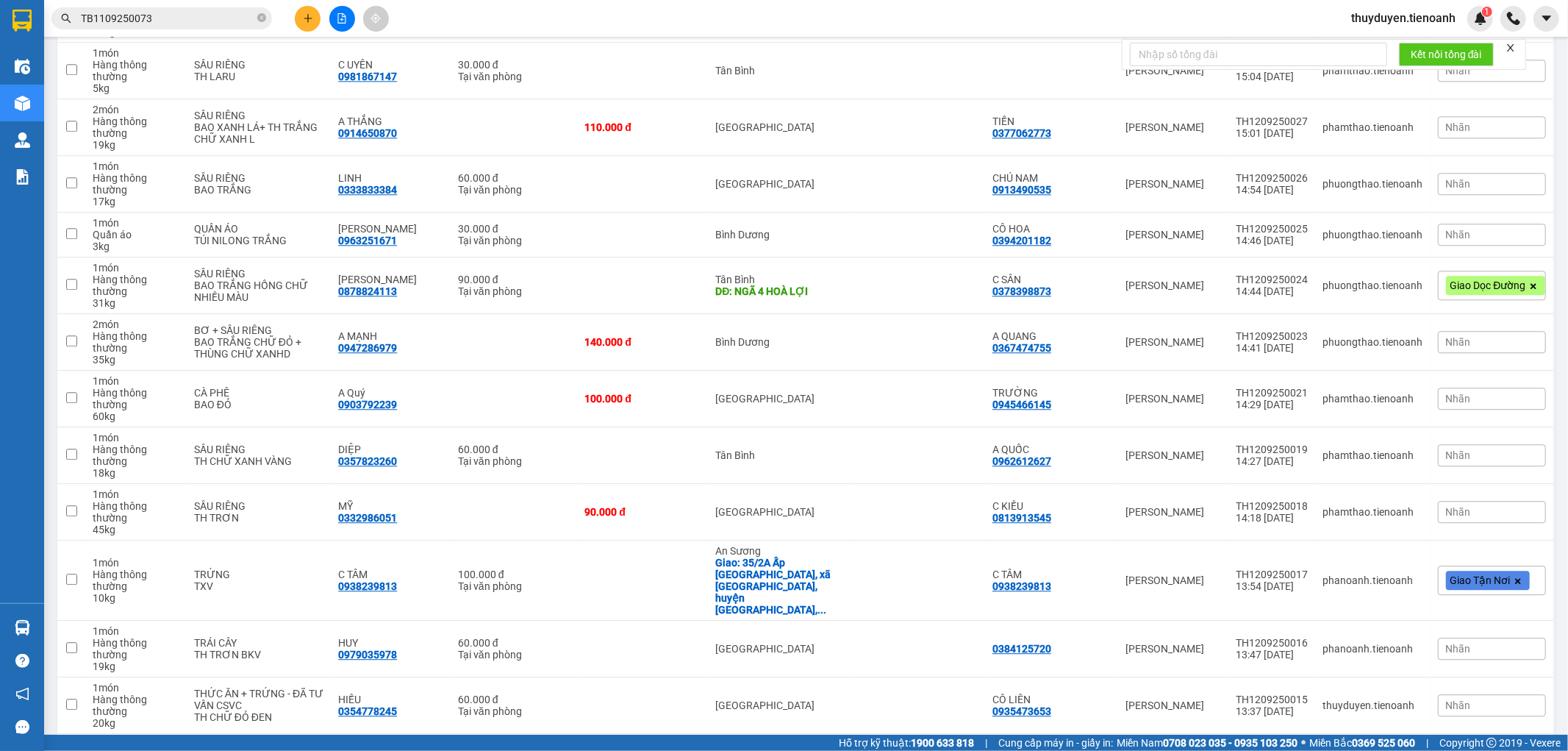
checkbox input "true"
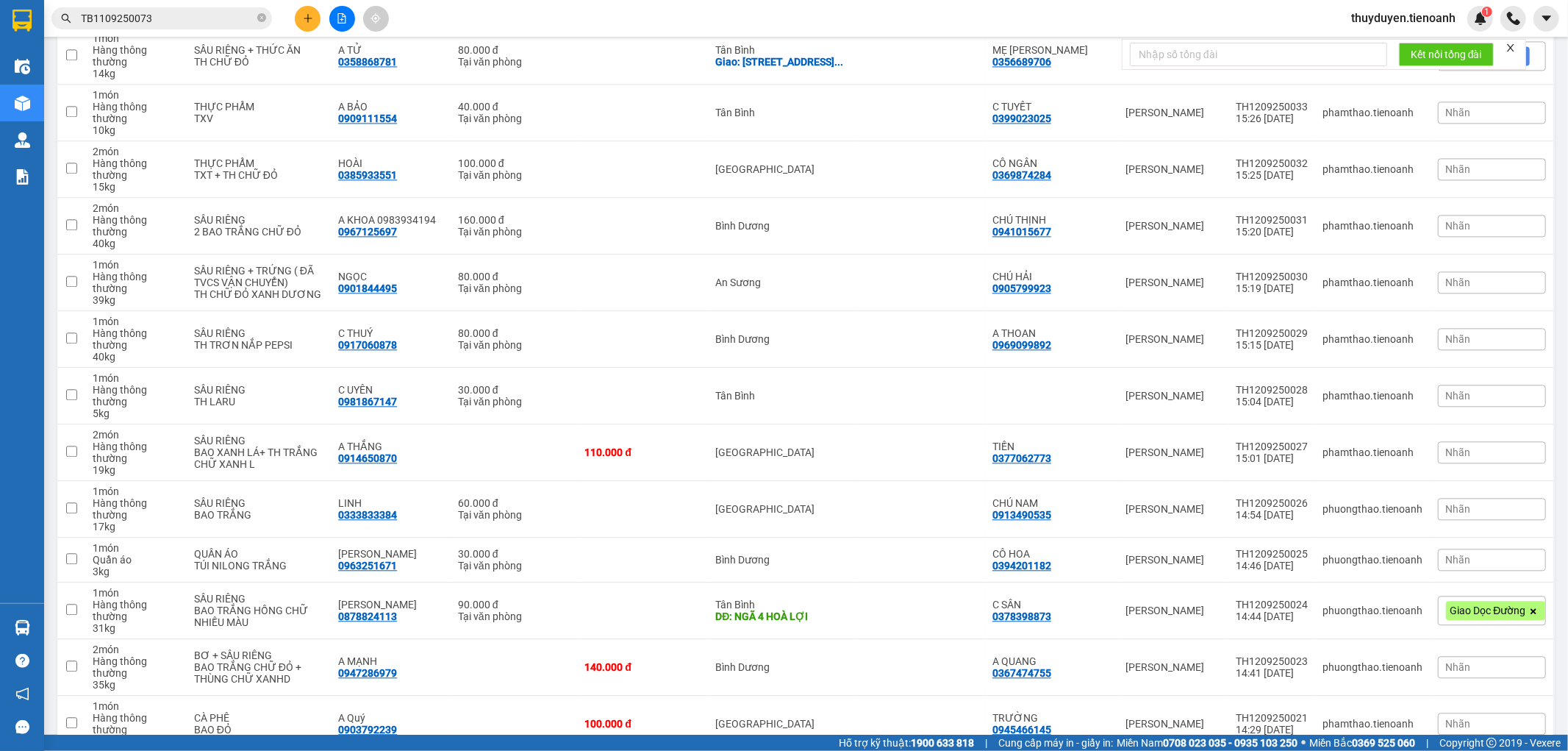
scroll to position [2730, 0]
checkbox input "true"
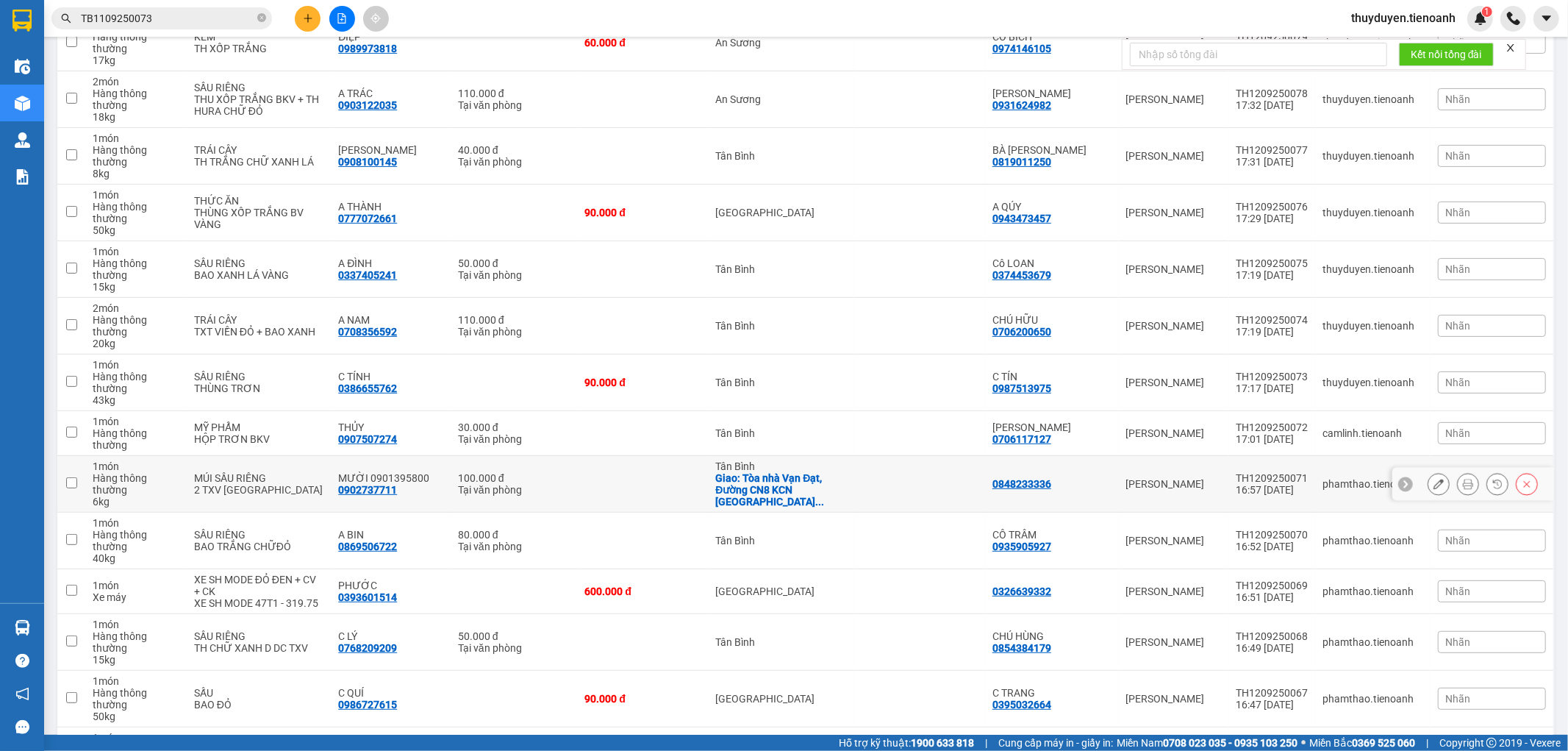
scroll to position [278, 0]
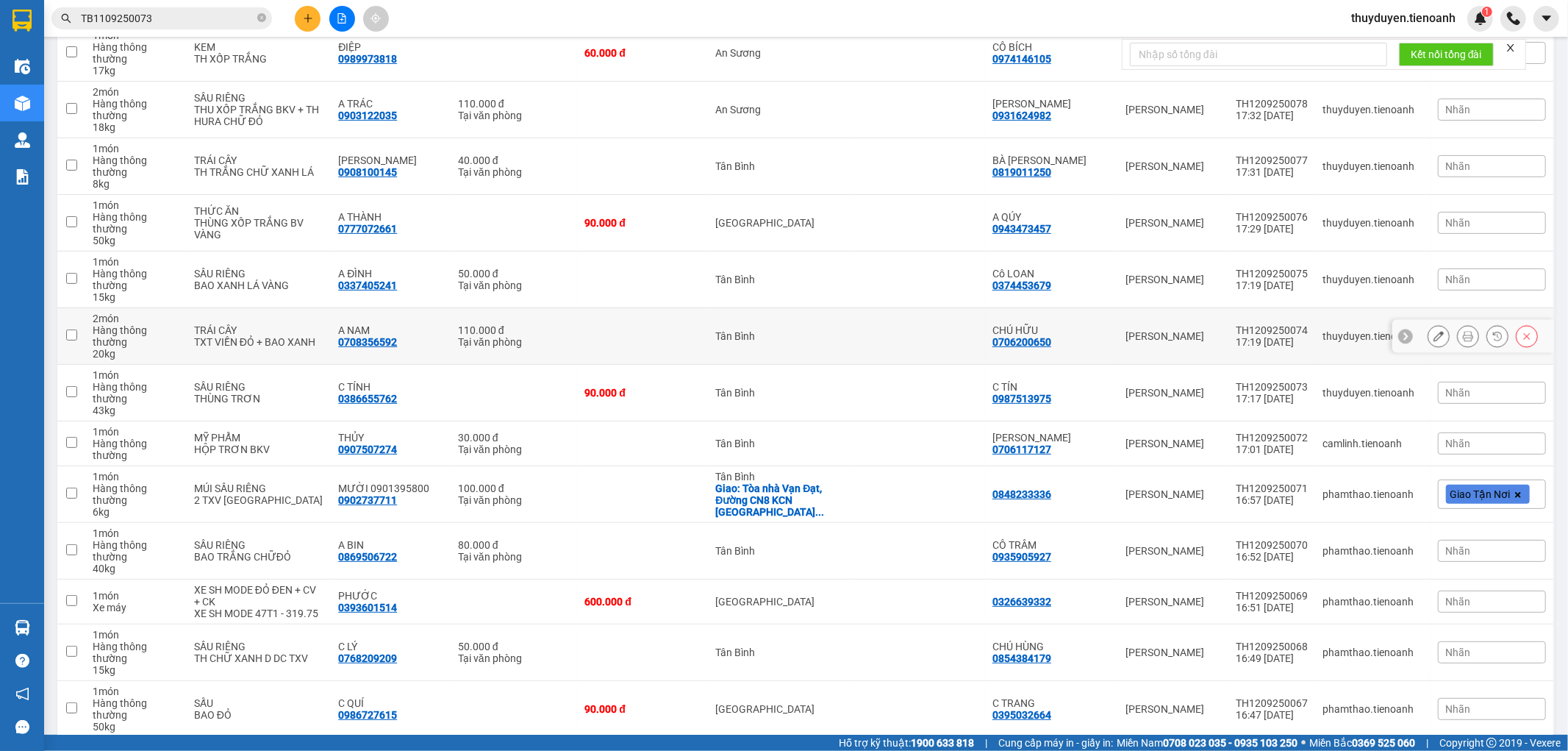
click at [782, 308] on td "Tân Bình" at bounding box center [781, 337] width 146 height 57
checkbox input "true"
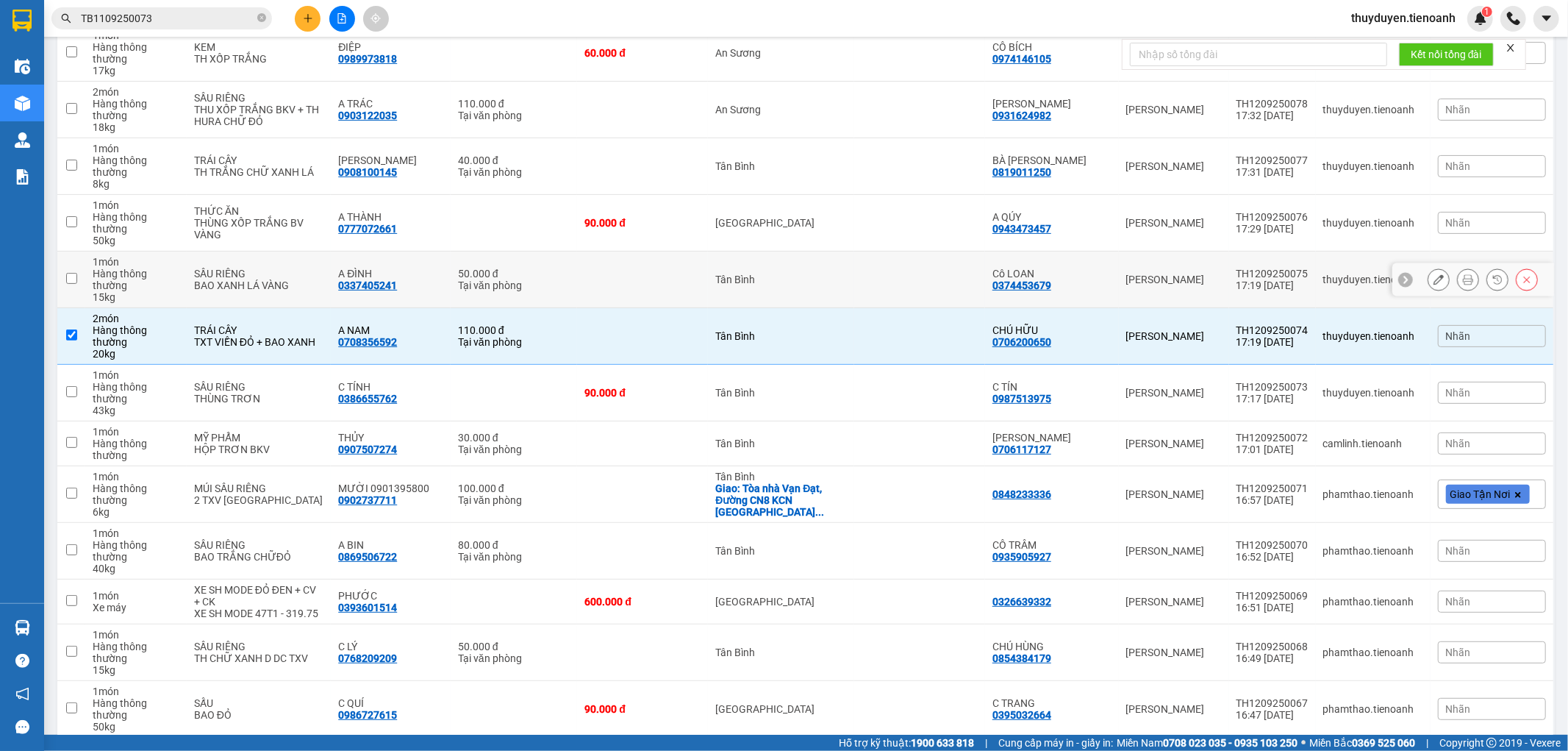
click at [854, 252] on td at bounding box center [919, 280] width 131 height 57
checkbox input "true"
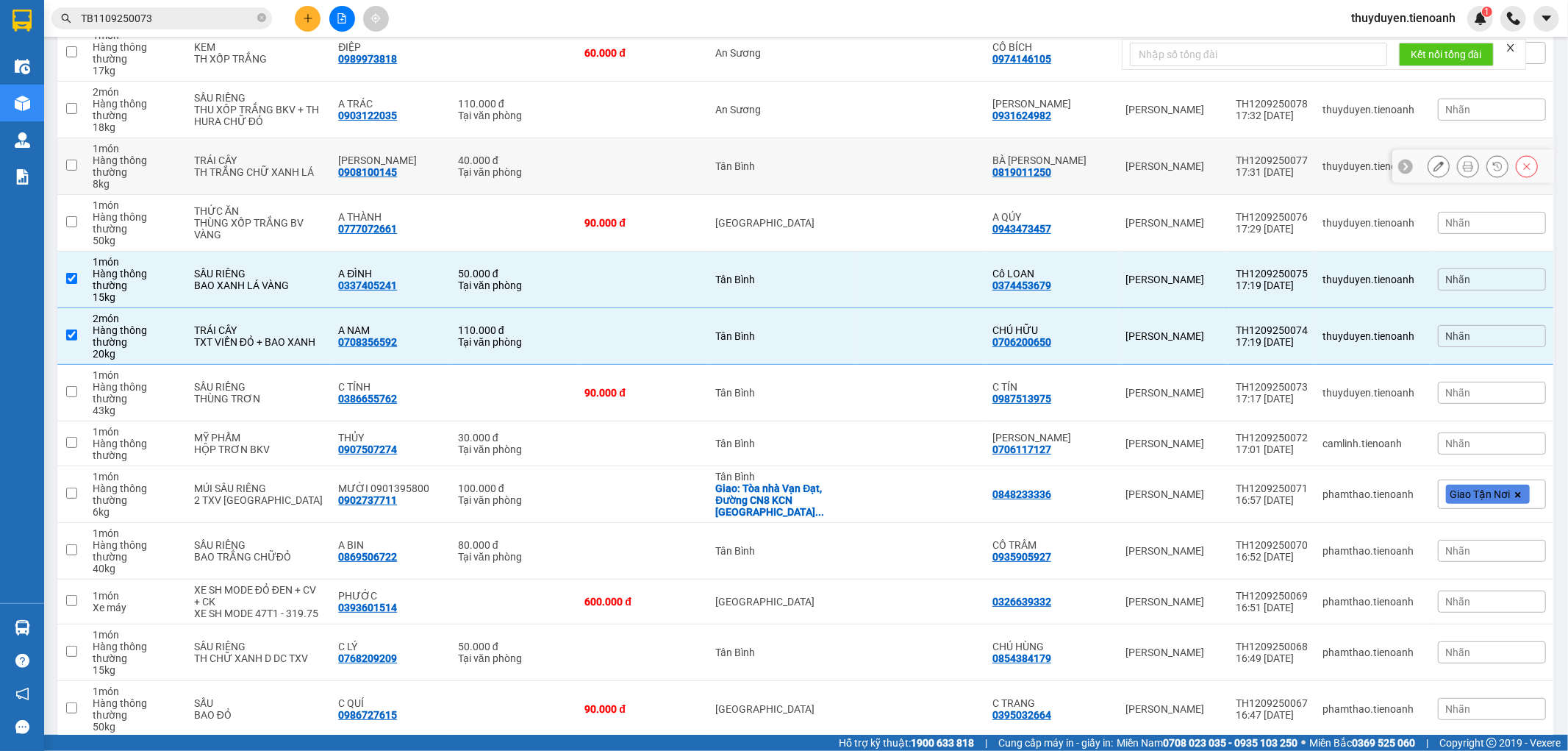
click at [854, 138] on td at bounding box center [919, 167] width 131 height 57
checkbox input "true"
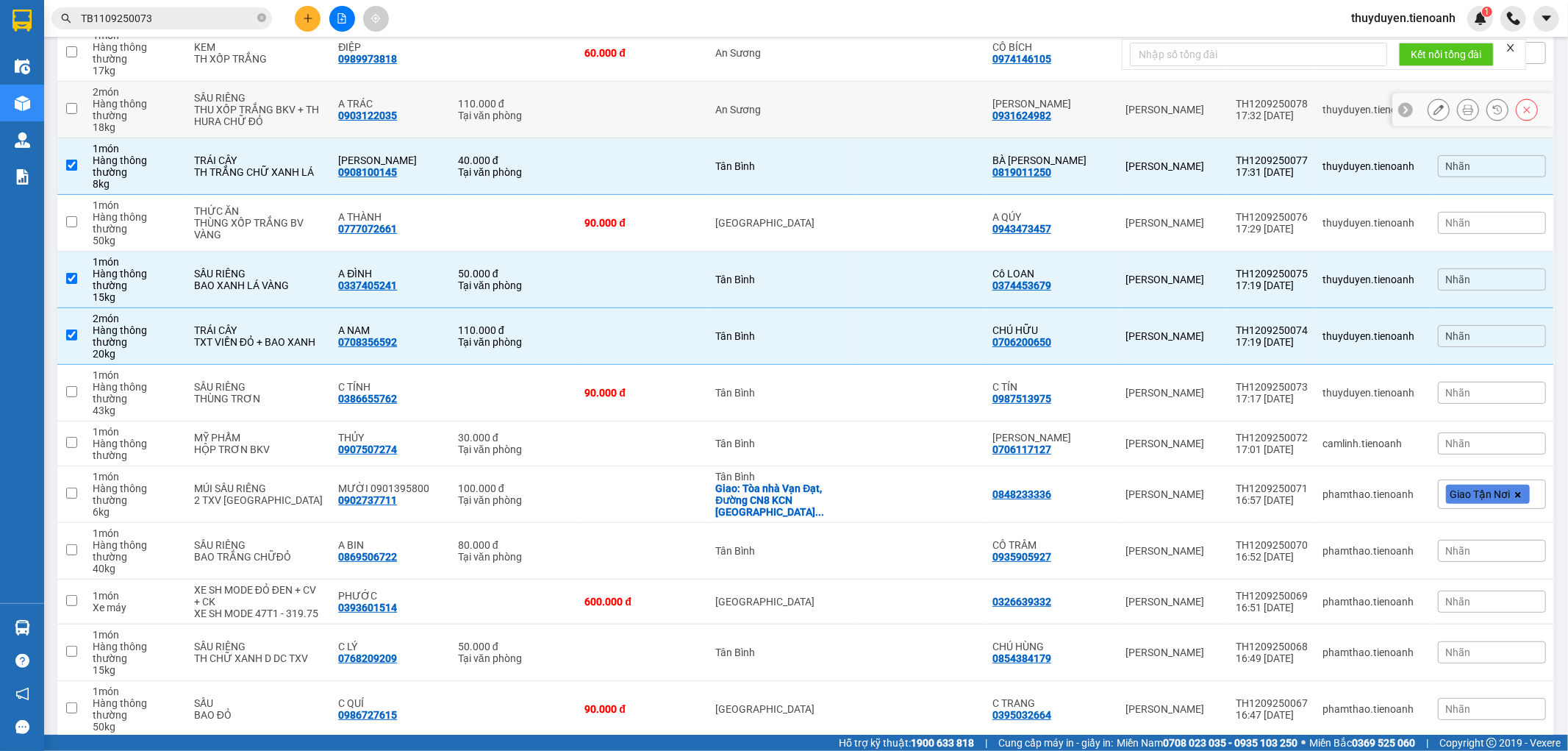
click at [854, 82] on td at bounding box center [919, 110] width 131 height 57
checkbox input "true"
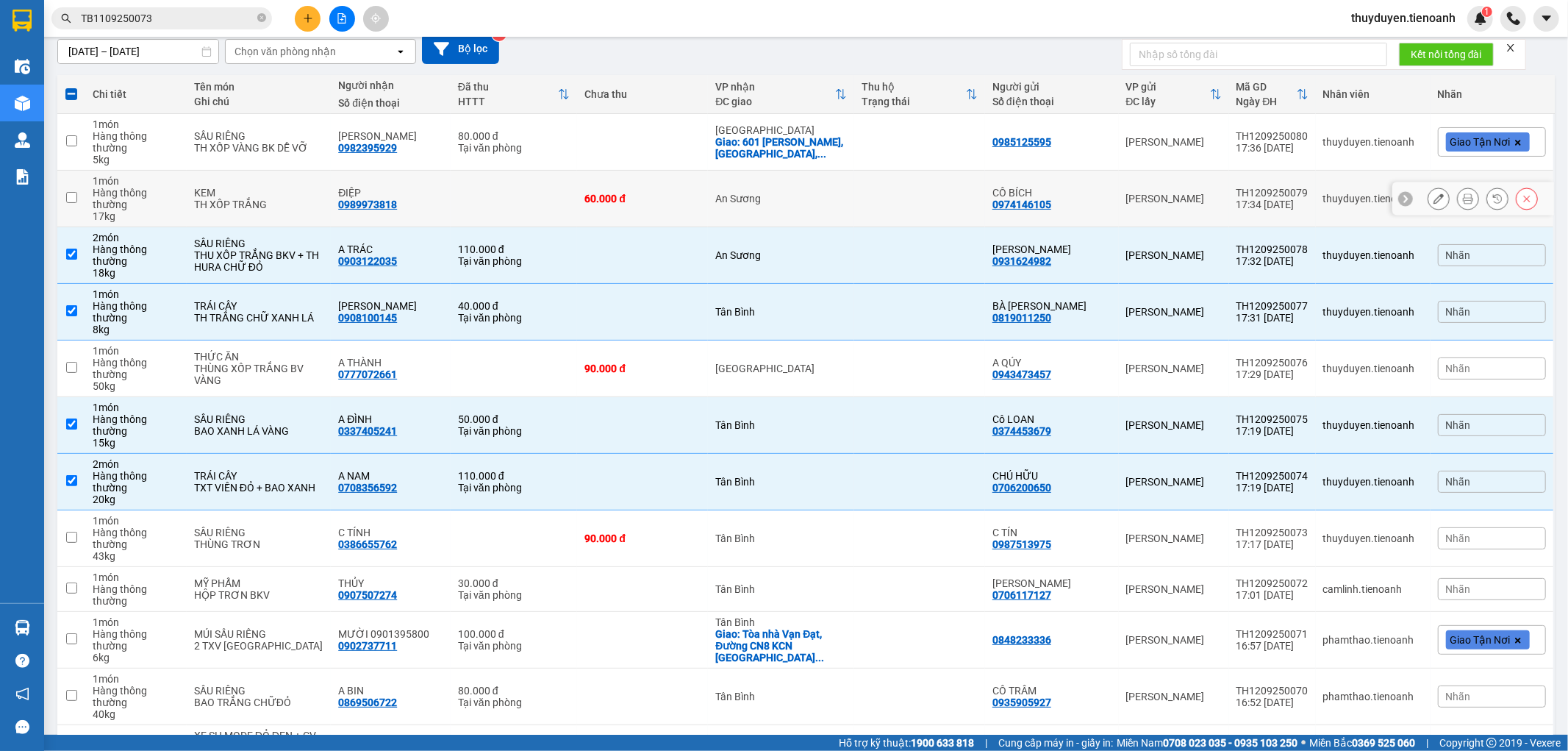
scroll to position [115, 0]
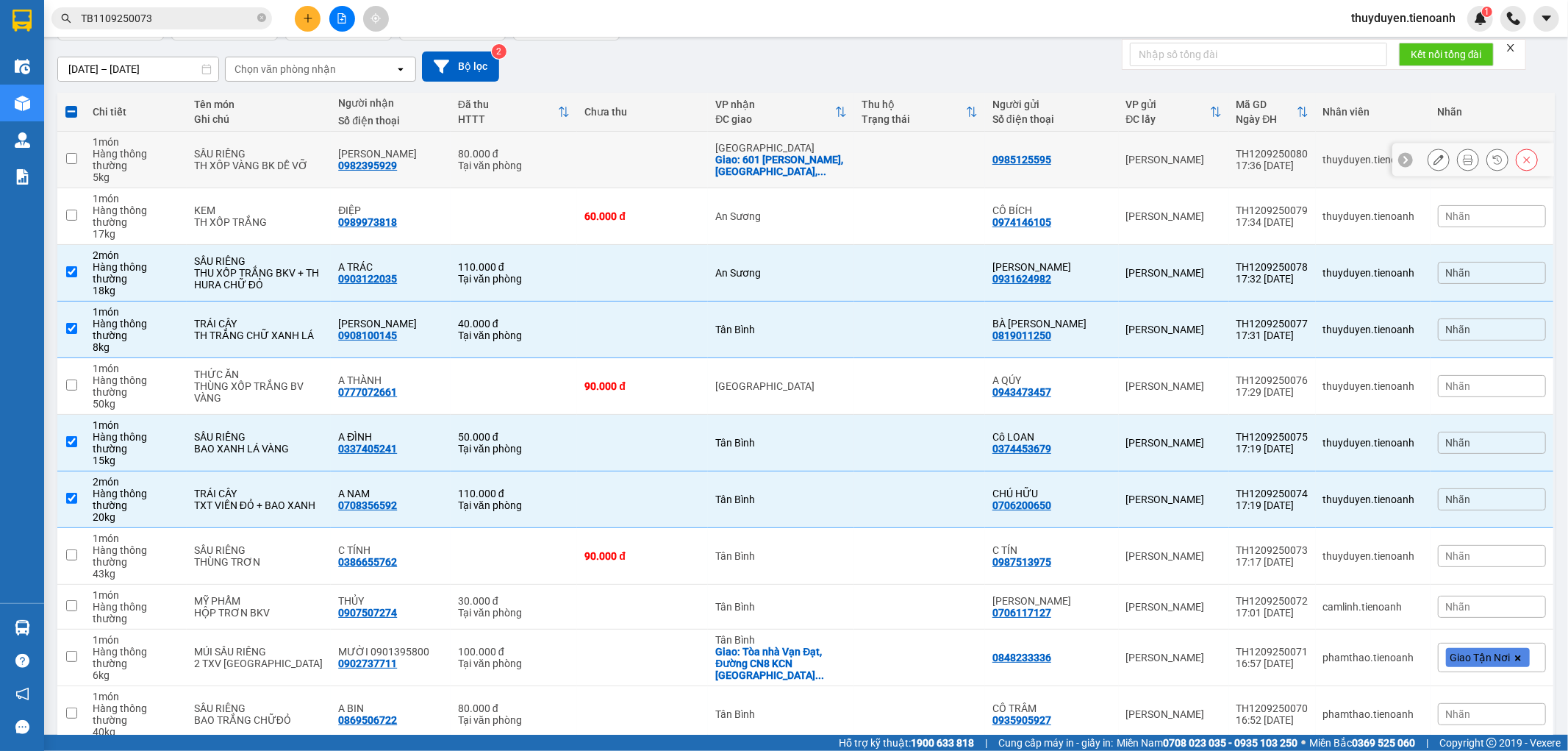
click at [910, 153] on td at bounding box center [919, 160] width 131 height 57
checkbox input "true"
